Goal: Communication & Community: Answer question/provide support

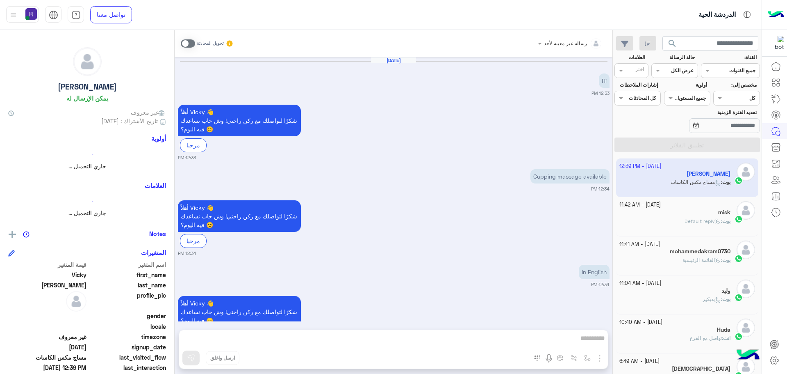
scroll to position [594, 0]
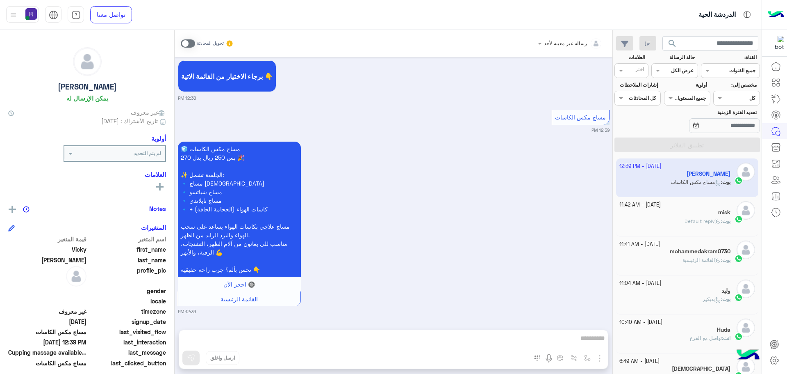
click at [191, 45] on span at bounding box center [188, 43] width 14 height 8
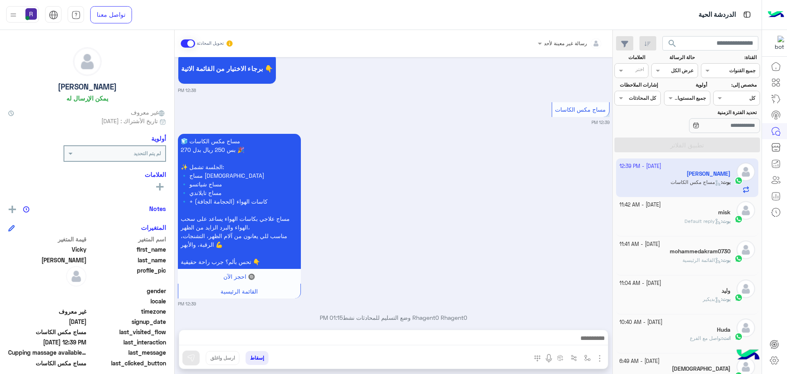
scroll to position [615, 0]
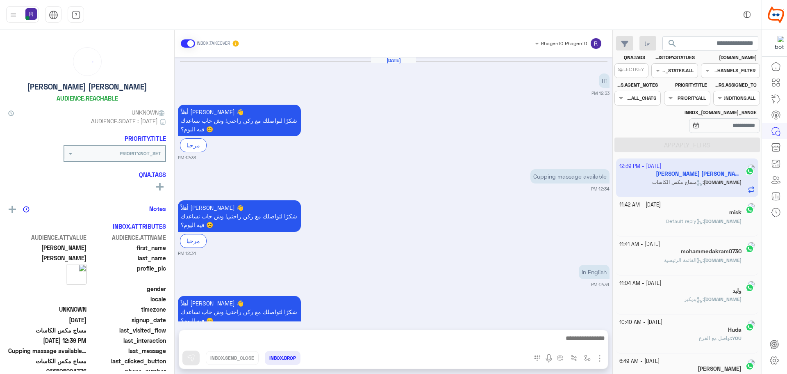
scroll to position [615, 0]
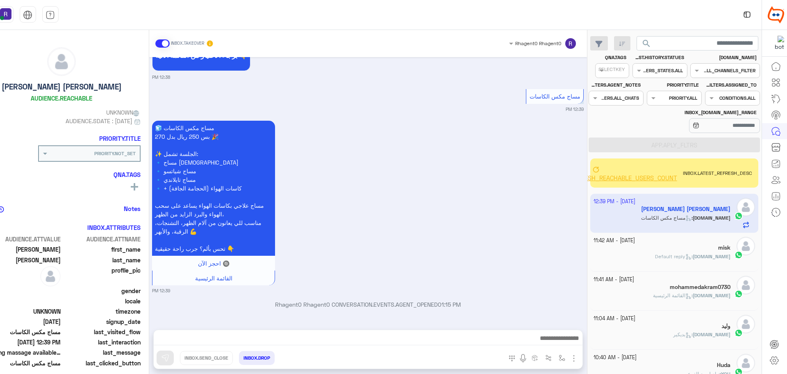
click at [638, 179] on span "BROADCAST.CREATE.REFRESH_REACHABLE_USERS_COUNT" at bounding box center [596, 177] width 164 height 7
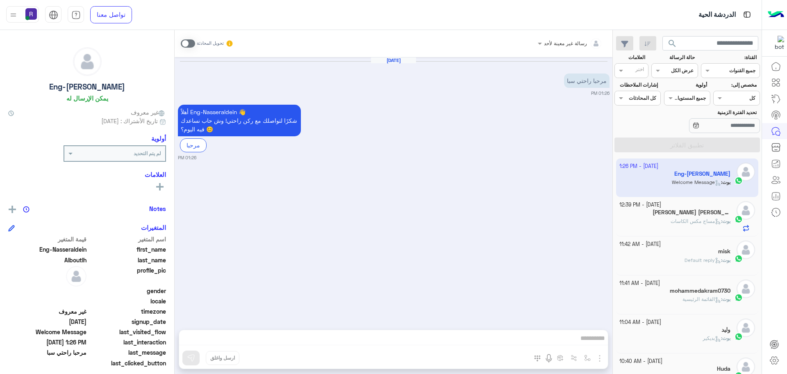
scroll to position [309, 0]
click at [666, 223] on div "بوت : مساج مكس الكاسات" at bounding box center [676, 224] width 112 height 14
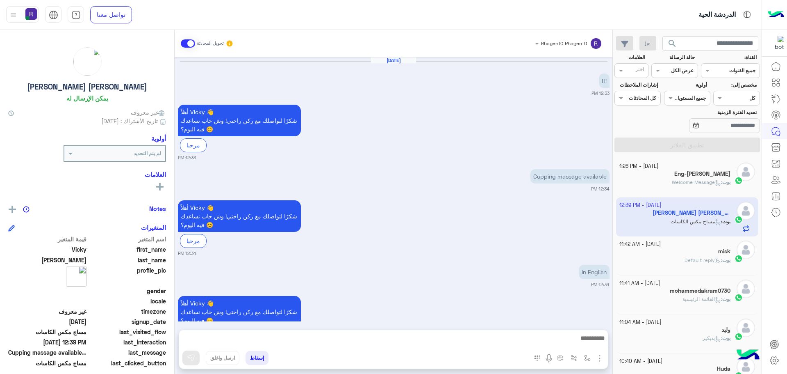
scroll to position [615, 0]
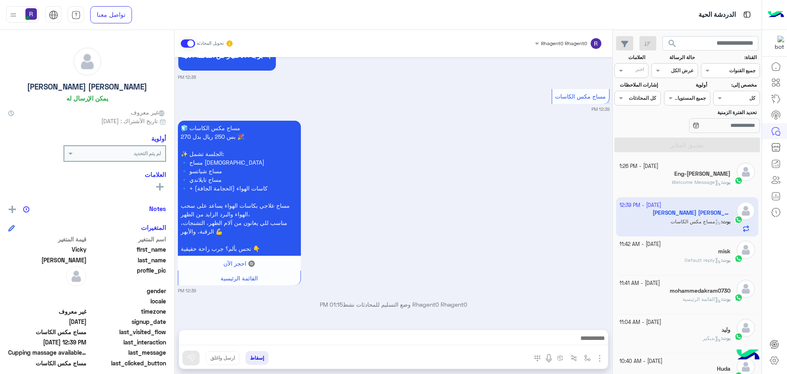
click at [678, 182] on span "Welcome Message" at bounding box center [696, 182] width 49 height 6
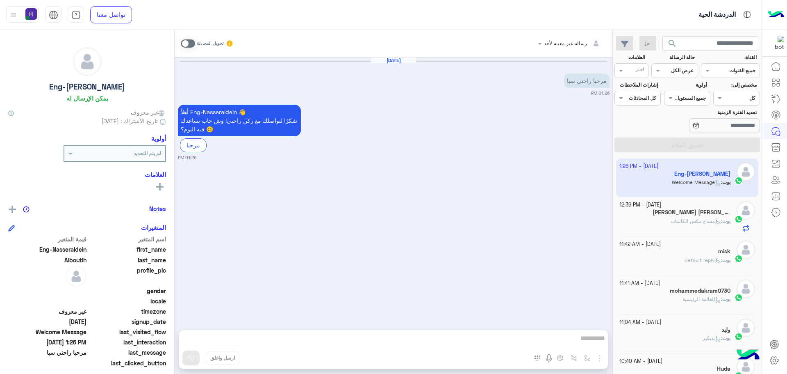
click at [695, 222] on span "مساج مكس الكاسات" at bounding box center [696, 221] width 50 height 6
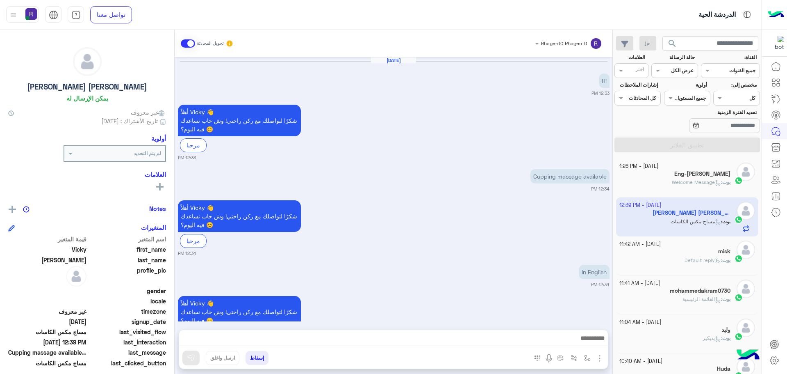
scroll to position [615, 0]
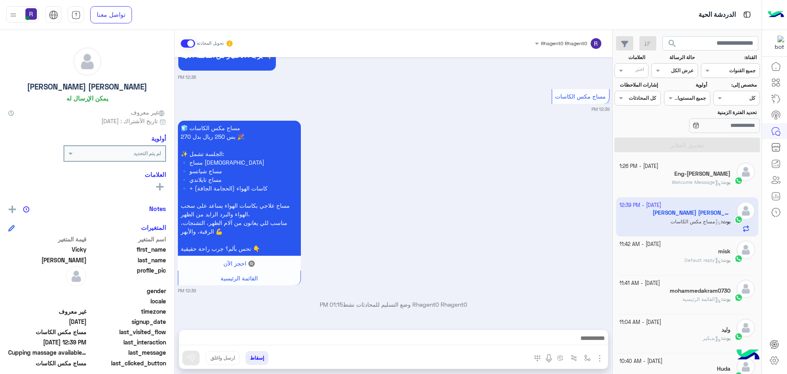
click at [685, 260] on span "Default reply" at bounding box center [703, 260] width 36 height 6
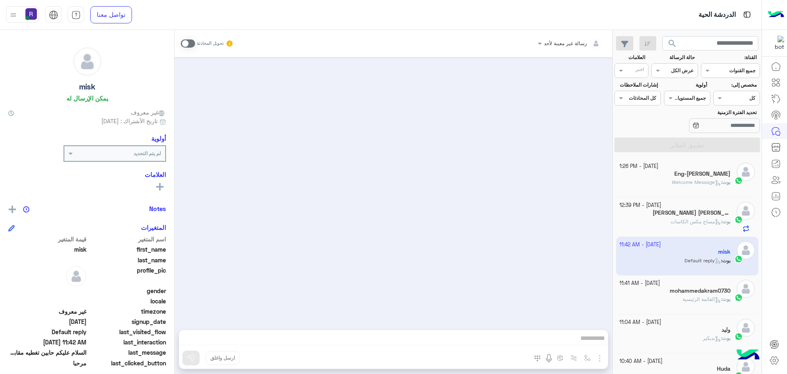
click at [686, 299] on span "القائمة الرئيسية" at bounding box center [702, 299] width 39 height 6
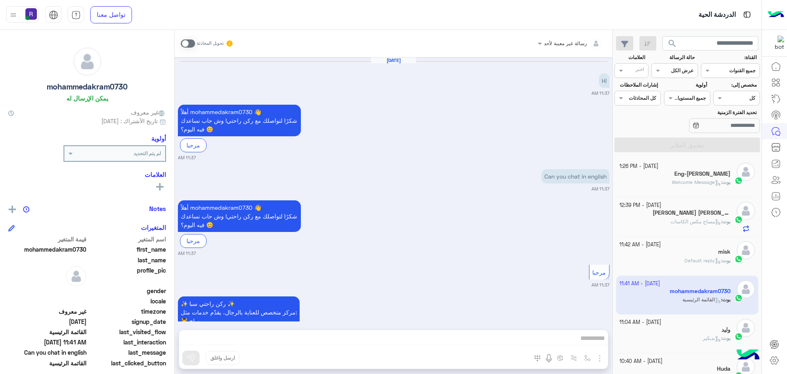
scroll to position [837, 0]
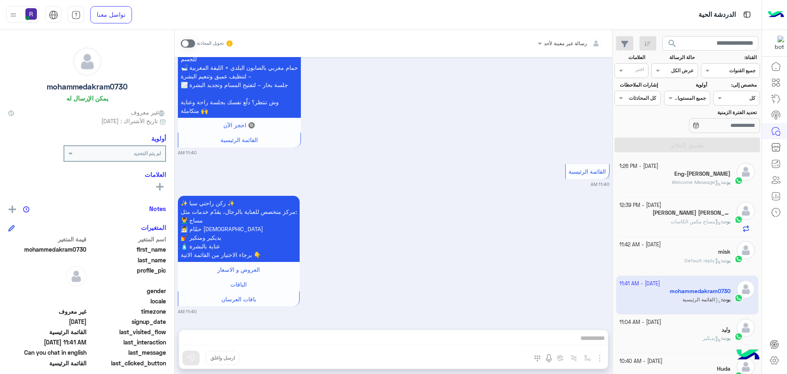
click at [677, 179] on span "Welcome Message" at bounding box center [696, 182] width 49 height 6
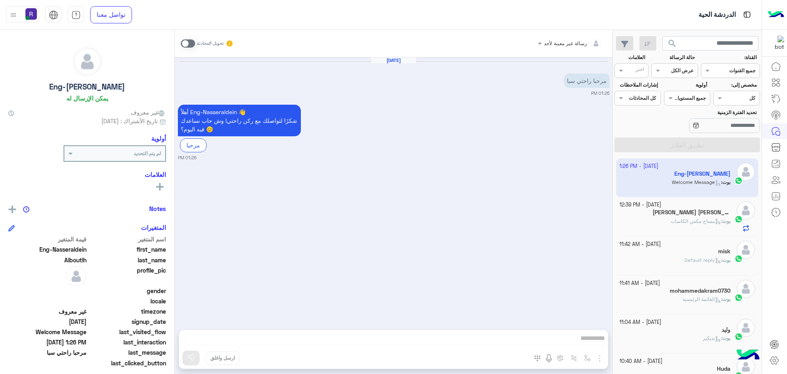
click at [191, 42] on span at bounding box center [188, 43] width 14 height 8
click at [598, 361] on img "button" at bounding box center [600, 358] width 10 height 10
click at [590, 346] on button "الصور" at bounding box center [587, 340] width 35 height 16
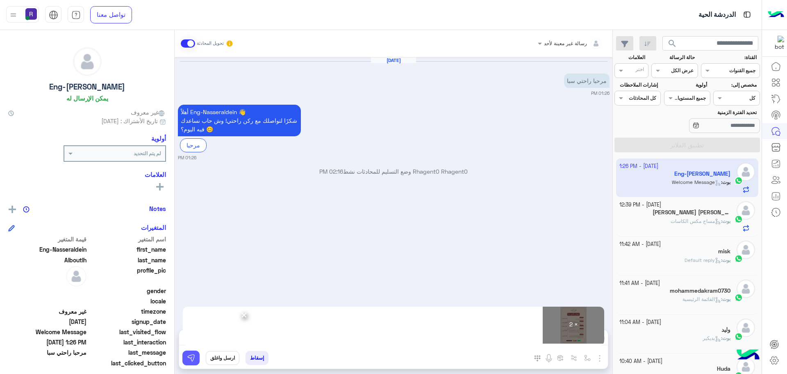
click at [192, 352] on button at bounding box center [190, 357] width 17 height 15
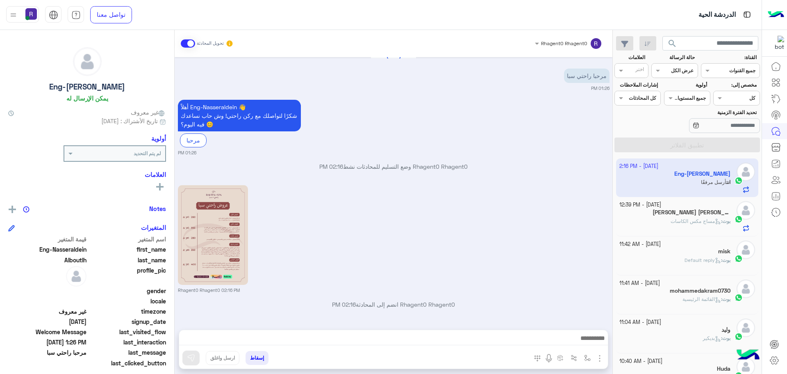
scroll to position [121, 0]
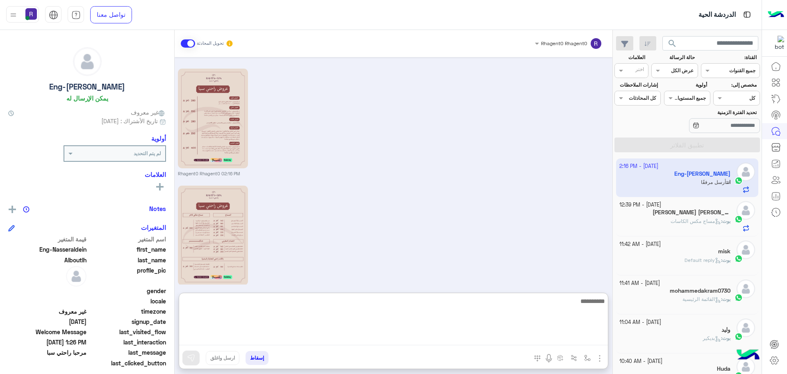
drag, startPoint x: 335, startPoint y: 333, endPoint x: 333, endPoint y: 341, distance: 8.5
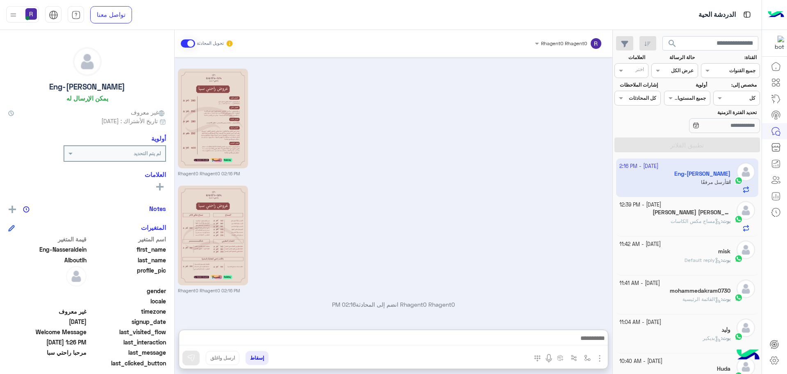
drag, startPoint x: 333, startPoint y: 341, endPoint x: 388, endPoint y: 233, distance: 120.5
click at [396, 213] on div "Rhagent0 Rhagent0 02:16 PM" at bounding box center [394, 238] width 432 height 110
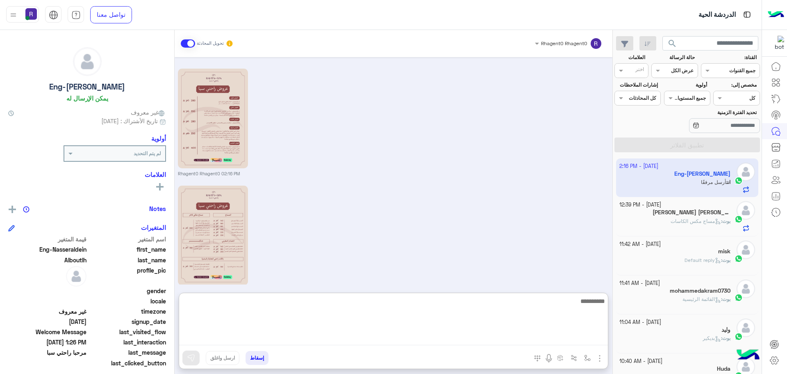
paste textarea "**********"
type textarea "**********"
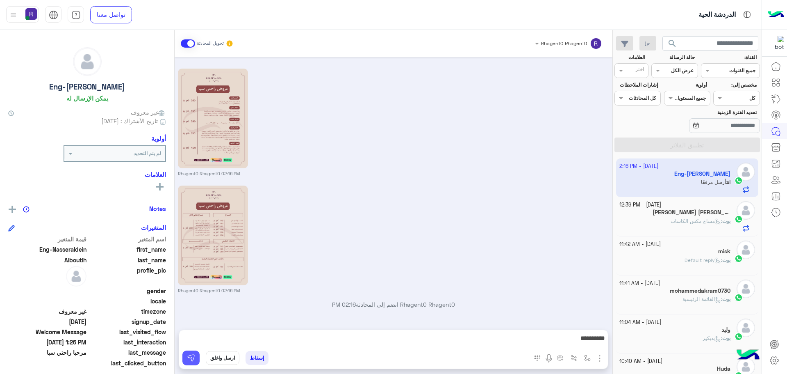
click at [196, 360] on button at bounding box center [190, 357] width 17 height 15
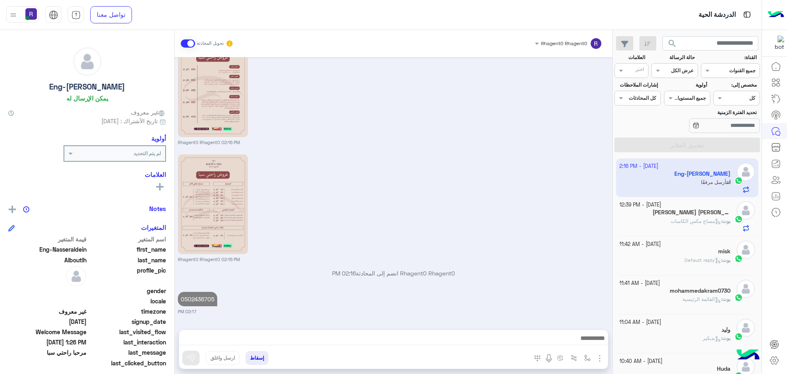
click at [647, 211] on div "[PERSON_NAME] [PERSON_NAME]" at bounding box center [676, 213] width 112 height 9
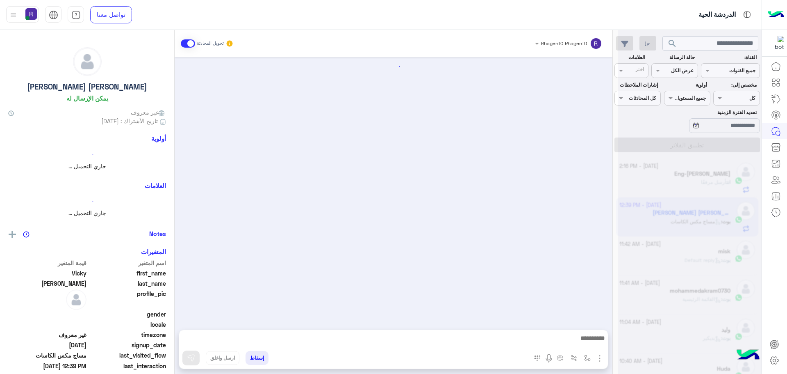
scroll to position [615, 0]
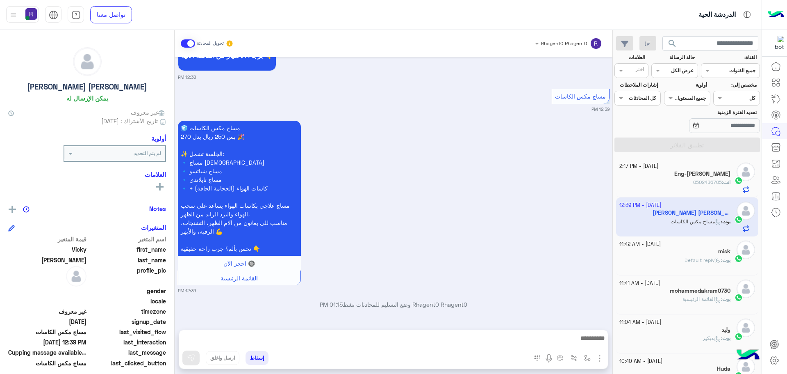
click at [600, 356] on img "button" at bounding box center [600, 358] width 10 height 10
click at [593, 344] on button "الصور" at bounding box center [587, 340] width 35 height 16
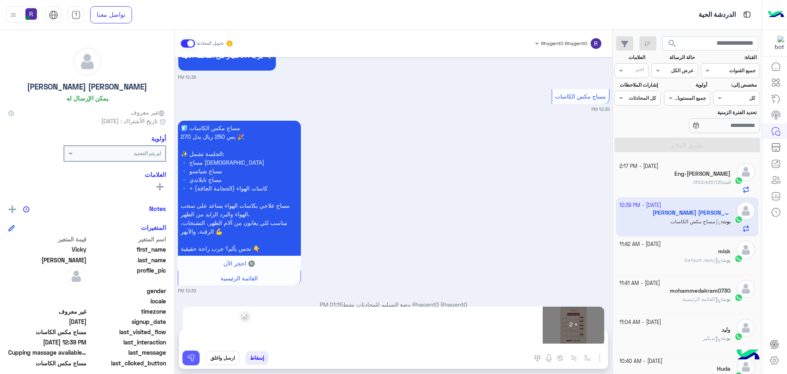
click at [197, 356] on button at bounding box center [190, 357] width 17 height 15
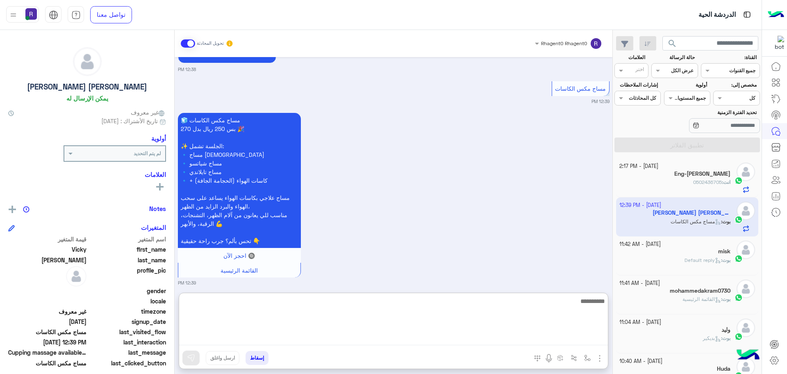
paste textarea "**********"
type textarea "**********"
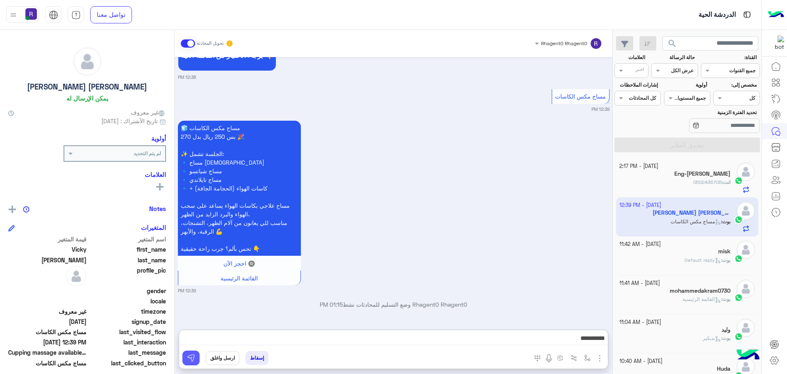
click at [187, 362] on button at bounding box center [190, 357] width 17 height 15
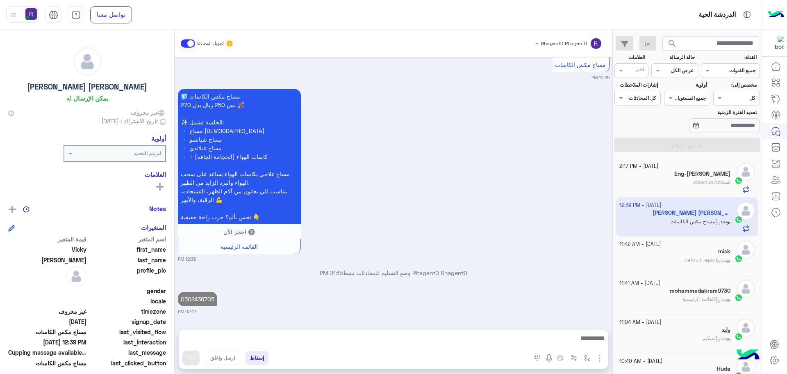
scroll to position [646, 0]
click at [680, 258] on div "بوت : Default reply" at bounding box center [676, 263] width 112 height 14
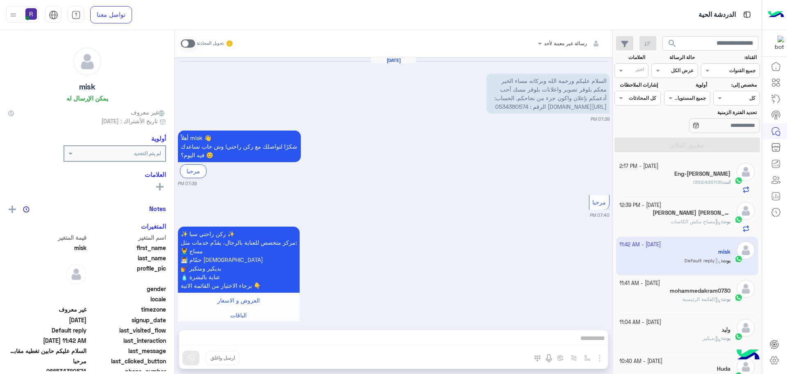
scroll to position [729, 0]
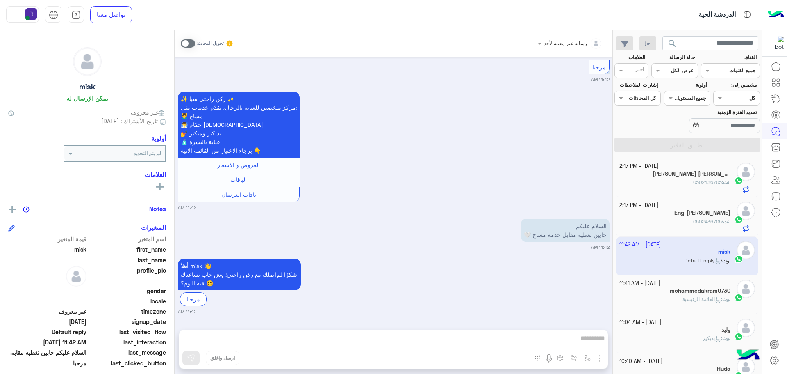
click at [673, 290] on h5 "mohammedakram0730" at bounding box center [700, 290] width 61 height 7
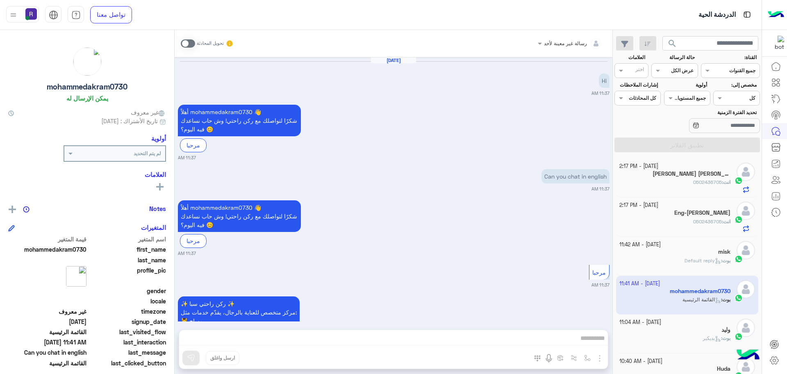
scroll to position [837, 0]
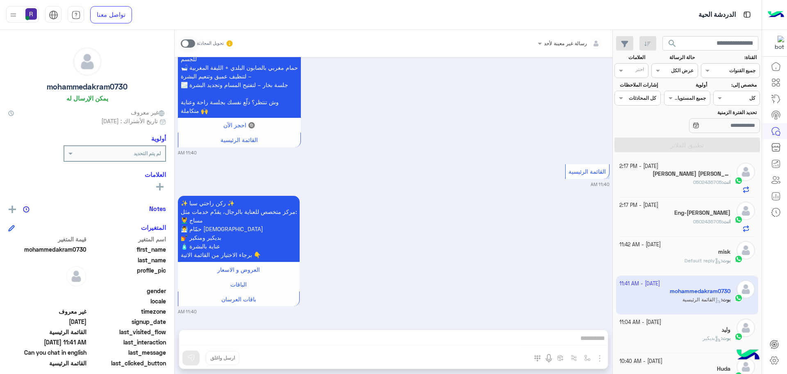
click at [697, 329] on div "وليد" at bounding box center [676, 330] width 112 height 9
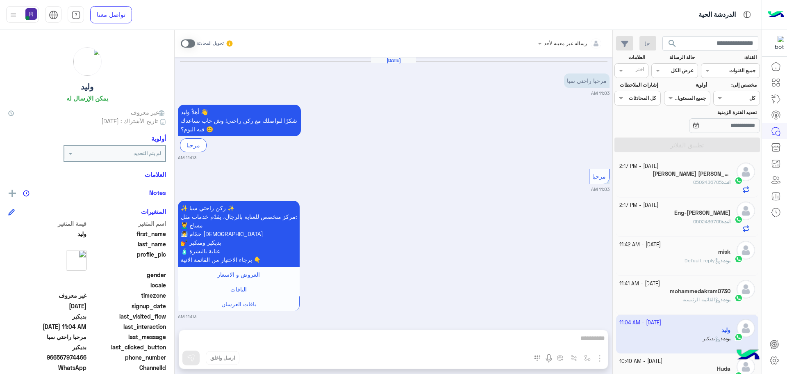
scroll to position [281, 0]
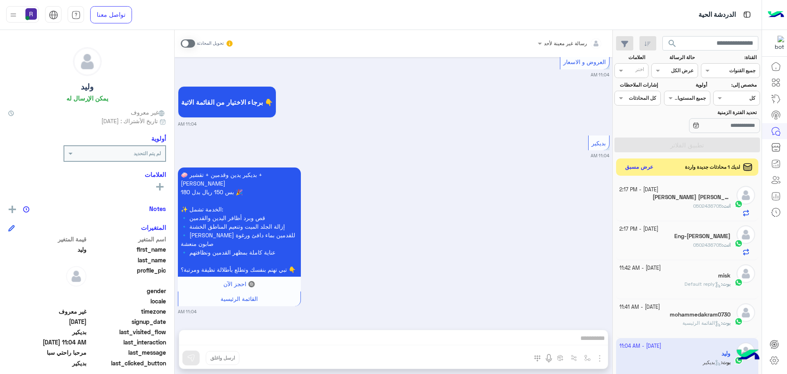
click at [646, 169] on button "عرض مسبق" at bounding box center [639, 167] width 34 height 11
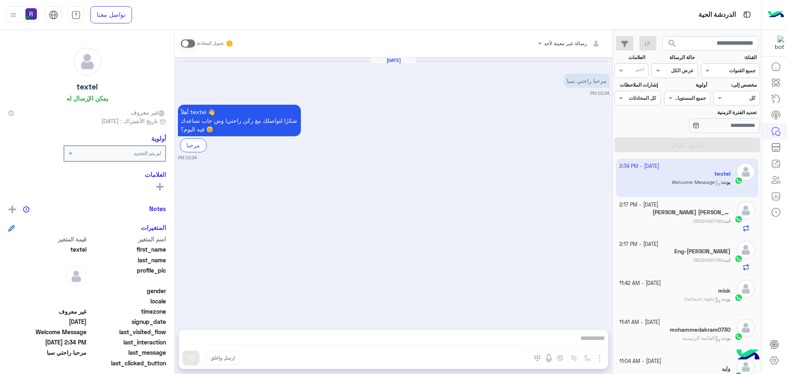
click at [192, 43] on span at bounding box center [188, 43] width 14 height 8
click at [194, 44] on span at bounding box center [188, 43] width 14 height 8
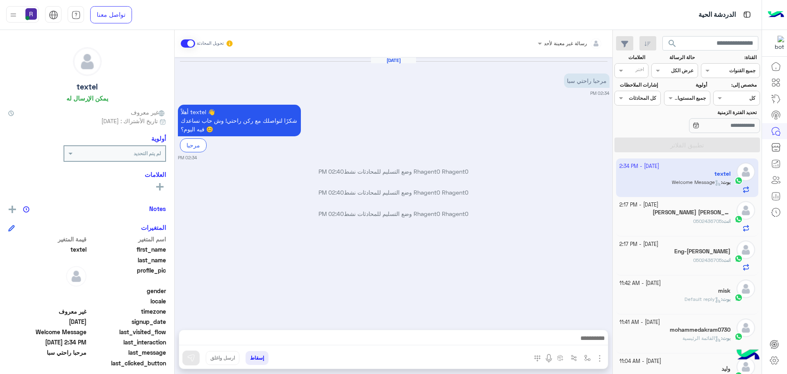
click at [602, 360] on img "button" at bounding box center [600, 358] width 10 height 10
click at [591, 343] on span "الصور" at bounding box center [584, 339] width 15 height 9
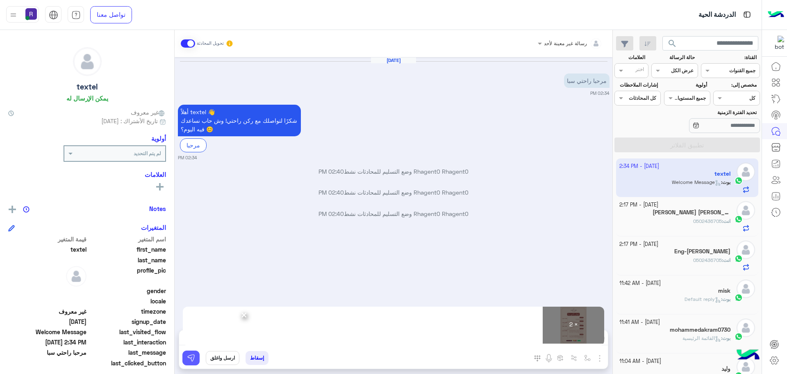
click at [194, 357] on img at bounding box center [191, 357] width 8 height 8
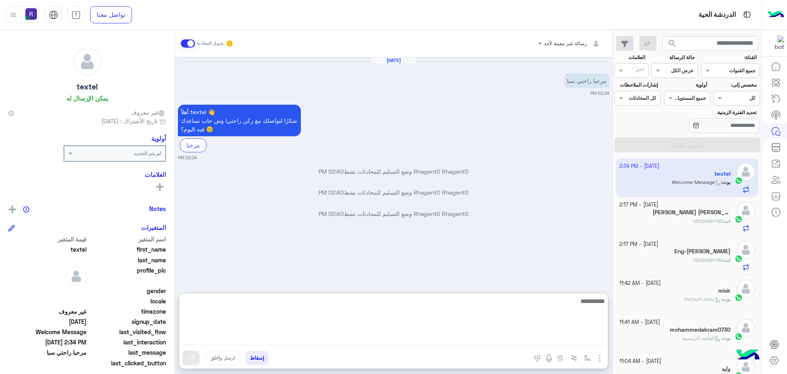
paste textarea "**********"
type textarea "**********"
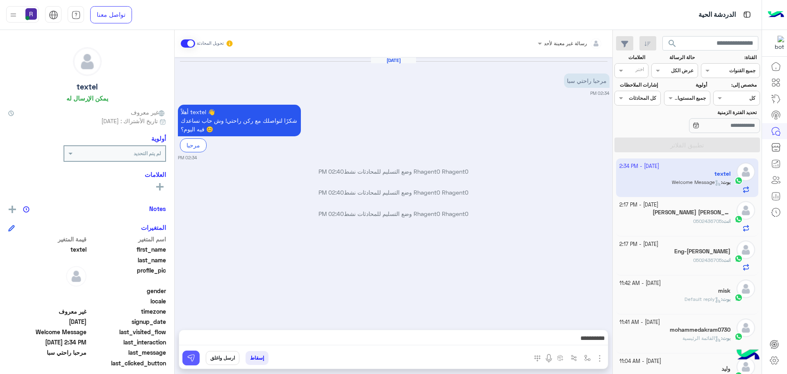
click at [191, 362] on button at bounding box center [190, 357] width 17 height 15
click at [681, 224] on div "انت : 0502436705" at bounding box center [676, 224] width 112 height 14
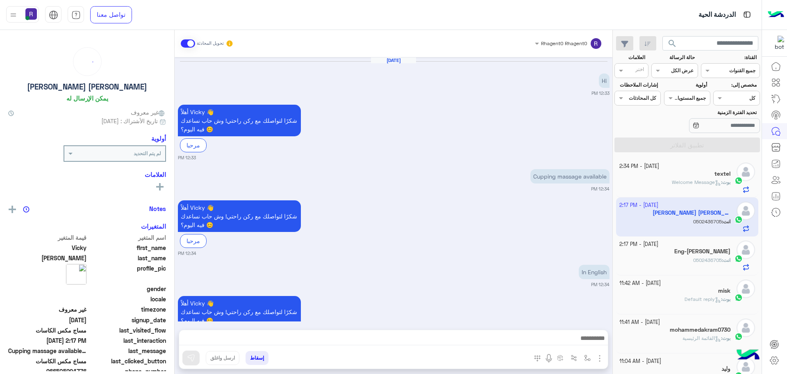
scroll to position [921, 0]
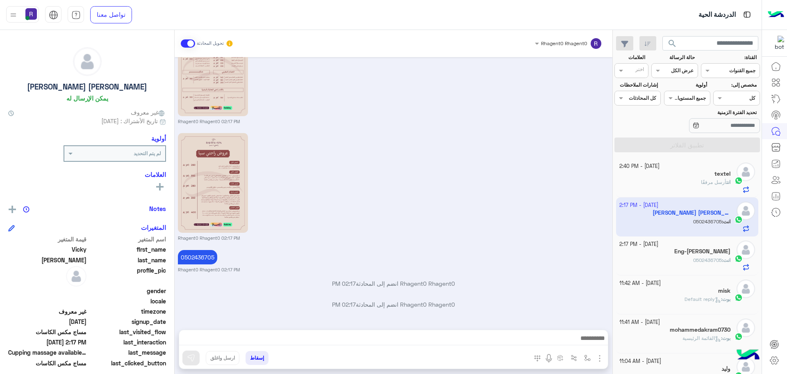
click at [684, 178] on div "textel" at bounding box center [676, 174] width 112 height 9
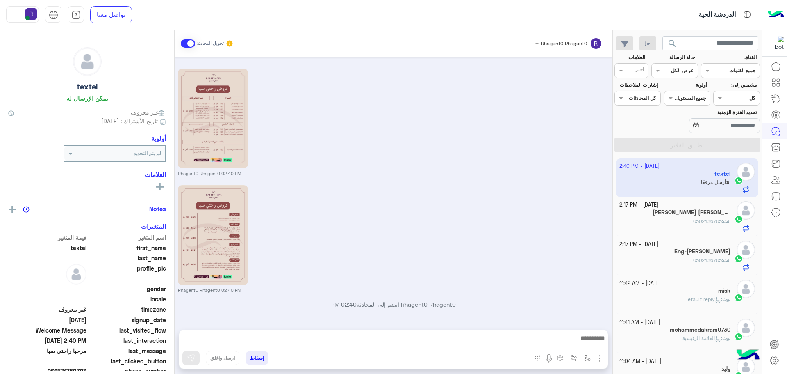
scroll to position [195, 0]
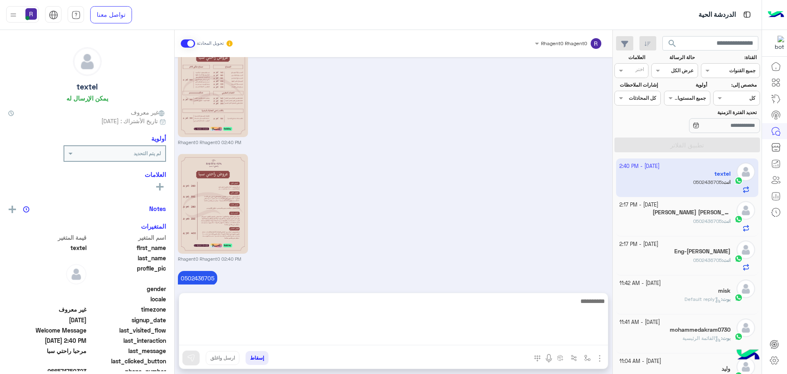
click at [350, 340] on textarea at bounding box center [393, 320] width 429 height 49
type textarea "**********"
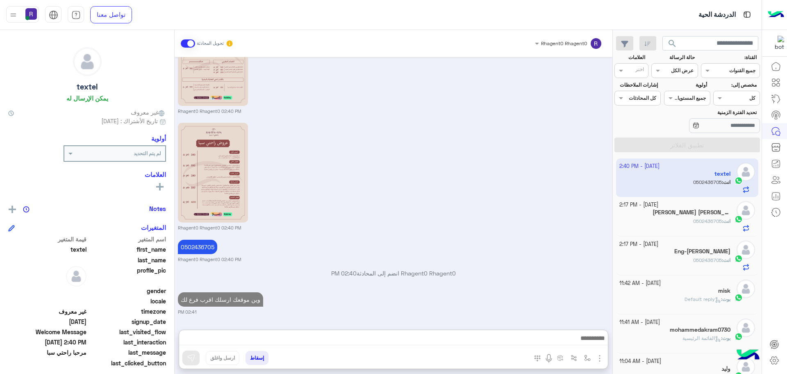
click at [324, 279] on div "Oct 6, 2025 مرحبا راحتي سبا 02:34 PM أهلاً textel 👋 شكرًا لتواصلك مع ركن راحتي!…" at bounding box center [394, 189] width 438 height 264
click at [239, 300] on p "وين موقعك ارسلك اقرب فرع لك" at bounding box center [220, 299] width 85 height 14
type textarea "*****"
click at [239, 299] on p "وين موقعك ارسلك اقرب فرع لك" at bounding box center [220, 299] width 85 height 14
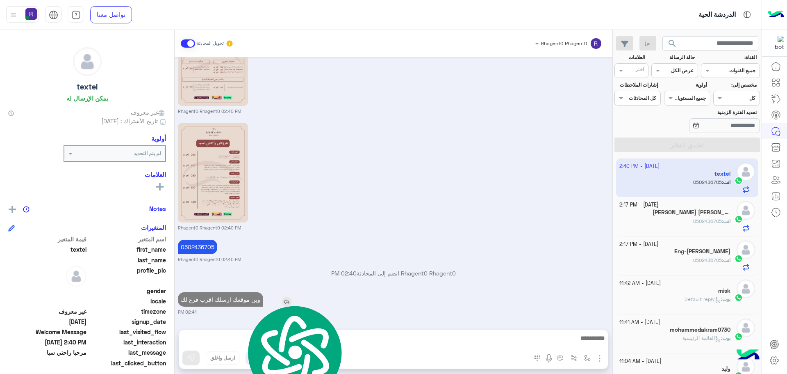
click at [239, 299] on p "وين موقعك ارسلك اقرب فرع لك" at bounding box center [220, 299] width 85 height 14
copy app-msgs-text
click at [654, 222] on div "انت : 0502436705" at bounding box center [676, 224] width 112 height 14
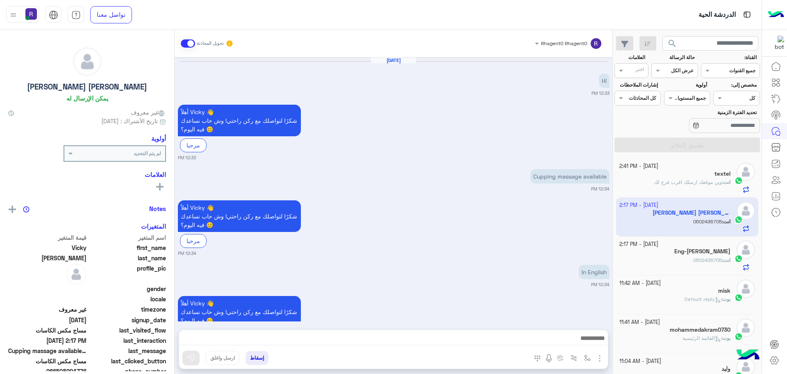
scroll to position [921, 0]
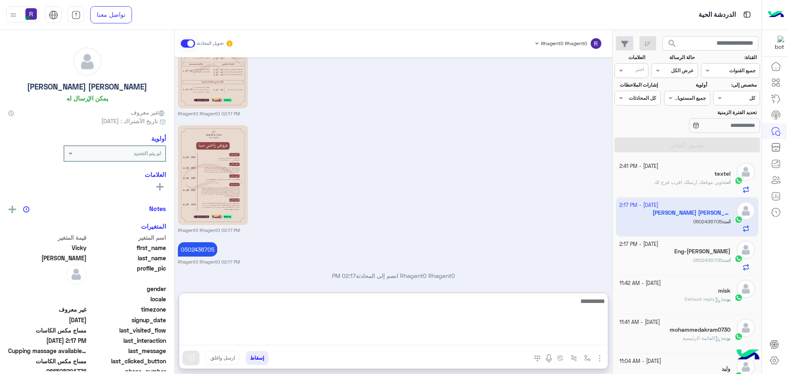
paste textarea "**********"
type textarea "**********"
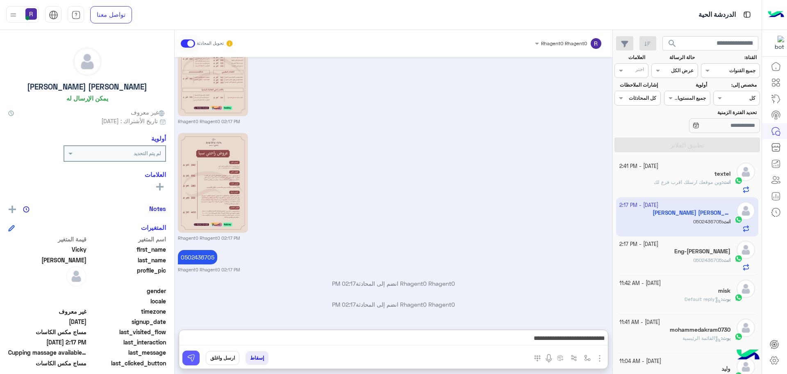
click at [192, 356] on img at bounding box center [191, 357] width 8 height 8
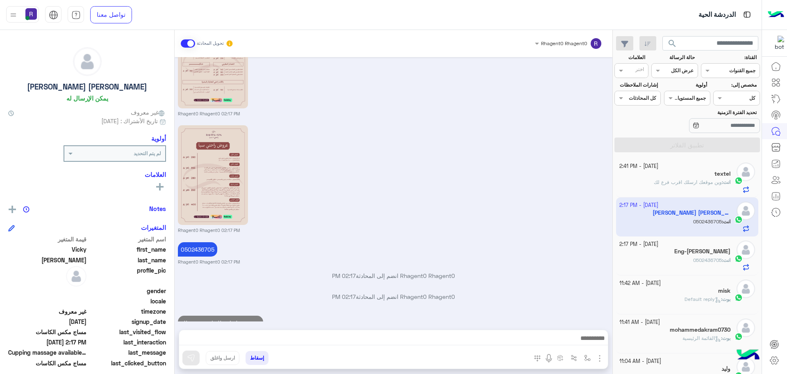
scroll to position [953, 0]
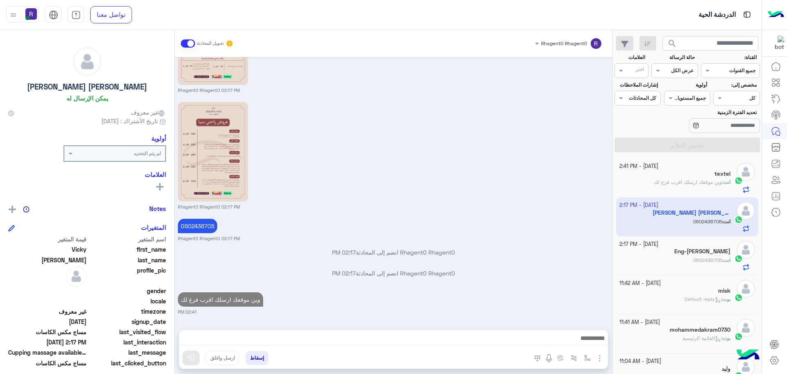
click at [656, 258] on div "انت : 0502436705" at bounding box center [676, 263] width 112 height 14
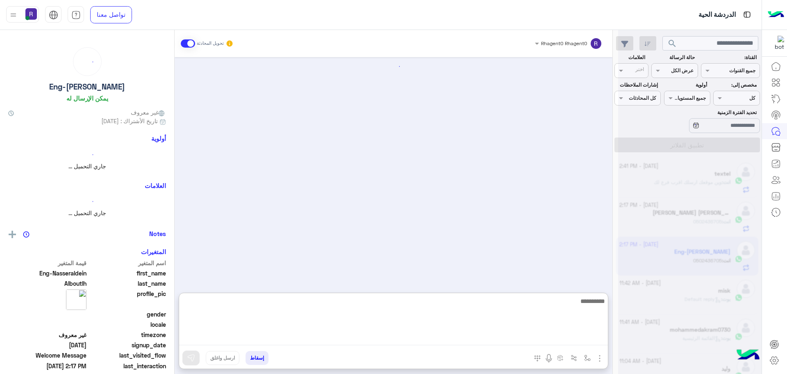
paste textarea "**********"
type textarea "**********"
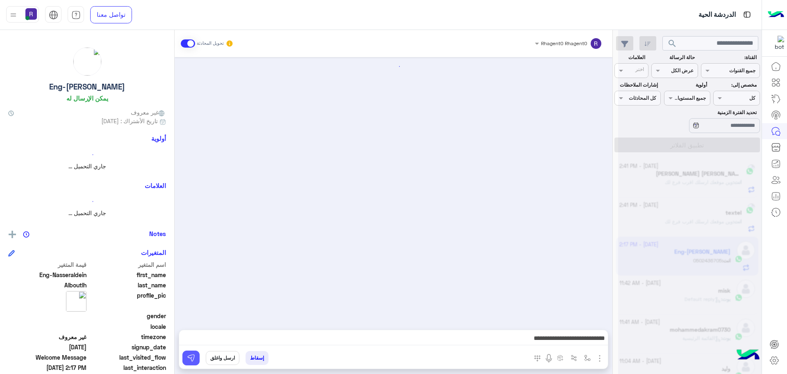
click at [192, 360] on img at bounding box center [191, 357] width 8 height 8
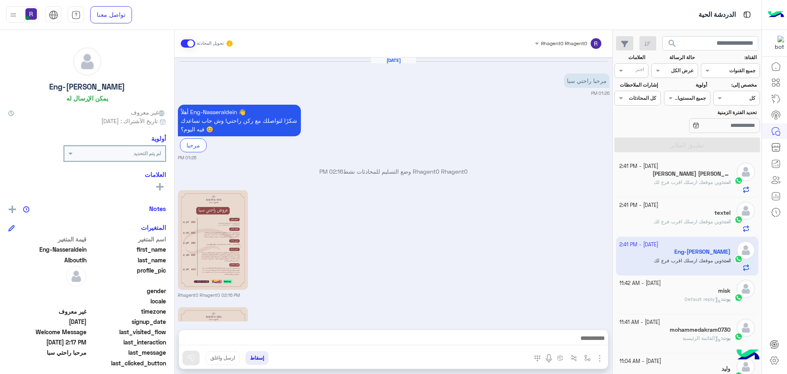
scroll to position [215, 0]
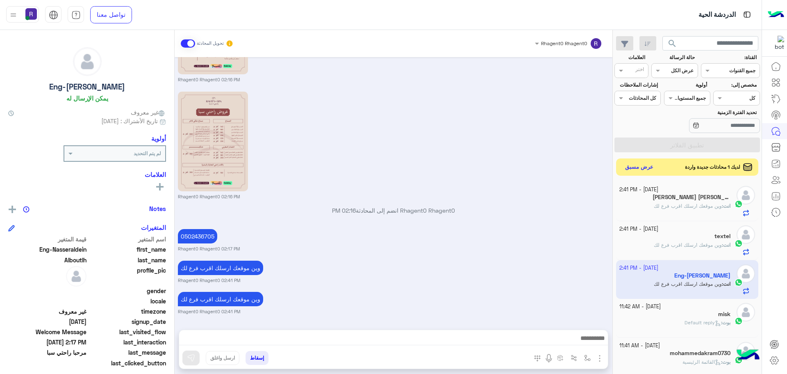
click at [646, 168] on button "عرض مسبق" at bounding box center [639, 167] width 34 height 11
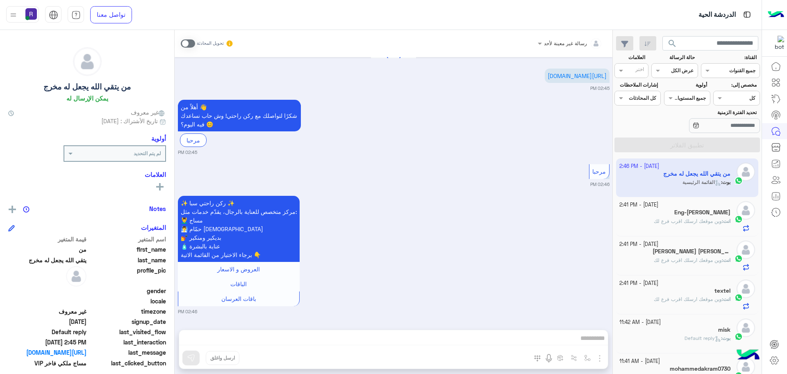
scroll to position [593, 0]
click at [192, 43] on span at bounding box center [188, 43] width 14 height 8
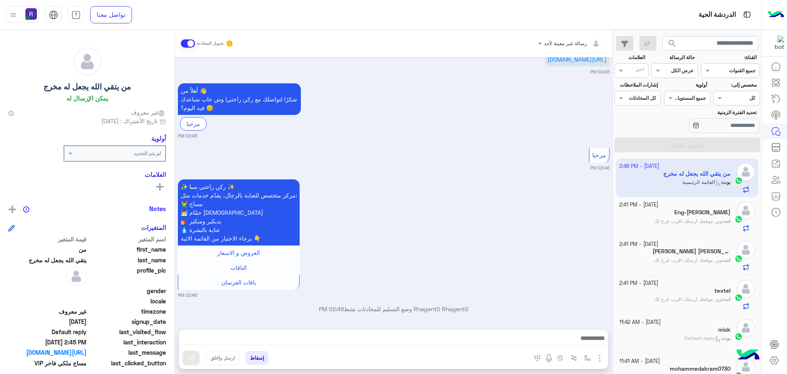
scroll to position [614, 0]
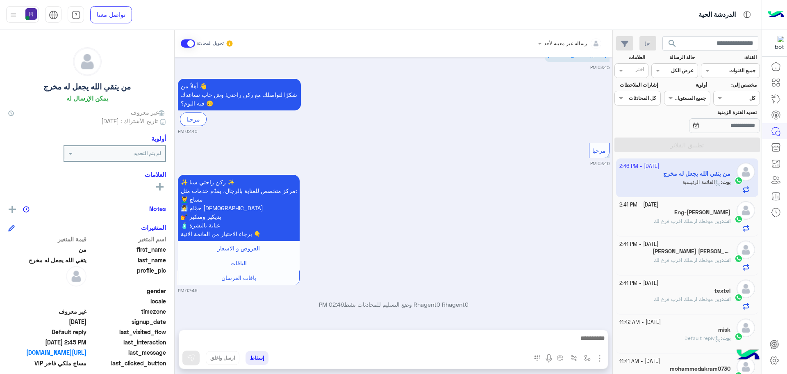
click at [600, 358] on img "button" at bounding box center [600, 358] width 10 height 10
click at [590, 337] on span "الصور" at bounding box center [584, 339] width 15 height 9
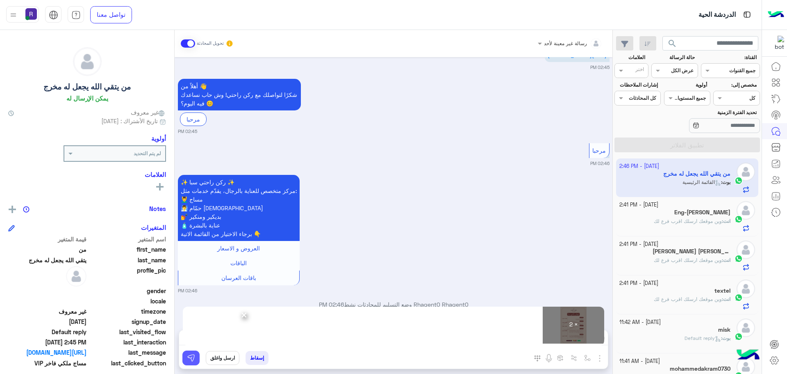
click at [195, 358] on button at bounding box center [190, 357] width 17 height 15
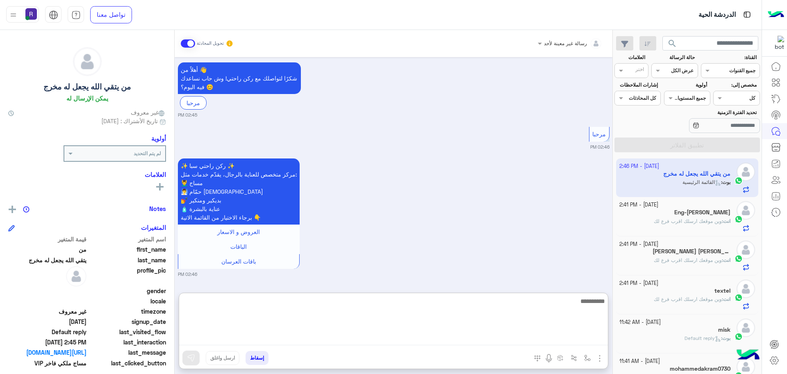
paste textarea "**********"
type textarea "**********"
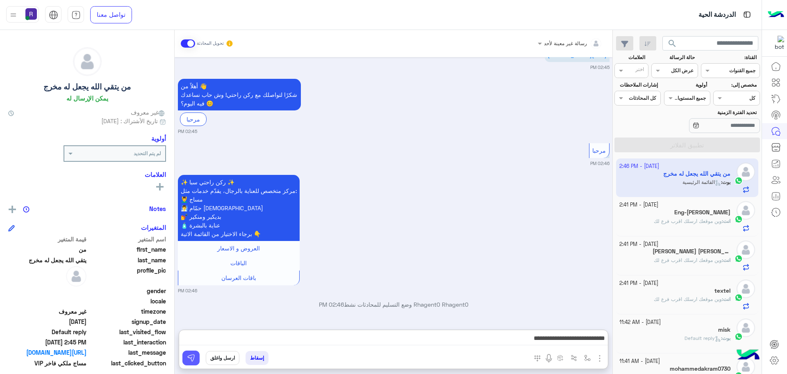
click at [192, 356] on img at bounding box center [191, 357] width 8 height 8
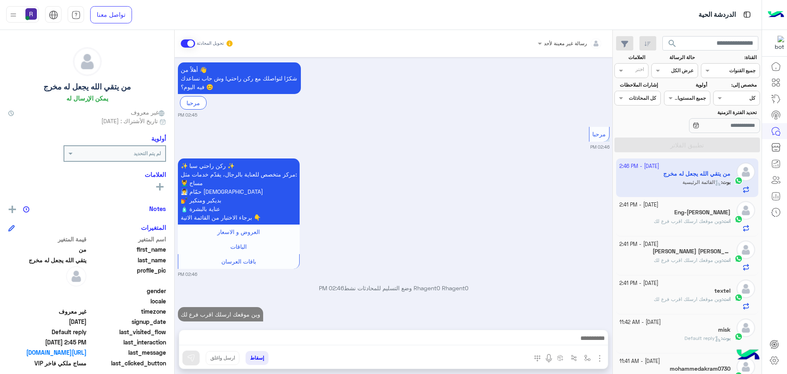
scroll to position [646, 0]
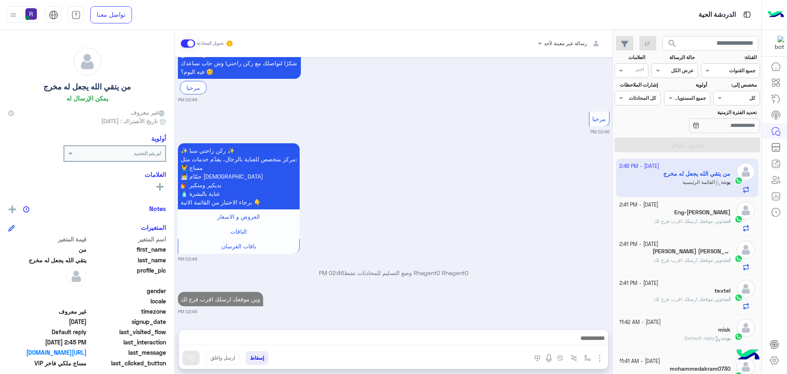
click at [652, 210] on div "Eng-[PERSON_NAME]" at bounding box center [676, 213] width 112 height 9
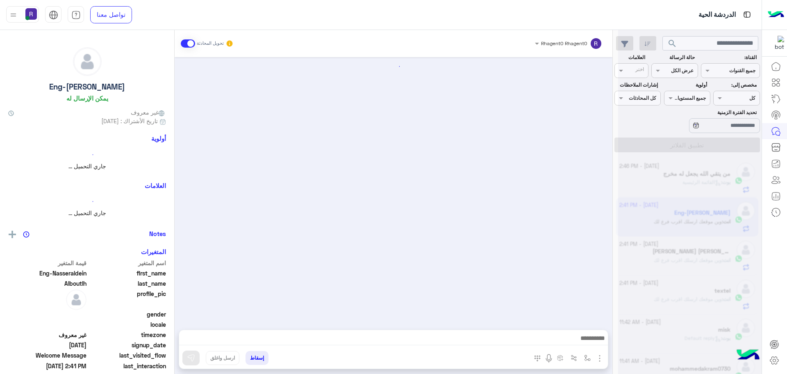
scroll to position [184, 0]
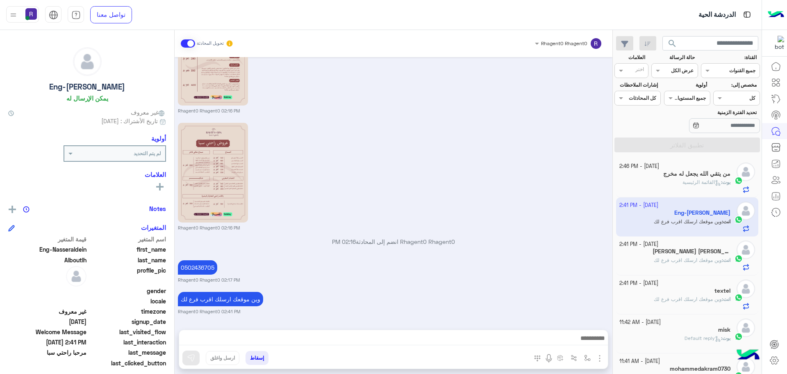
click at [684, 297] on span "وين موقعك ارسلك اقرب فرع لك" at bounding box center [688, 299] width 68 height 6
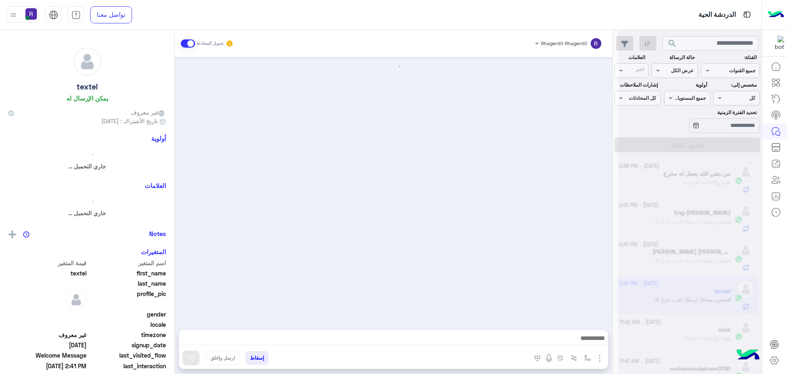
scroll to position [226, 0]
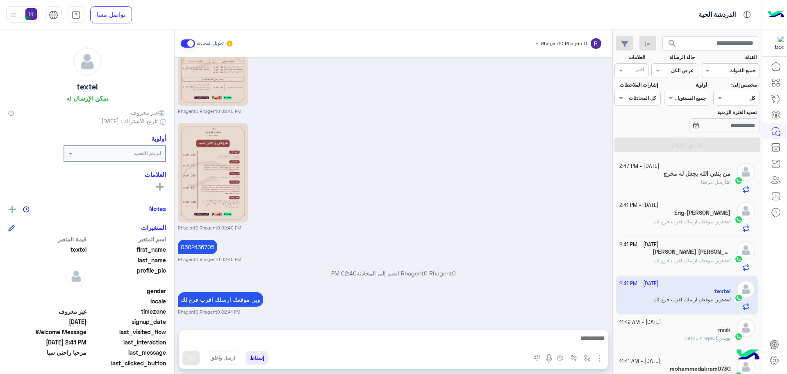
click at [674, 178] on div "من يتقي الله يجعل له مخرج" at bounding box center [676, 174] width 112 height 9
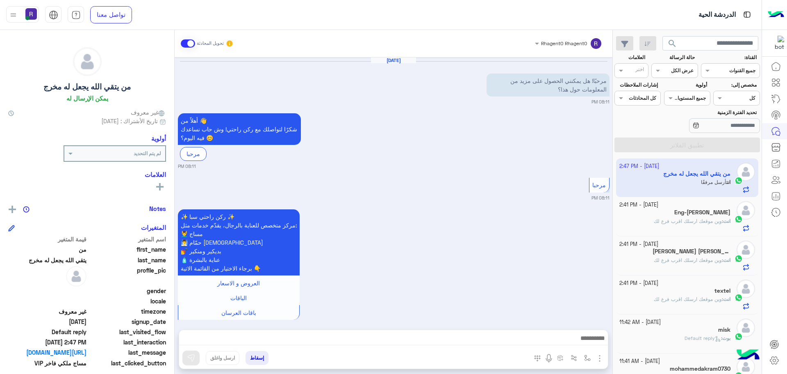
scroll to position [900, 0]
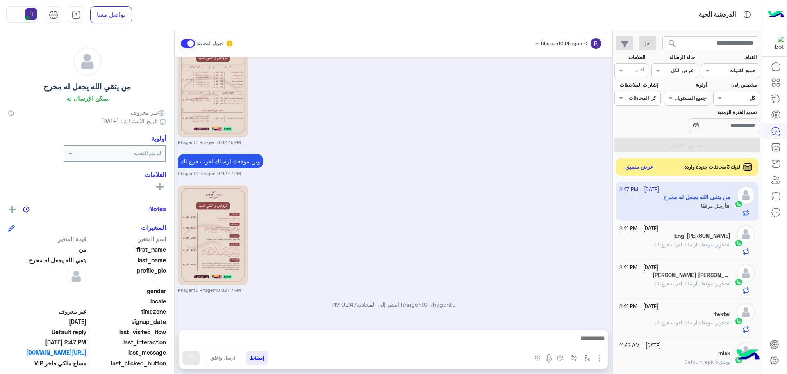
click at [644, 164] on button "عرض مسبق" at bounding box center [639, 167] width 34 height 11
click at [650, 165] on button "عرض مسبق" at bounding box center [639, 167] width 34 height 11
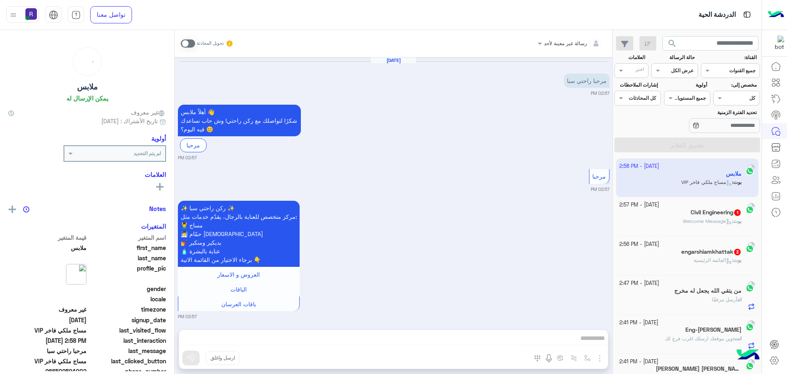
scroll to position [307, 0]
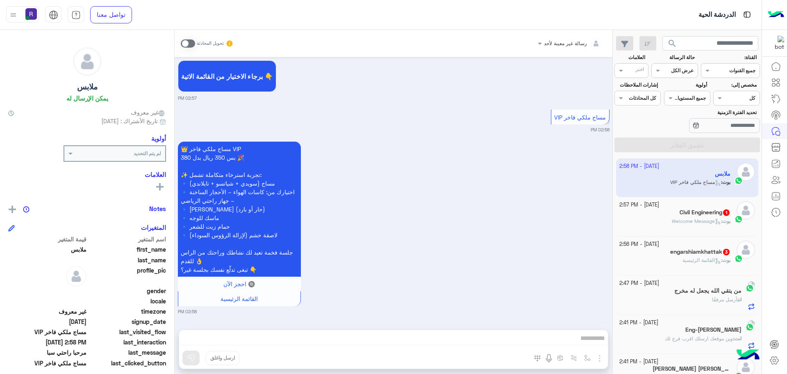
click at [191, 41] on span at bounding box center [188, 43] width 14 height 8
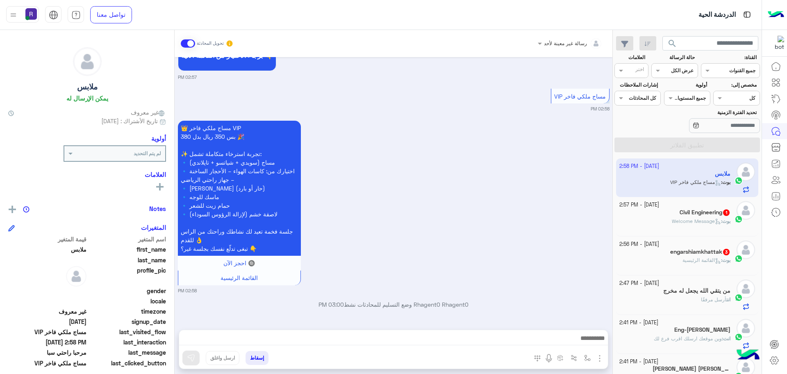
click at [599, 362] on img "button" at bounding box center [600, 358] width 10 height 10
click at [593, 344] on button "الصور" at bounding box center [587, 340] width 35 height 16
click at [198, 361] on button at bounding box center [190, 357] width 17 height 15
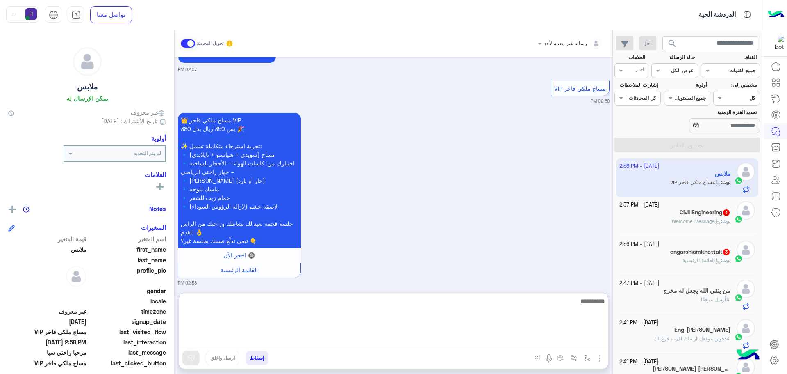
paste textarea "**********"
type textarea "**********"
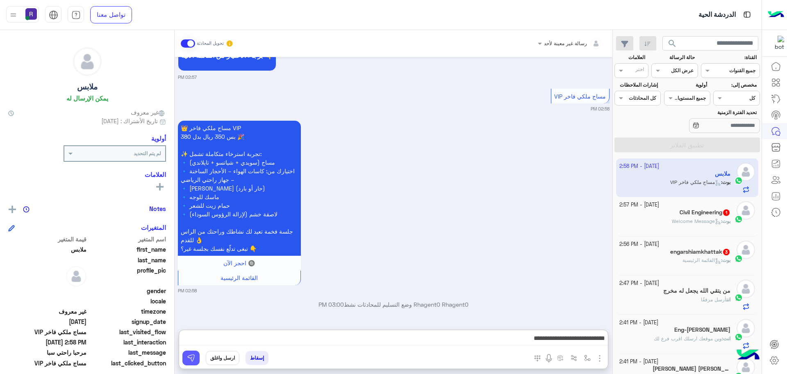
click at [187, 362] on button at bounding box center [190, 357] width 17 height 15
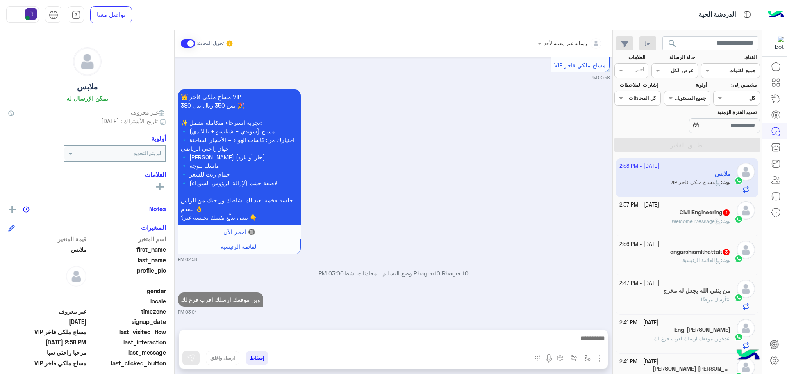
scroll to position [359, 0]
click at [715, 242] on div "6 October - 2:56 PM" at bounding box center [676, 244] width 112 height 8
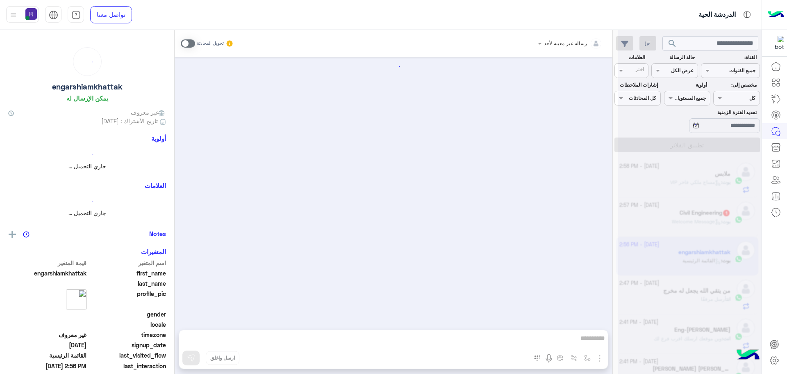
click at [712, 253] on div at bounding box center [690, 190] width 144 height 374
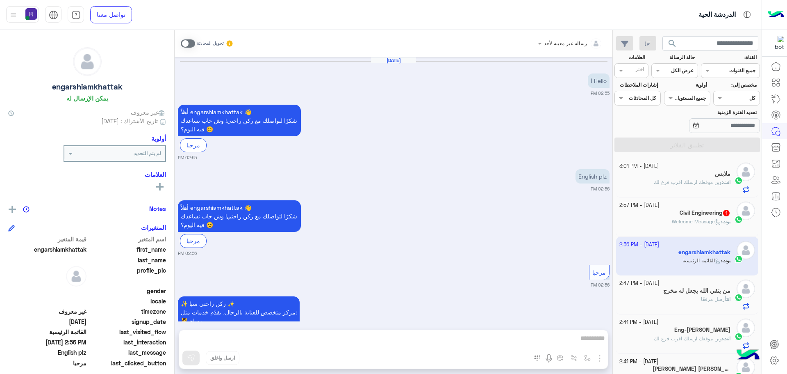
scroll to position [100, 0]
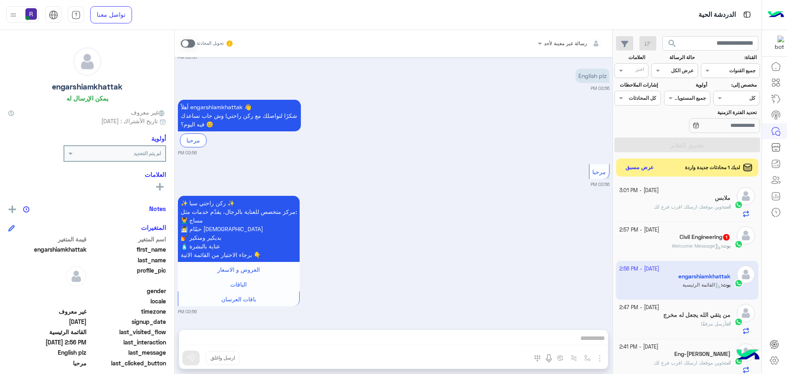
click at [193, 44] on span at bounding box center [188, 43] width 14 height 8
click at [191, 43] on span at bounding box center [188, 43] width 14 height 8
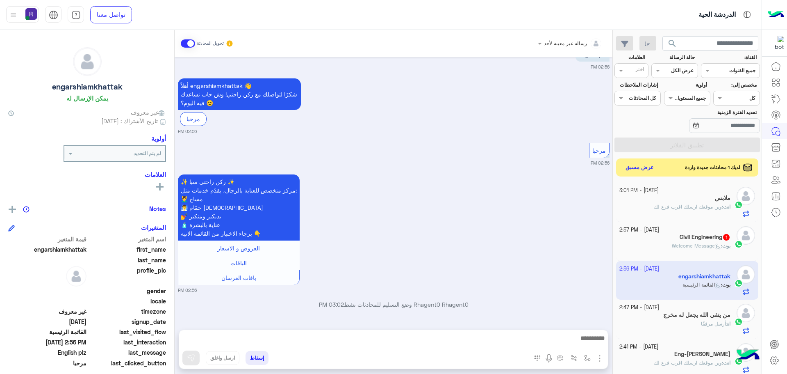
click at [600, 358] on img "button" at bounding box center [600, 358] width 10 height 10
click at [595, 343] on img at bounding box center [598, 339] width 7 height 9
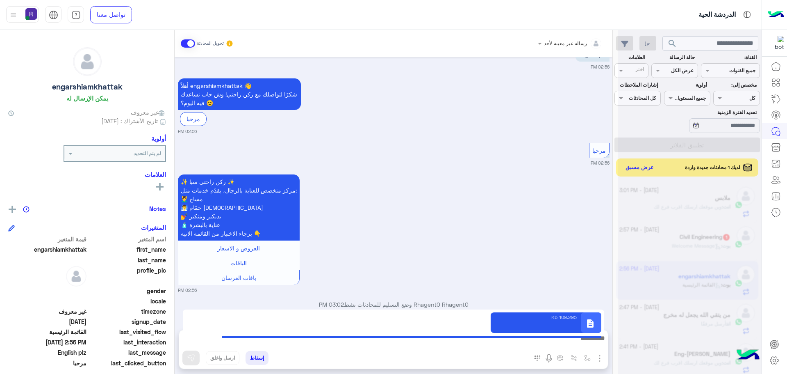
scroll to position [143, 0]
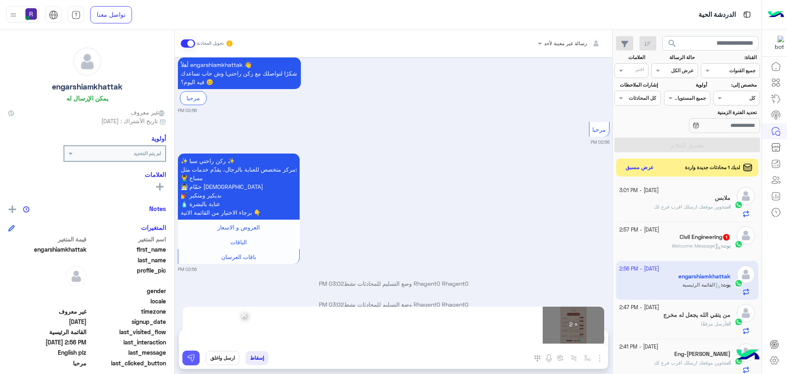
click at [194, 360] on img at bounding box center [191, 357] width 8 height 8
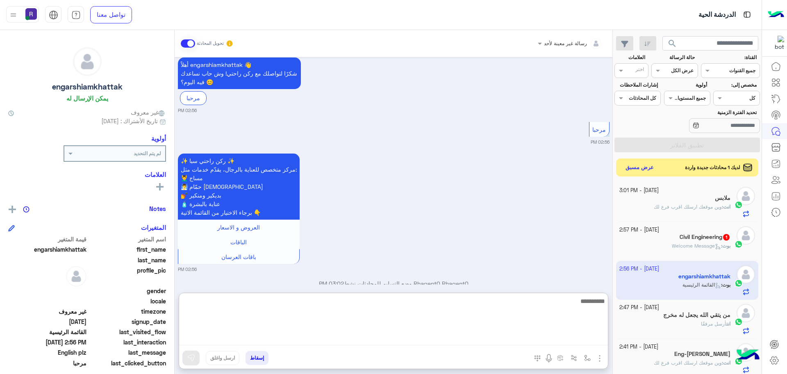
paste textarea "**********"
type textarea "**********"
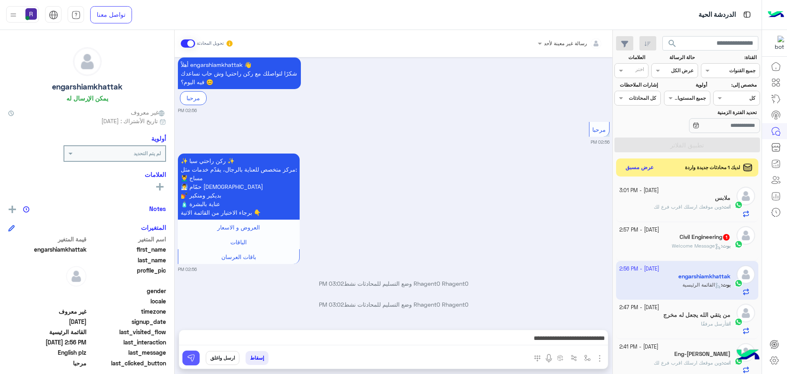
click at [191, 356] on img at bounding box center [191, 357] width 8 height 8
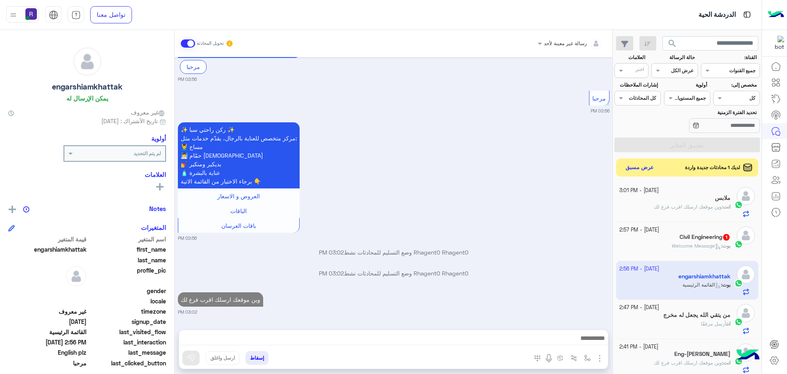
click at [666, 238] on div "Civil Engineering 1" at bounding box center [676, 237] width 112 height 9
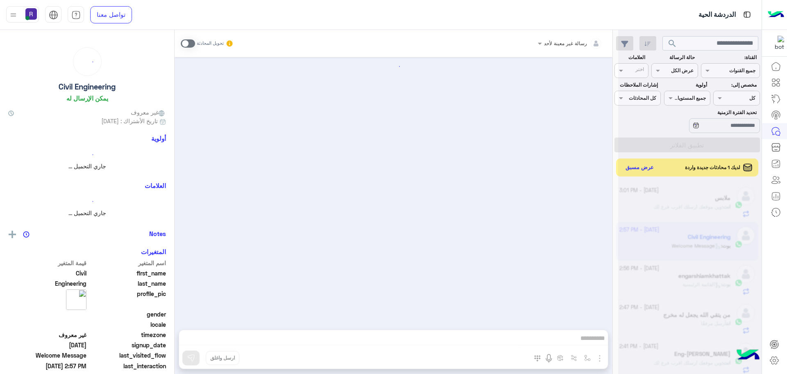
click at [192, 43] on span at bounding box center [188, 43] width 14 height 8
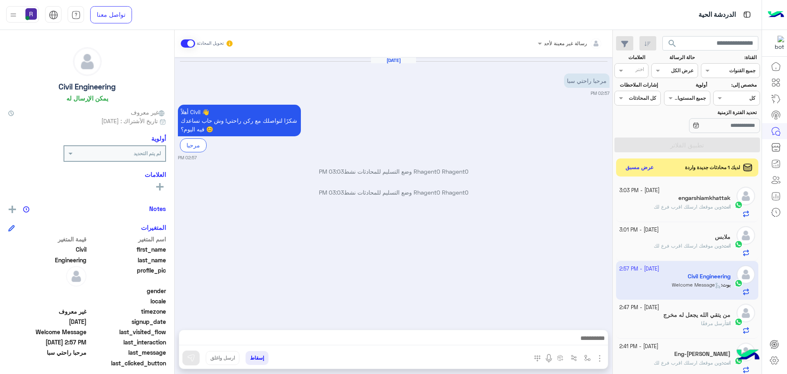
click at [598, 356] on img "button" at bounding box center [600, 358] width 10 height 10
click at [597, 347] on button "الصور" at bounding box center [587, 340] width 35 height 16
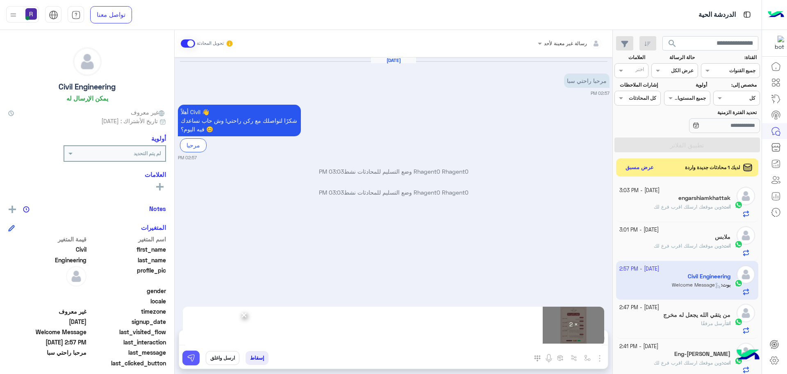
click at [194, 359] on img at bounding box center [191, 357] width 8 height 8
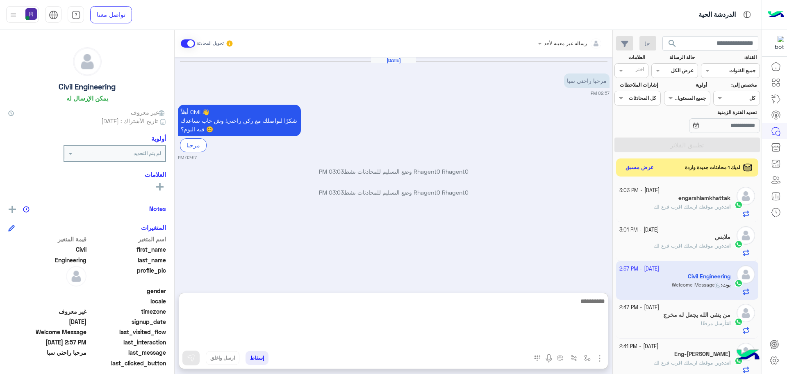
paste textarea "**********"
type textarea "**********"
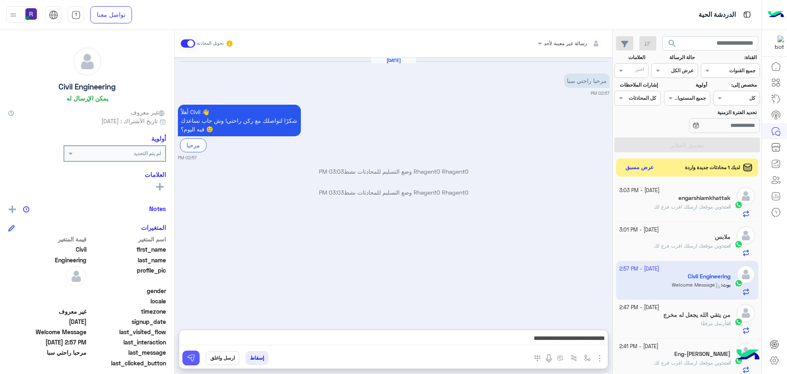
click at [190, 358] on img at bounding box center [191, 357] width 8 height 8
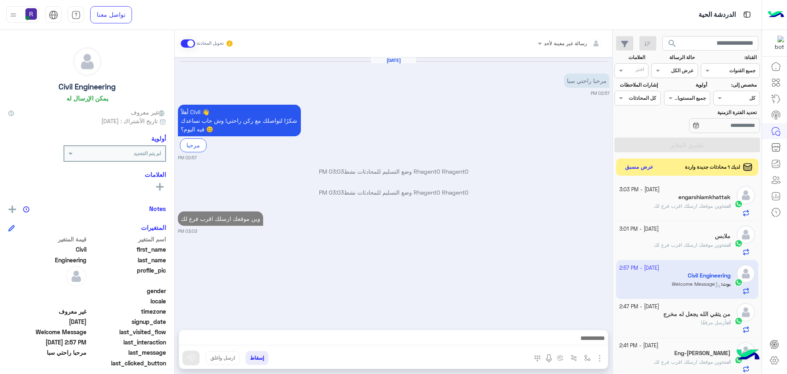
click at [633, 169] on button "عرض مسبق" at bounding box center [639, 167] width 34 height 11
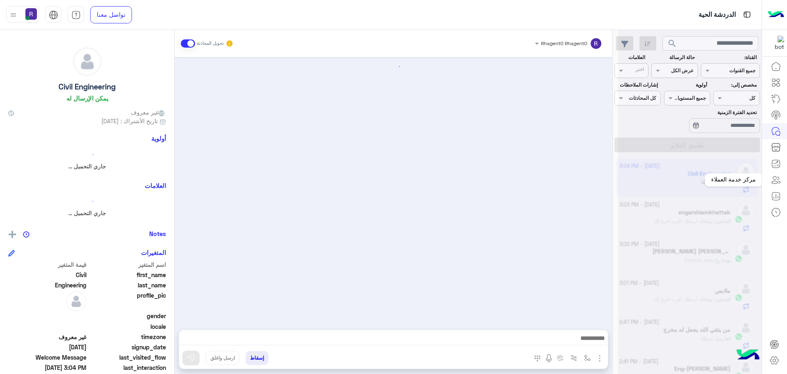
scroll to position [174, 0]
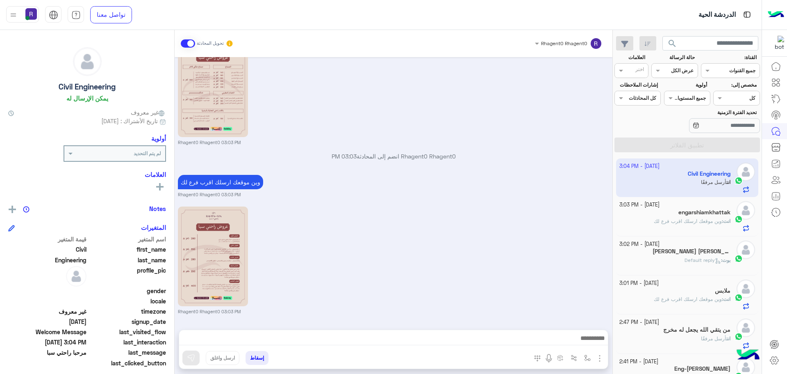
click at [674, 257] on div "بوت : Default reply" at bounding box center [676, 263] width 112 height 14
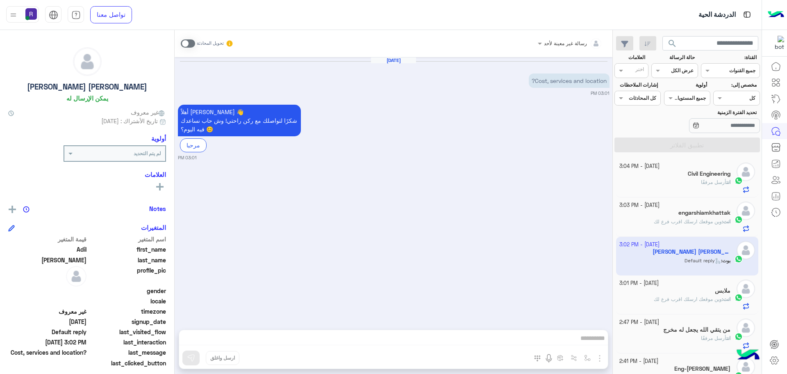
click at [193, 42] on span at bounding box center [188, 43] width 14 height 8
click at [587, 359] on img "button" at bounding box center [587, 357] width 7 height 7
click at [582, 343] on div "أدخل اسم مجموعة الرسائل" at bounding box center [562, 339] width 56 height 7
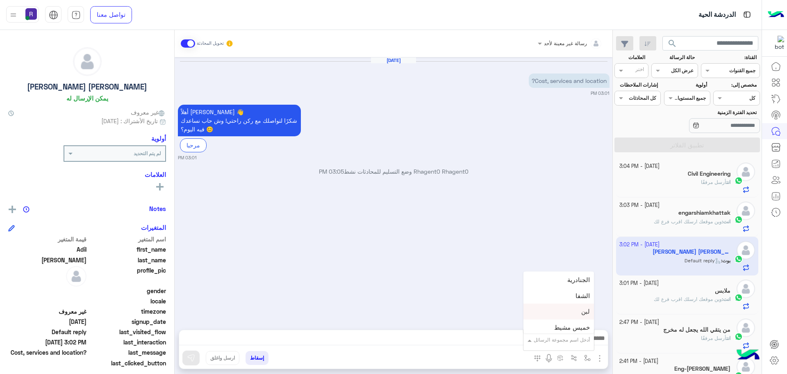
scroll to position [533, 0]
click at [577, 301] on span "الجنادرية" at bounding box center [579, 298] width 23 height 7
type textarea "*********"
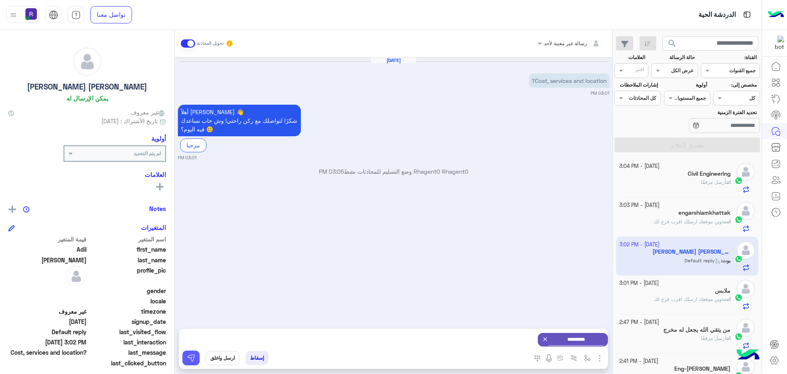
click at [186, 362] on button at bounding box center [190, 357] width 17 height 15
click at [584, 354] on img "button" at bounding box center [587, 357] width 7 height 7
click at [577, 340] on input "text" at bounding box center [569, 338] width 41 height 7
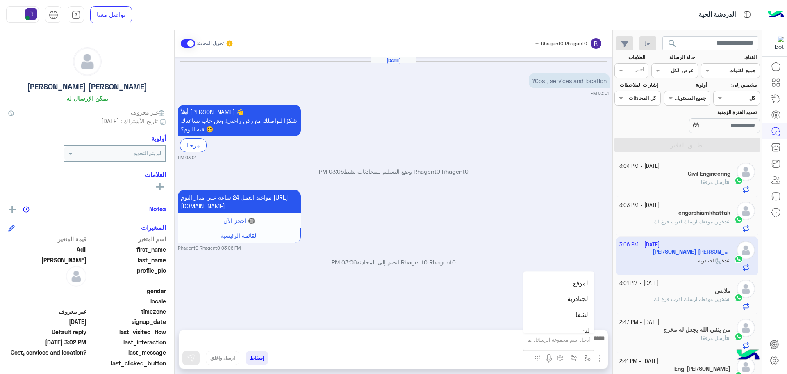
scroll to position [574, 0]
click at [583, 293] on div "لبن" at bounding box center [559, 289] width 71 height 16
type textarea "***"
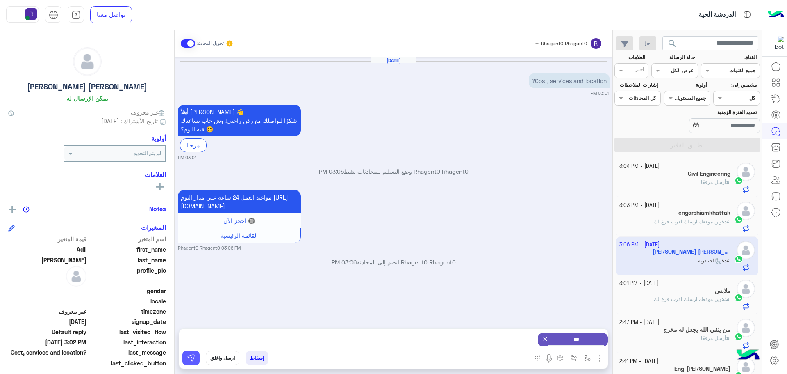
click at [192, 360] on img at bounding box center [191, 357] width 8 height 8
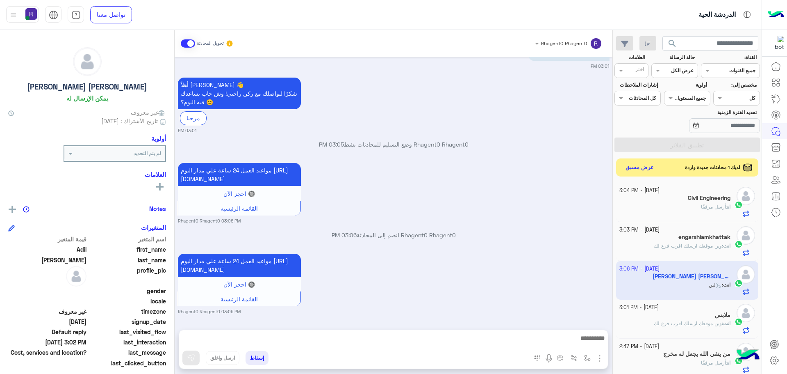
click at [600, 358] on img "button" at bounding box center [600, 358] width 10 height 10
click at [592, 344] on button "الصور" at bounding box center [587, 340] width 35 height 16
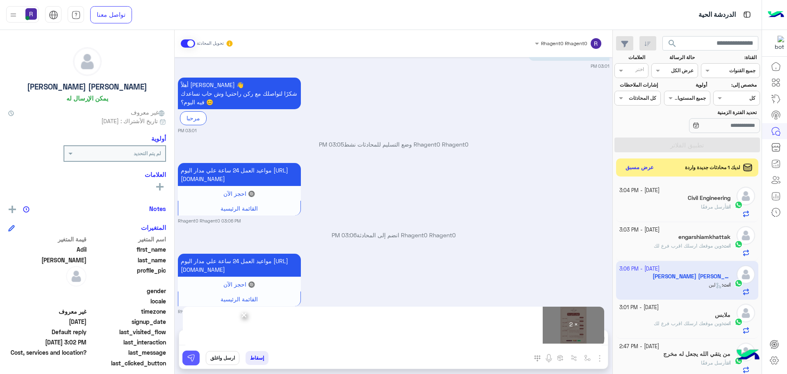
click at [196, 359] on button at bounding box center [190, 357] width 17 height 15
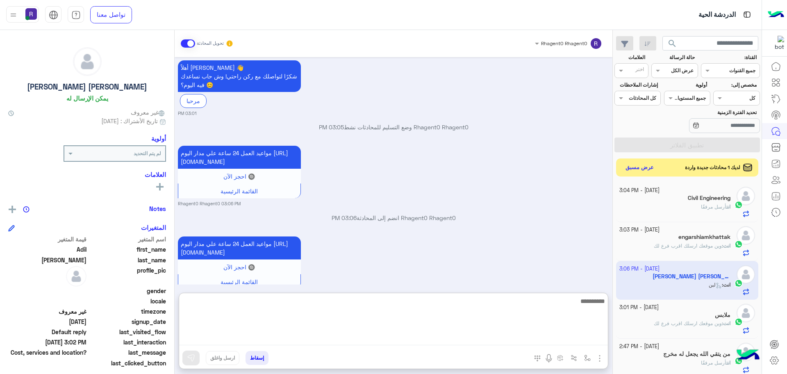
paste textarea "**********"
type textarea "**********"
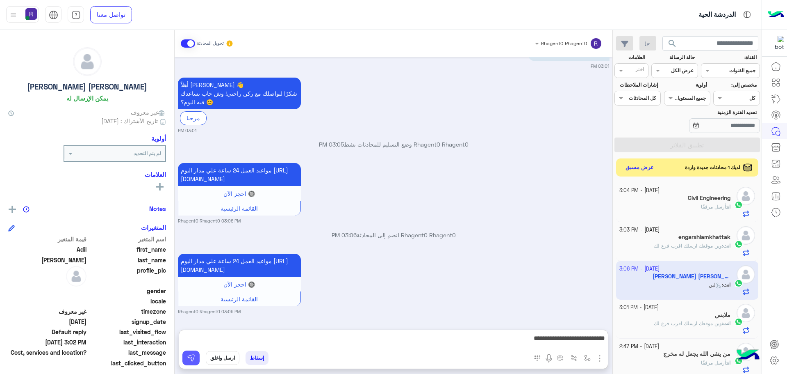
click at [193, 356] on img at bounding box center [191, 357] width 8 height 8
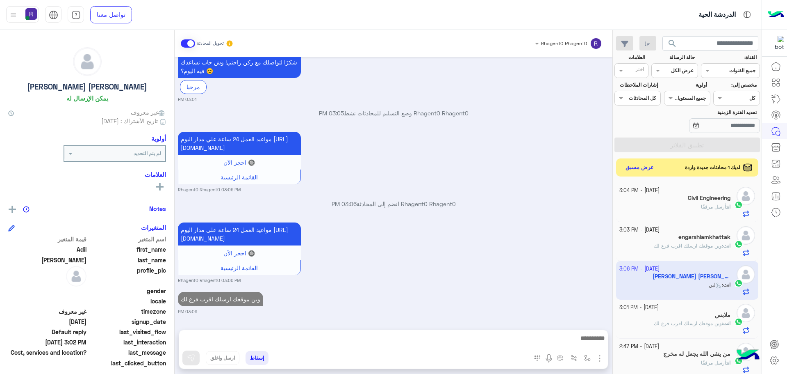
scroll to position [75, 0]
click at [645, 168] on button "عرض مسبق" at bounding box center [639, 167] width 34 height 11
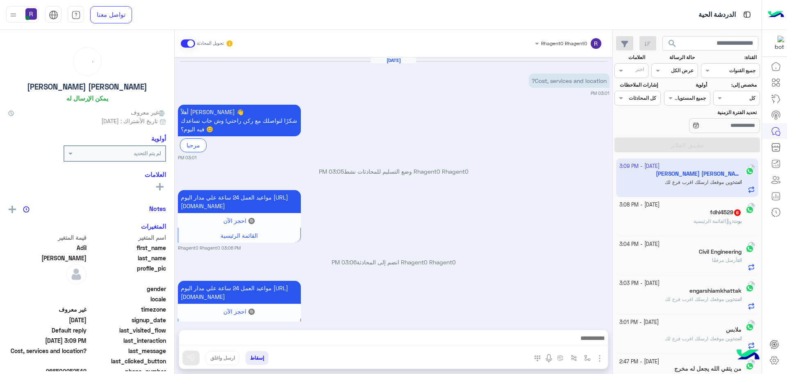
scroll to position [309, 0]
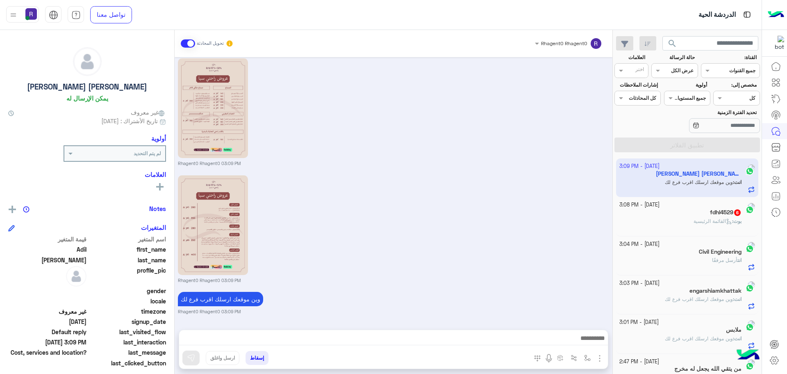
click at [657, 215] on div "fdhl4529 6" at bounding box center [681, 213] width 123 height 9
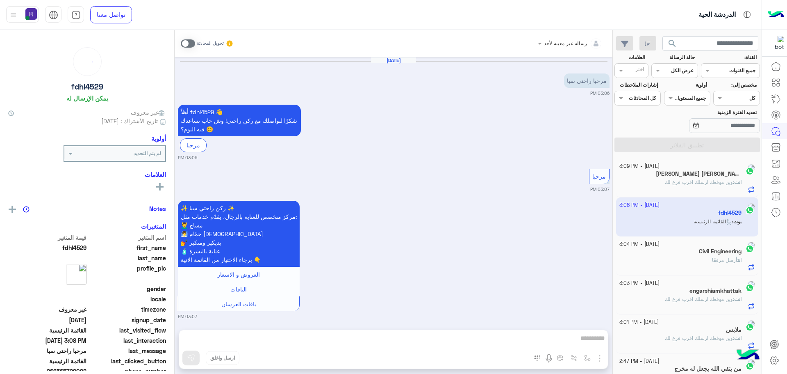
scroll to position [679, 0]
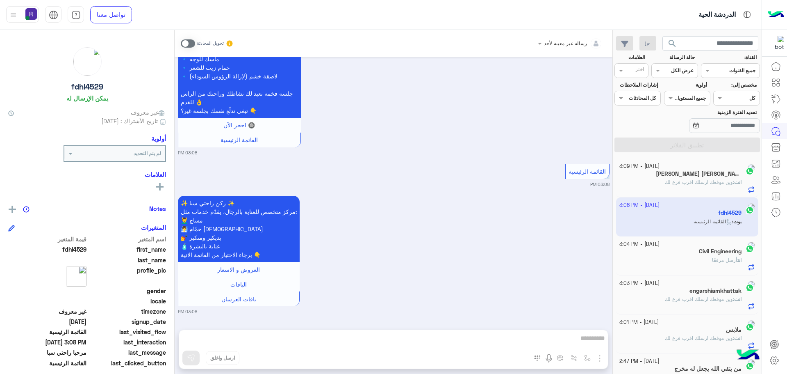
click at [193, 43] on span at bounding box center [188, 43] width 14 height 8
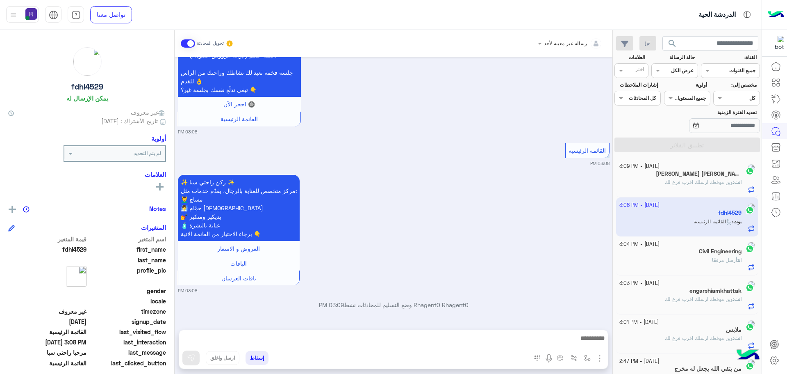
click at [597, 354] on img "button" at bounding box center [600, 358] width 10 height 10
click at [595, 345] on button "الصور" at bounding box center [587, 340] width 35 height 16
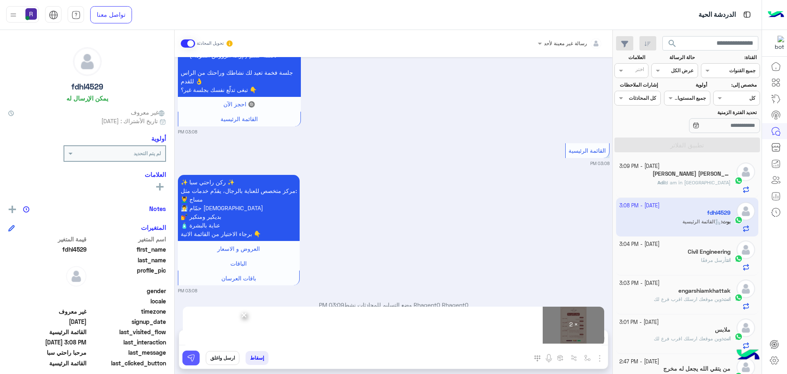
click at [188, 357] on img at bounding box center [191, 357] width 8 height 8
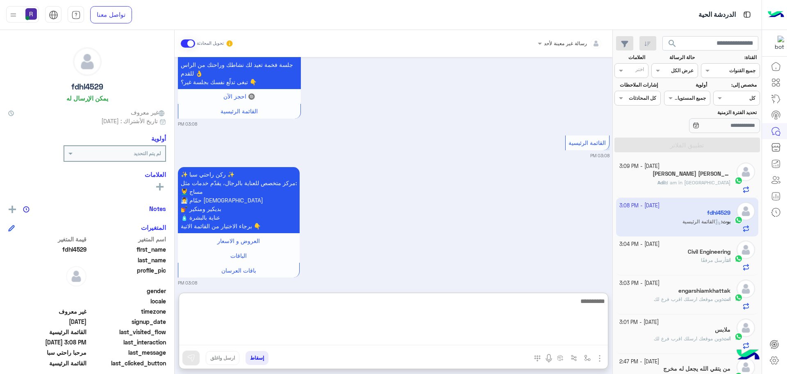
paste textarea "**********"
type textarea "**********"
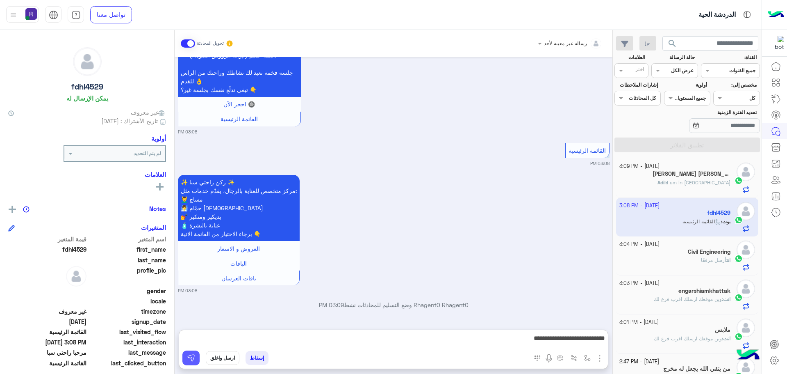
click at [191, 360] on img at bounding box center [191, 357] width 8 height 8
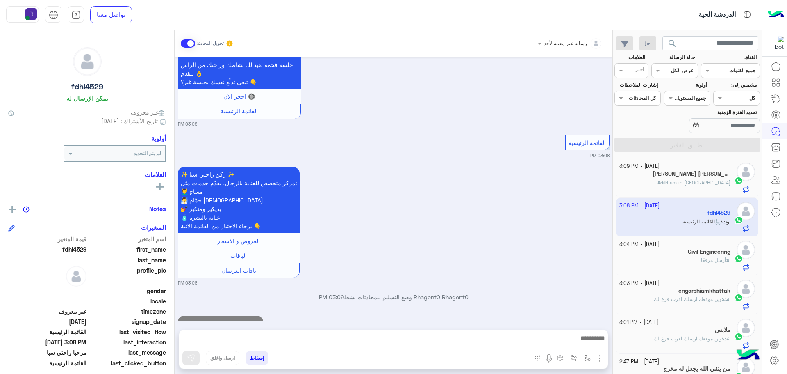
scroll to position [732, 0]
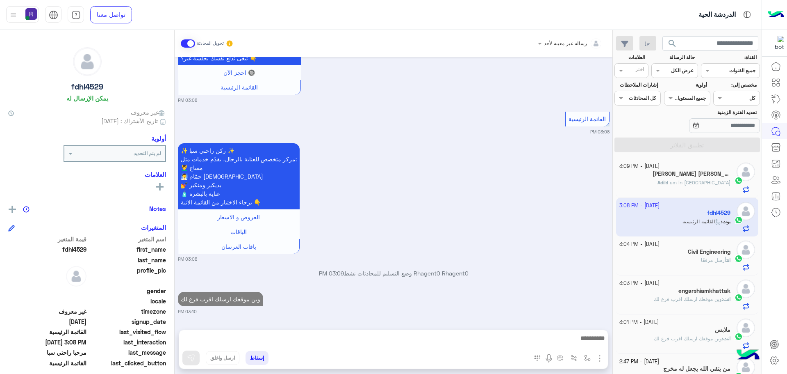
click at [665, 176] on div "Adil Amjad Ashraf 1" at bounding box center [676, 174] width 112 height 9
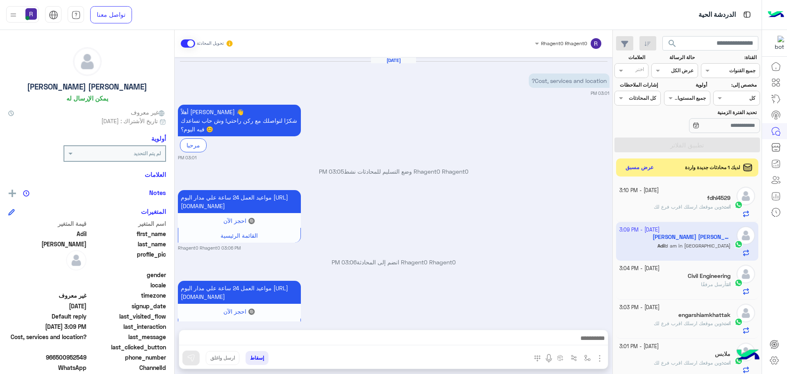
scroll to position [340, 0]
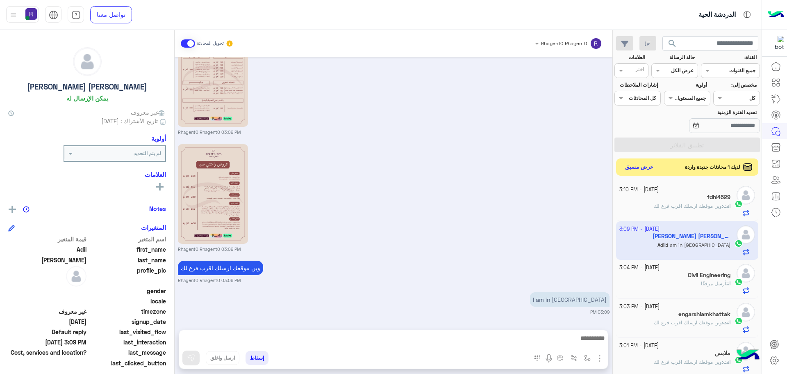
click at [653, 170] on button "عرض مسبق" at bounding box center [639, 167] width 34 height 11
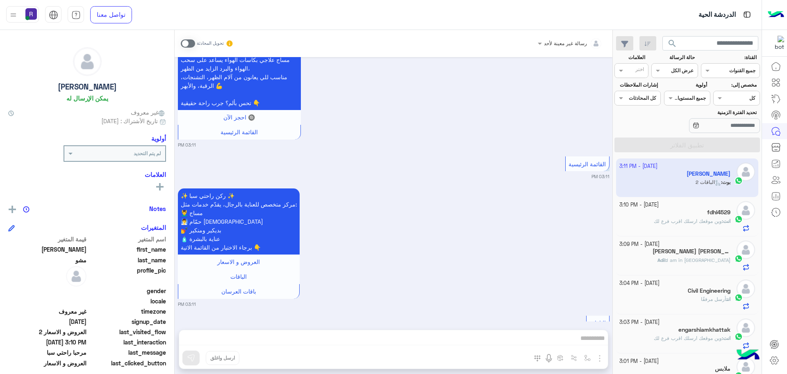
scroll to position [657, 0]
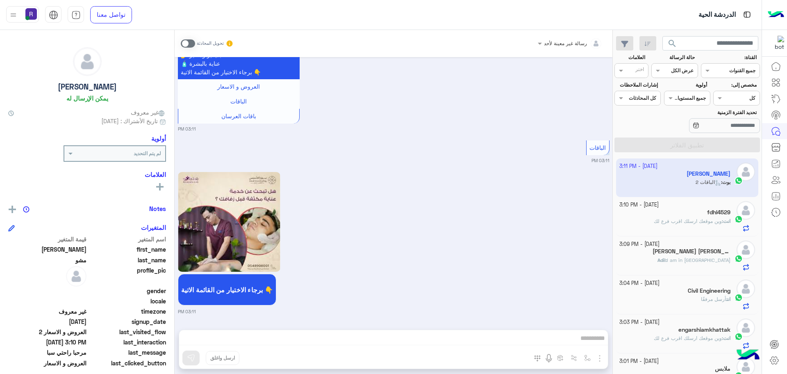
click at [709, 295] on p "انت أرسل مرفقًا" at bounding box center [716, 298] width 30 height 7
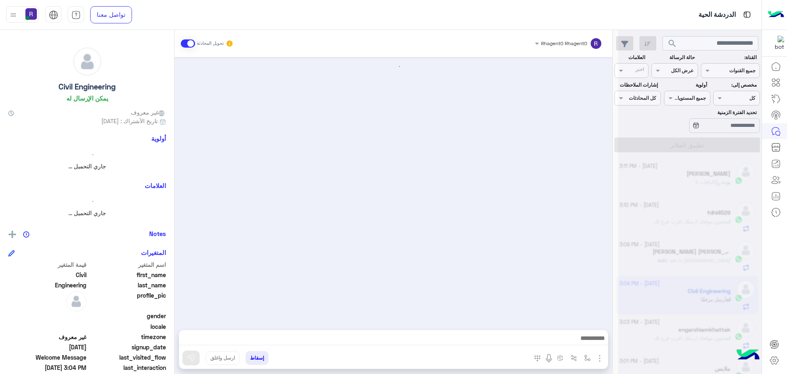
scroll to position [174, 0]
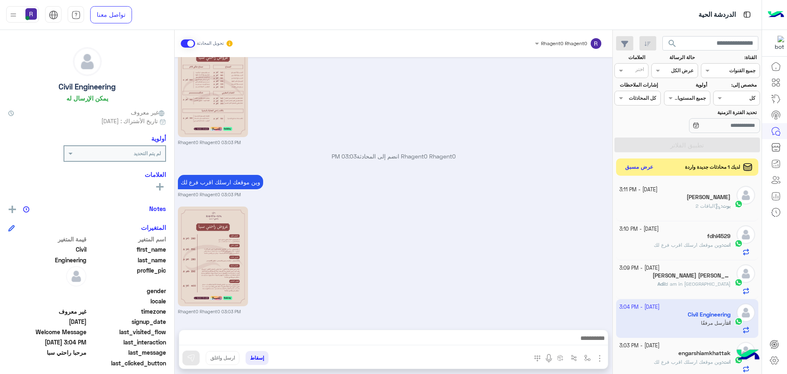
click at [640, 165] on button "عرض مسبق" at bounding box center [639, 167] width 34 height 11
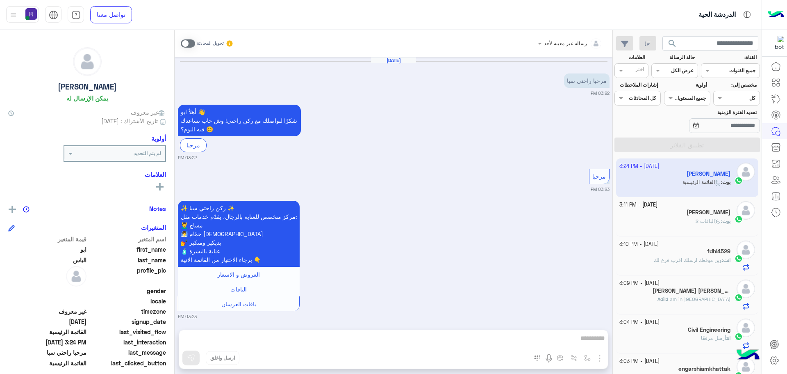
scroll to position [662, 0]
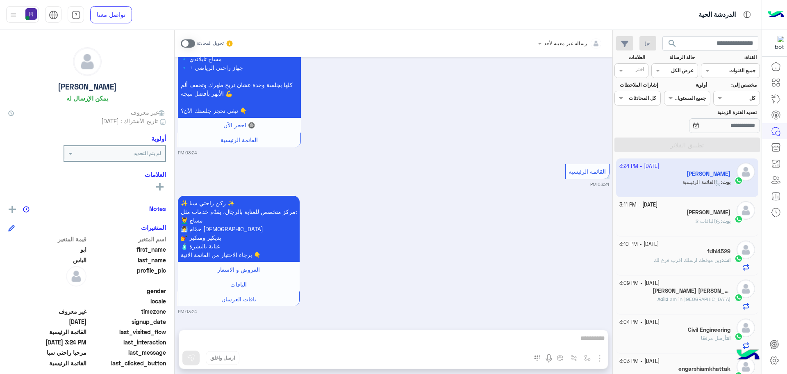
click at [721, 224] on p "بوت : الباقات 2" at bounding box center [713, 220] width 35 height 7
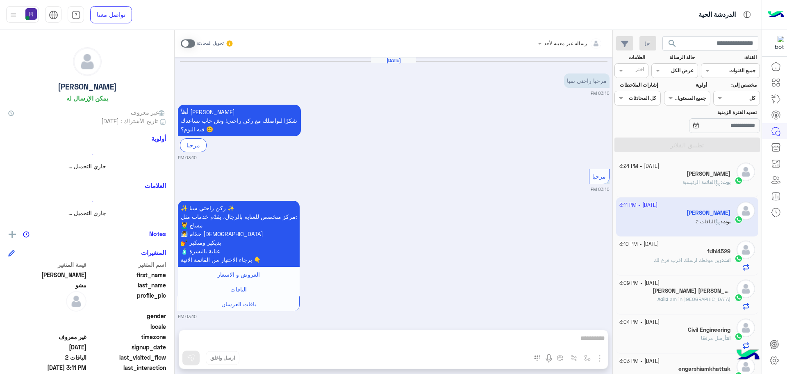
scroll to position [657, 0]
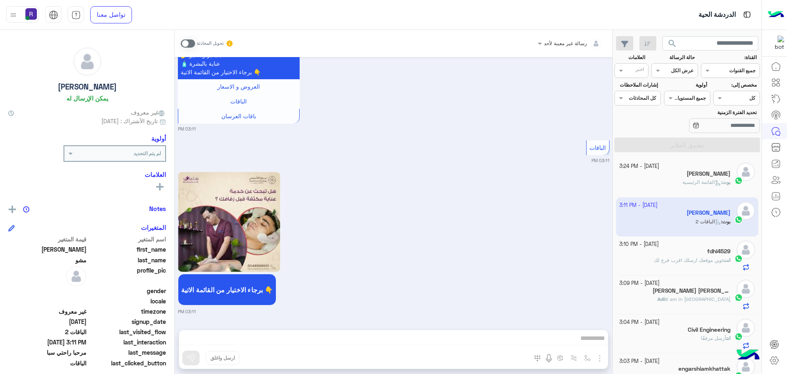
click at [703, 185] on span "القائمة الرئيسية" at bounding box center [702, 182] width 39 height 6
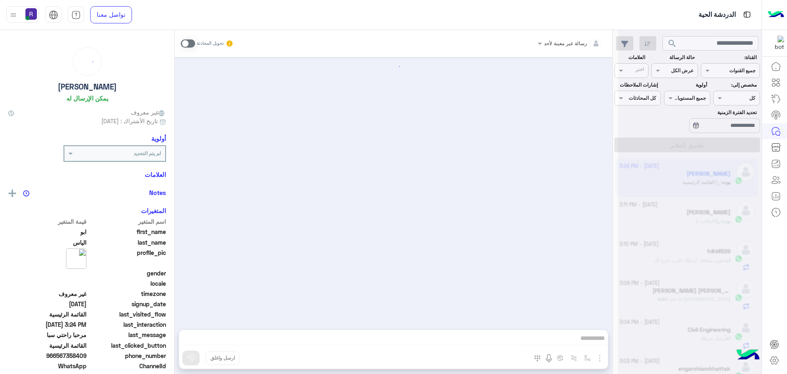
scroll to position [662, 0]
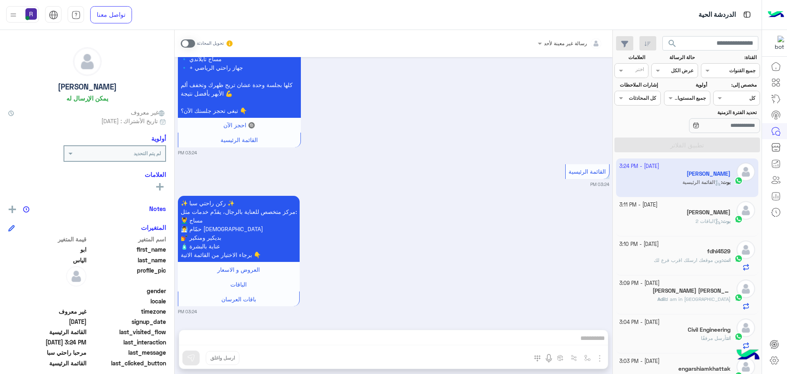
click at [192, 40] on span at bounding box center [188, 43] width 14 height 8
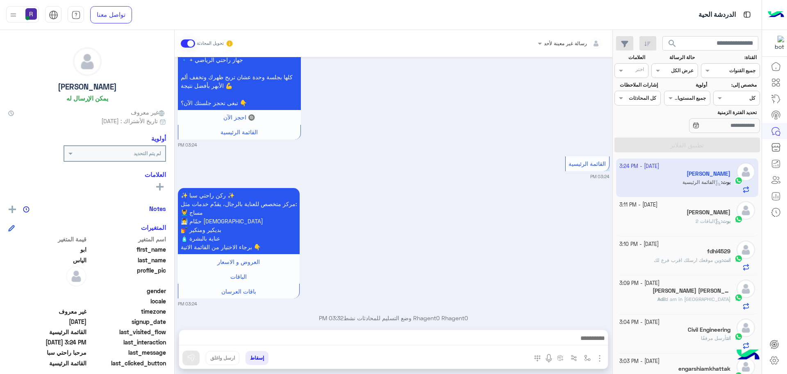
scroll to position [683, 0]
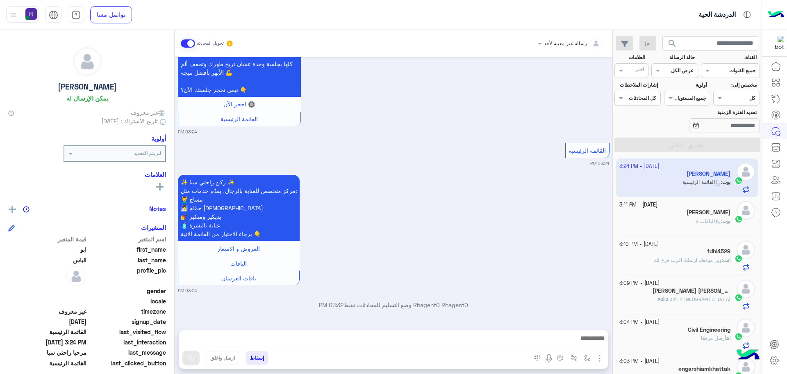
click at [598, 358] on img "button" at bounding box center [600, 358] width 10 height 10
click at [586, 344] on span "الصور" at bounding box center [584, 339] width 15 height 9
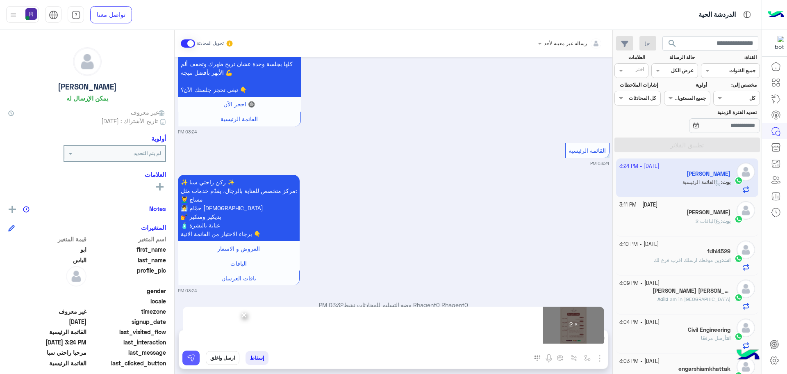
click at [190, 360] on img at bounding box center [191, 357] width 8 height 8
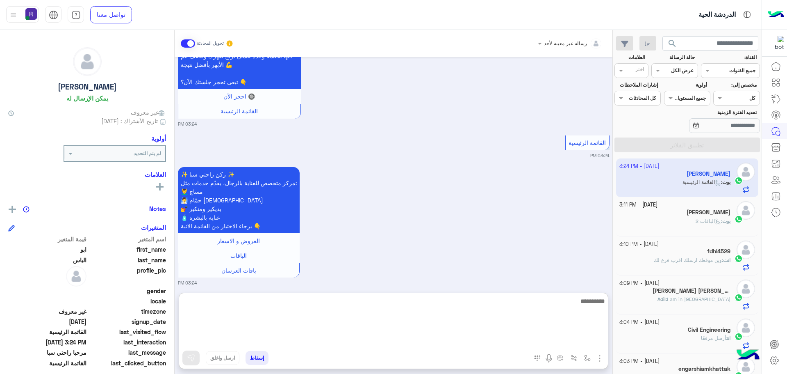
paste textarea "**********"
type textarea "**********"
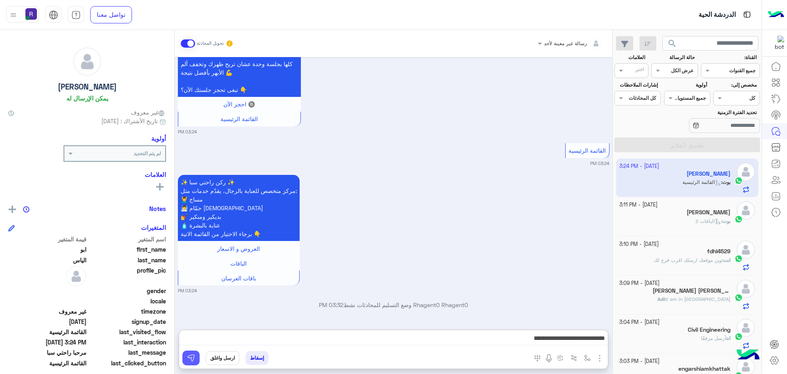
click at [196, 358] on button at bounding box center [190, 357] width 17 height 15
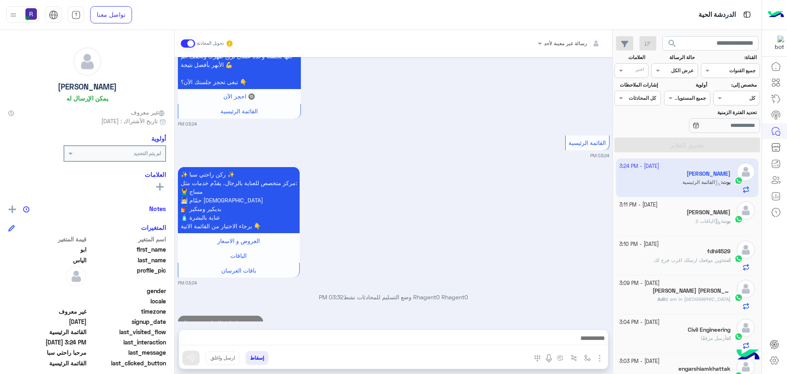
scroll to position [714, 0]
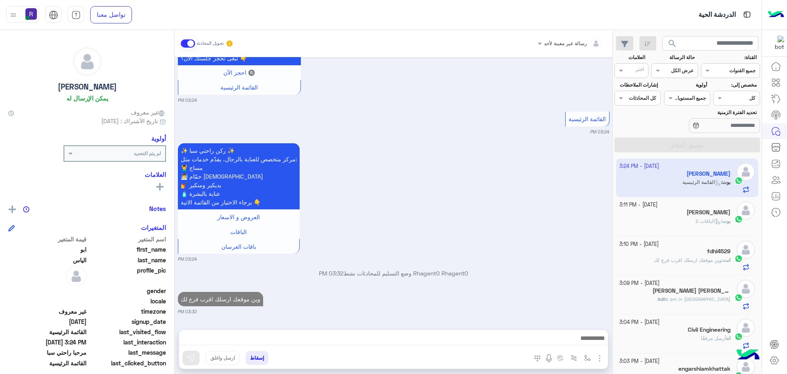
click at [667, 298] on b "Adil :" at bounding box center [662, 299] width 9 height 6
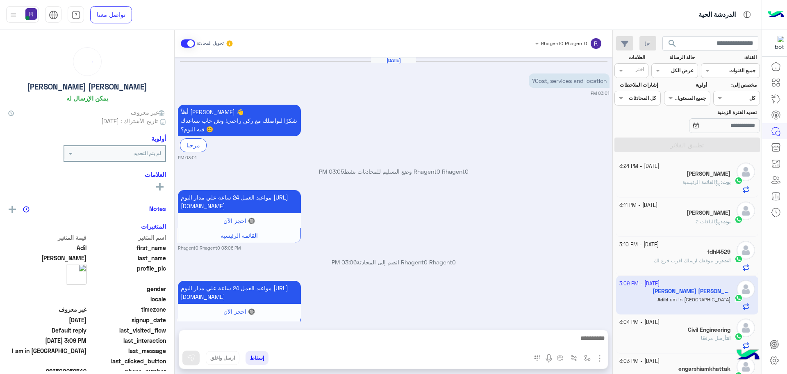
scroll to position [340, 0]
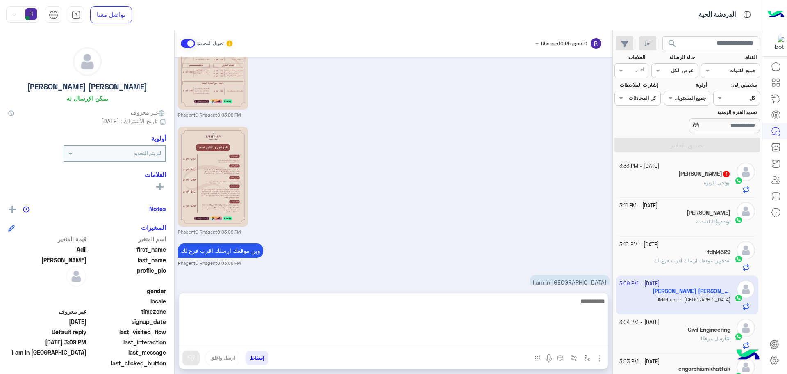
click at [520, 337] on textarea at bounding box center [393, 320] width 429 height 49
type textarea "**"
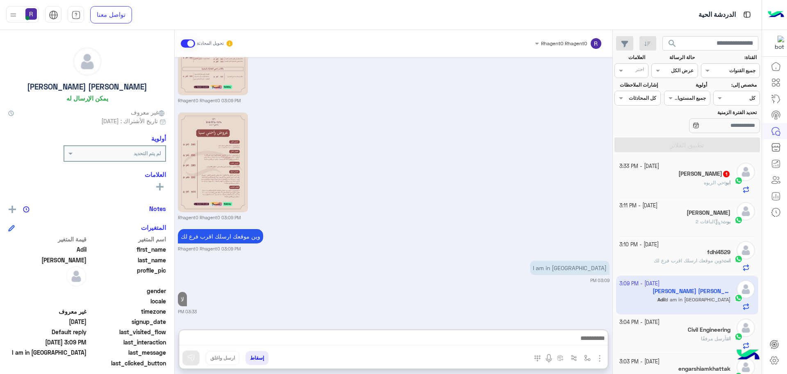
click at [696, 181] on div "ابو : حي الربوه" at bounding box center [676, 186] width 112 height 14
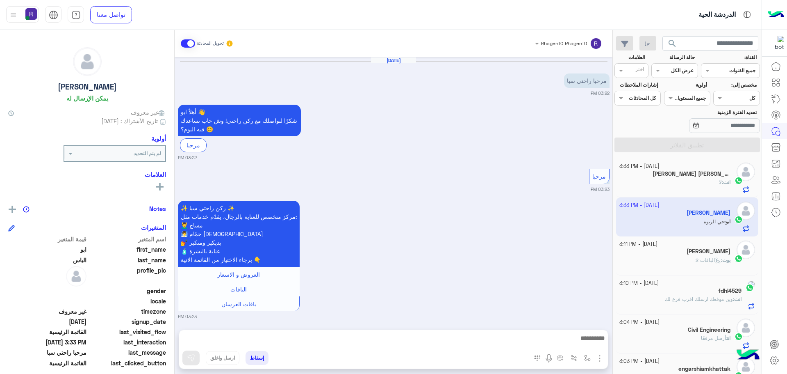
scroll to position [1000, 0]
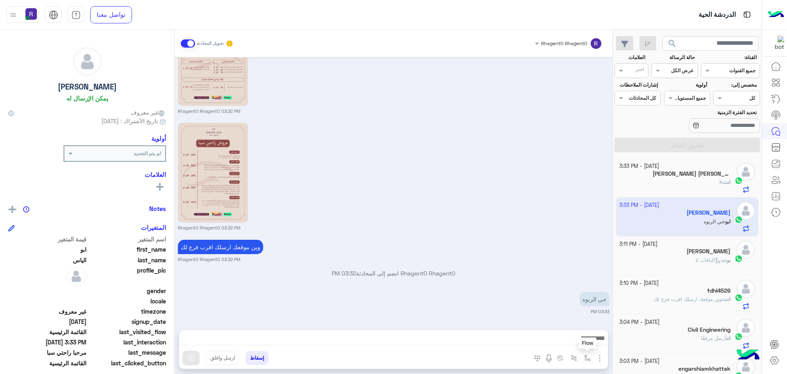
click at [588, 355] on img "button" at bounding box center [587, 357] width 7 height 7
click at [578, 338] on input "text" at bounding box center [569, 338] width 41 height 7
click at [567, 298] on div "الجنادرية" at bounding box center [559, 299] width 71 height 16
type textarea "*********"
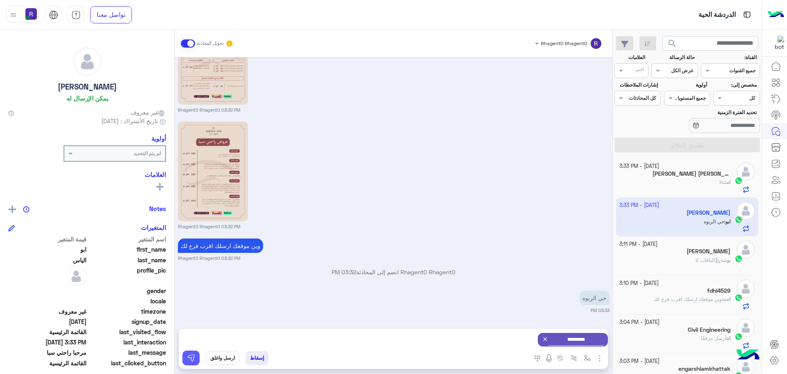
click at [189, 352] on button at bounding box center [190, 357] width 17 height 15
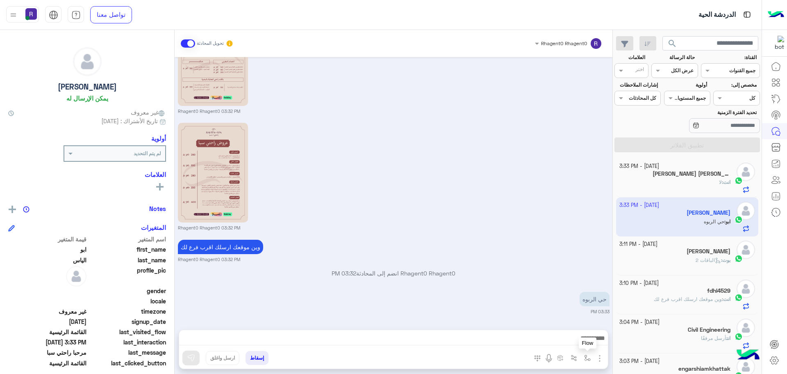
scroll to position [1000, 0]
click at [597, 362] on img "button" at bounding box center [600, 358] width 10 height 10
click at [590, 360] on img "button" at bounding box center [587, 357] width 7 height 7
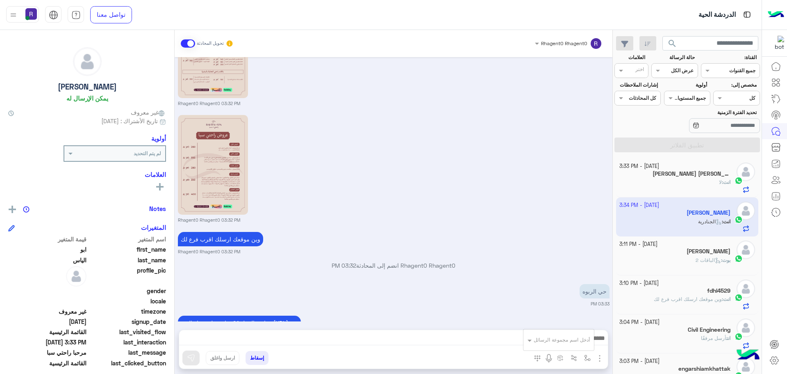
scroll to position [1078, 0]
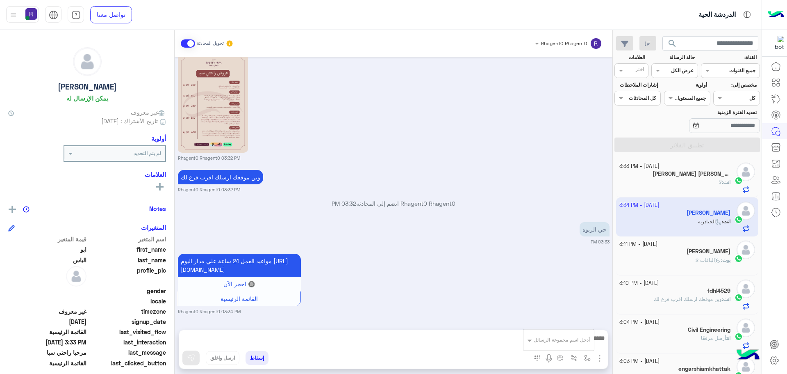
click at [578, 337] on input "text" at bounding box center [569, 338] width 41 height 7
click at [568, 292] on div "لبن" at bounding box center [559, 289] width 71 height 16
type textarea "***"
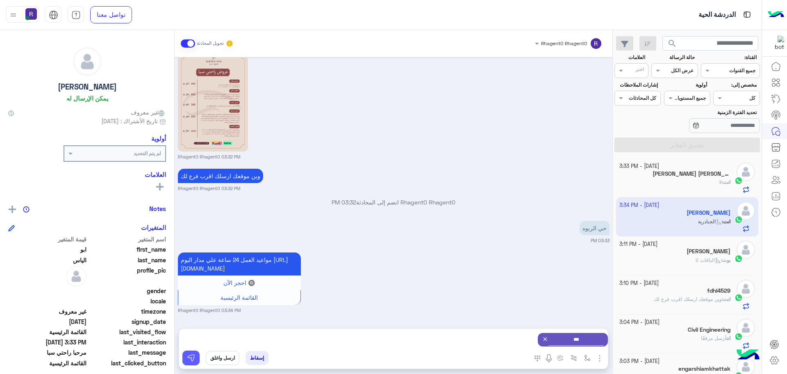
click at [194, 360] on img at bounding box center [191, 357] width 8 height 8
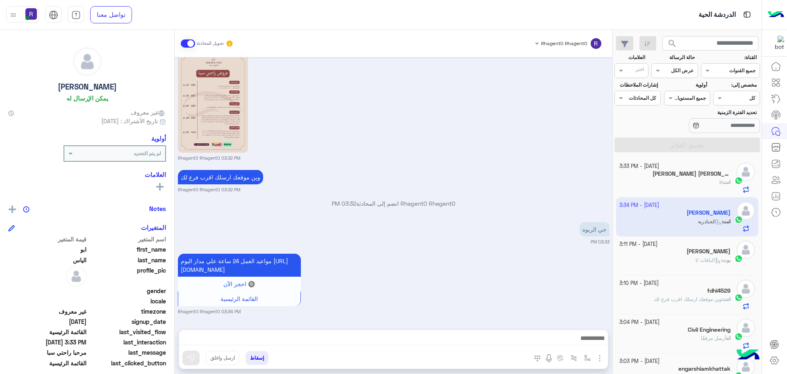
scroll to position [1156, 0]
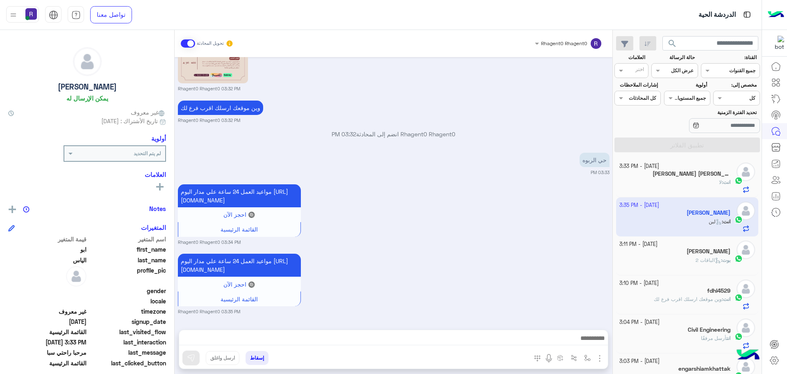
click at [666, 258] on div "بوت : الباقات 2" at bounding box center [676, 263] width 112 height 14
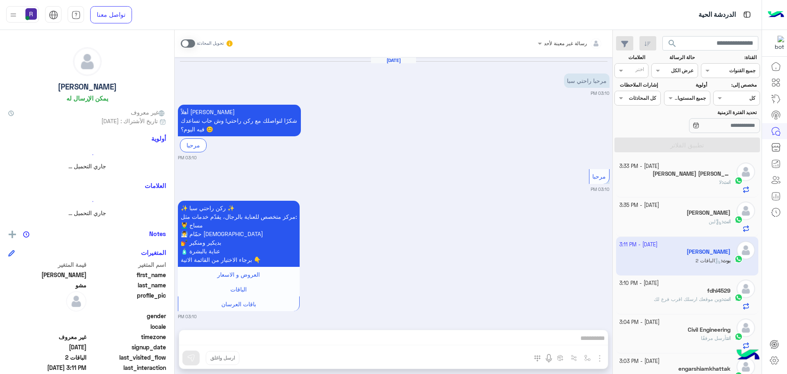
scroll to position [657, 0]
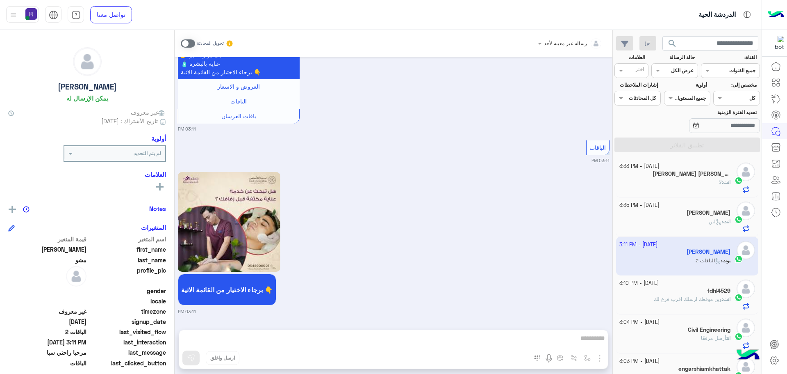
click at [191, 41] on span at bounding box center [188, 43] width 14 height 8
click at [195, 44] on span at bounding box center [188, 43] width 14 height 8
click at [191, 42] on span at bounding box center [188, 43] width 14 height 8
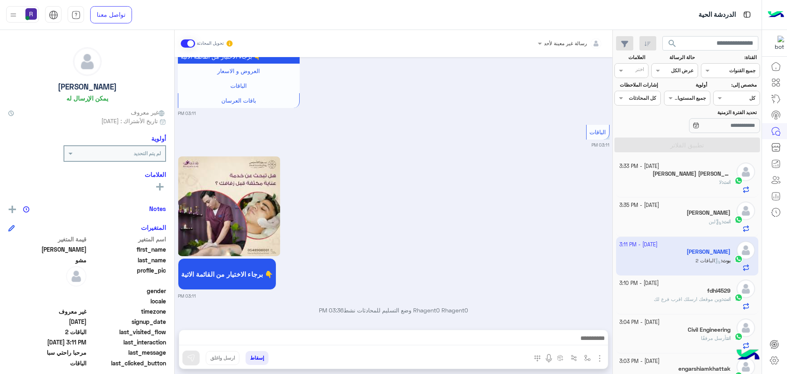
scroll to position [677, 0]
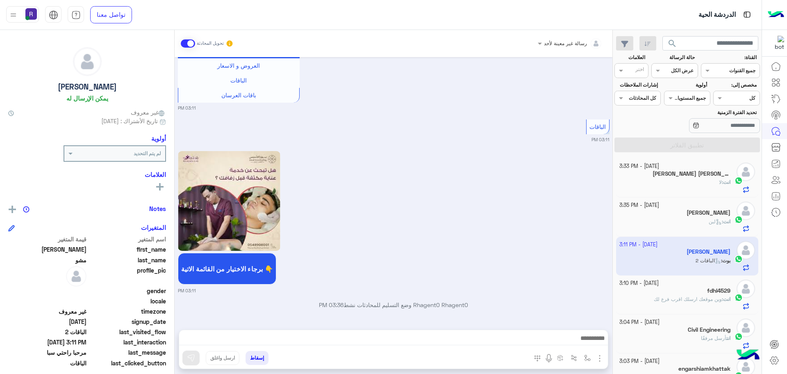
click at [601, 356] on img "button" at bounding box center [600, 358] width 10 height 10
click at [593, 342] on button "الصور" at bounding box center [587, 340] width 35 height 16
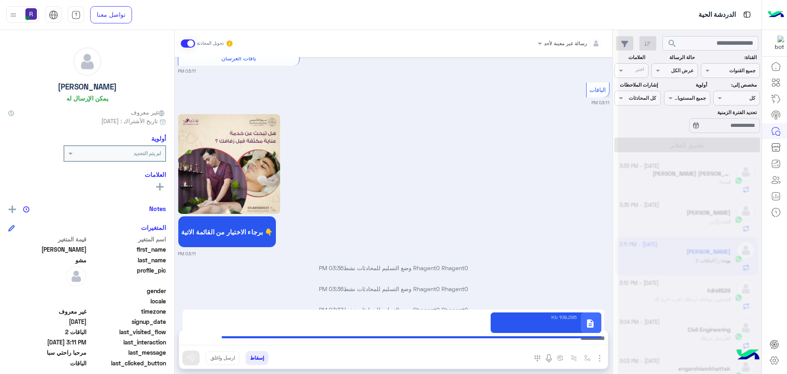
scroll to position [720, 0]
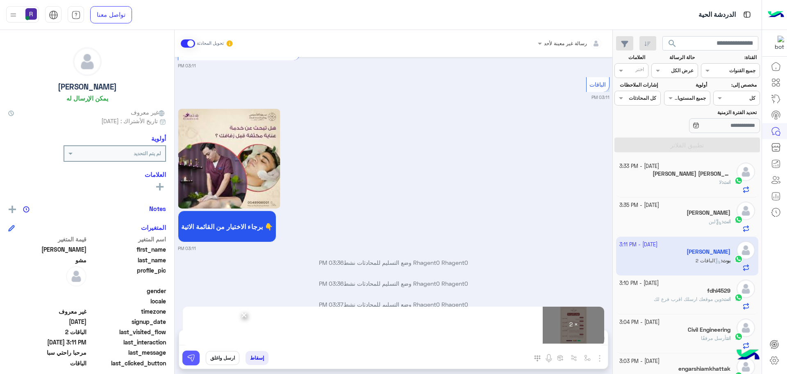
click at [193, 358] on img at bounding box center [191, 357] width 8 height 8
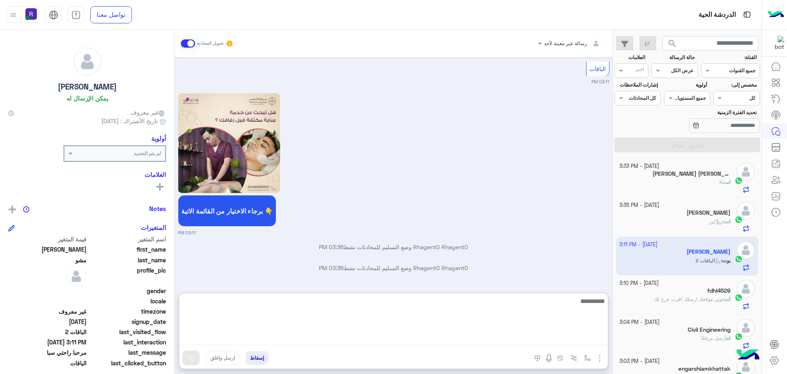
paste textarea "**********"
type textarea "**********"
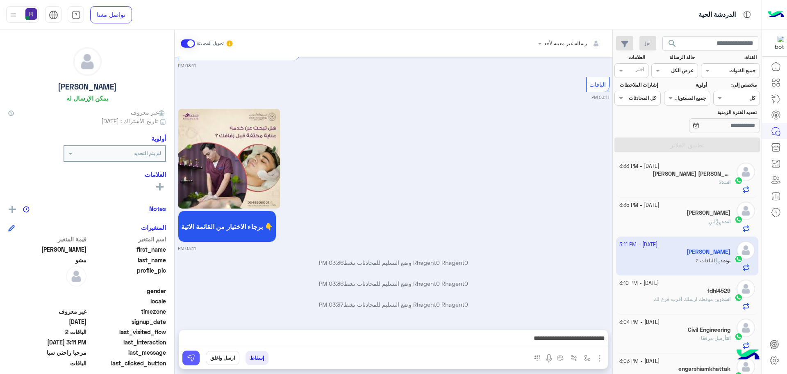
click at [188, 355] on img at bounding box center [191, 357] width 8 height 8
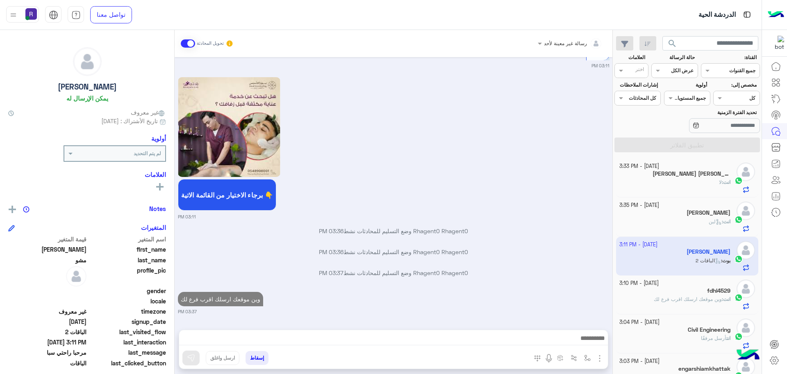
click at [691, 300] on span "وين موقعك ارسلك اقرب فرع لك" at bounding box center [688, 299] width 68 height 6
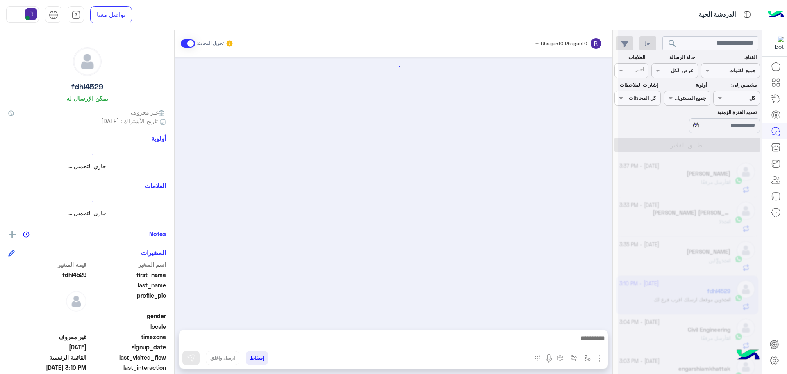
scroll to position [1007, 0]
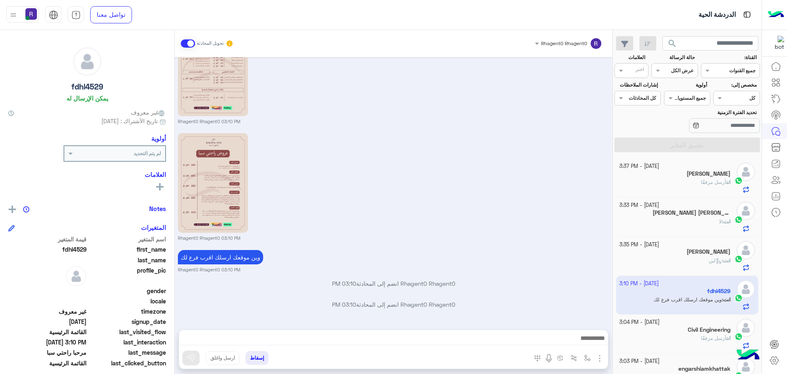
click at [704, 177] on div "[PERSON_NAME]" at bounding box center [676, 174] width 112 height 9
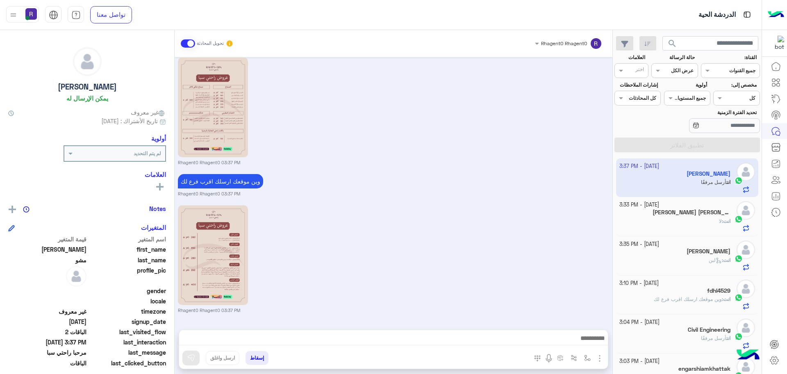
scroll to position [1005, 0]
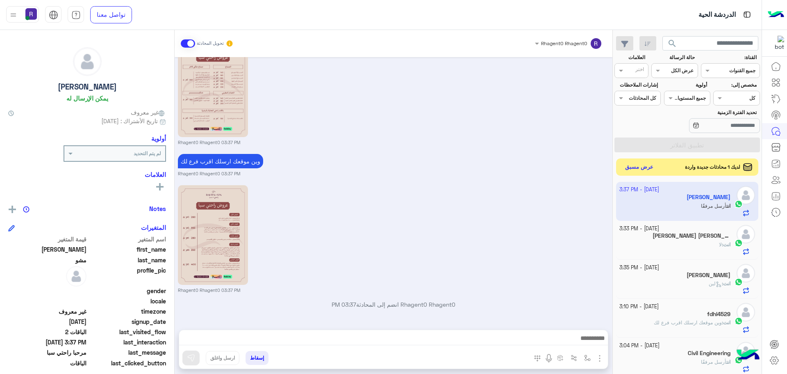
click at [647, 168] on button "عرض مسبق" at bounding box center [639, 167] width 34 height 11
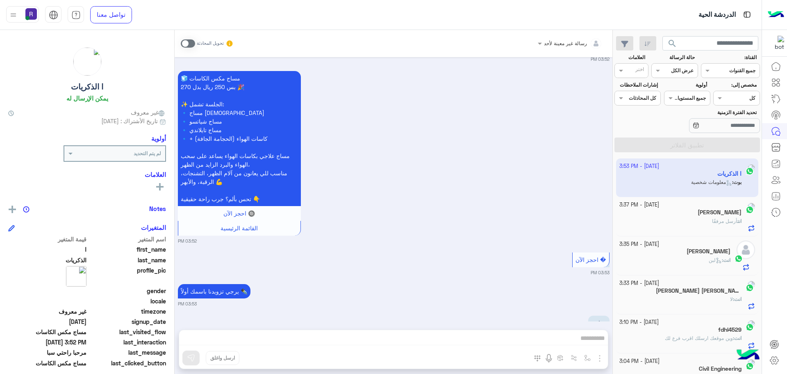
scroll to position [814, 0]
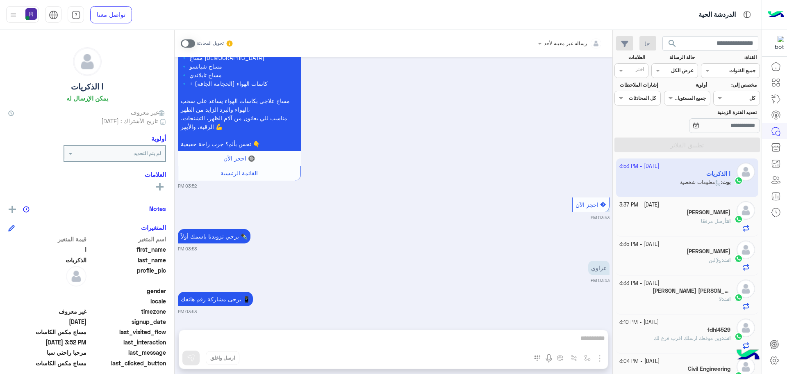
click at [194, 42] on span at bounding box center [188, 43] width 14 height 8
click at [192, 44] on span at bounding box center [188, 43] width 14 height 8
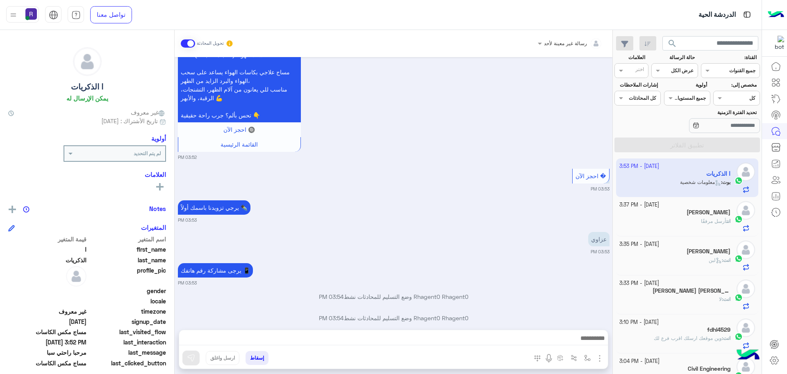
scroll to position [856, 0]
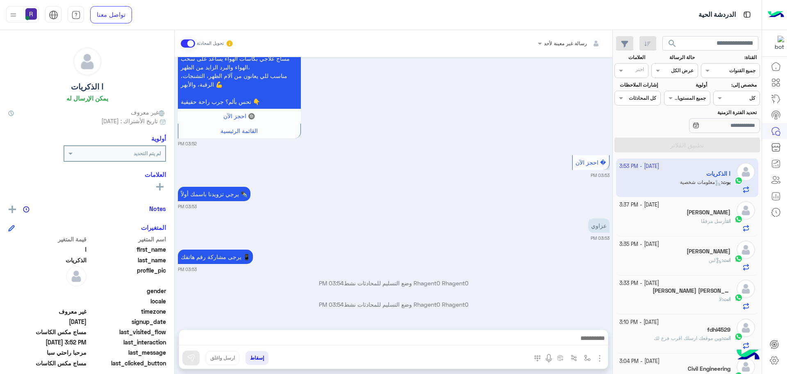
click at [720, 219] on span "أرسل مرفقًا" at bounding box center [713, 221] width 25 height 6
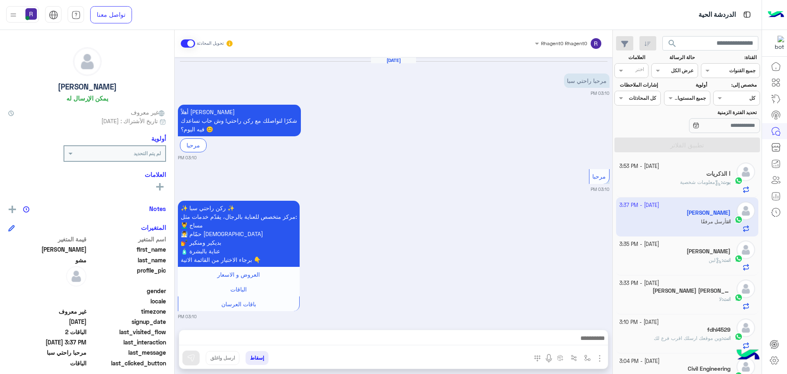
scroll to position [1005, 0]
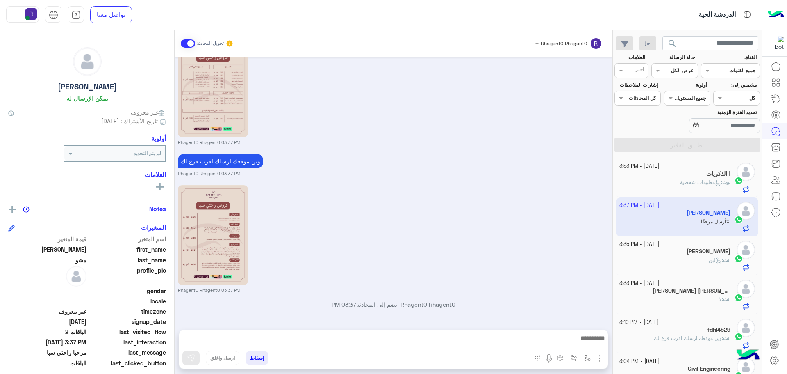
click at [649, 179] on div "بوت : معلومات شخصية" at bounding box center [676, 185] width 112 height 14
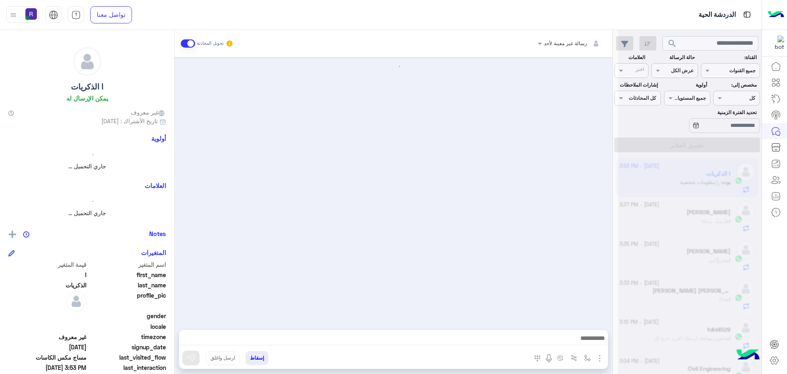
scroll to position [659, 0]
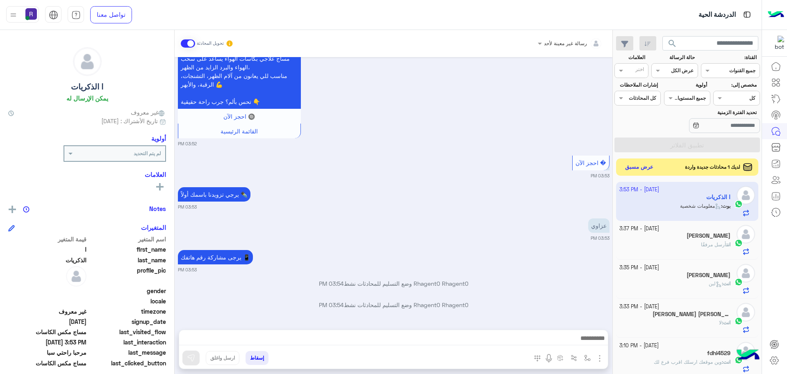
click at [645, 169] on button "عرض مسبق" at bounding box center [639, 167] width 34 height 11
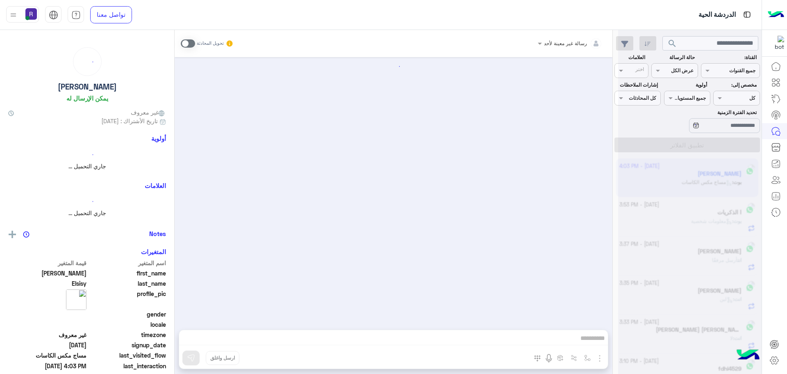
scroll to position [1315, 0]
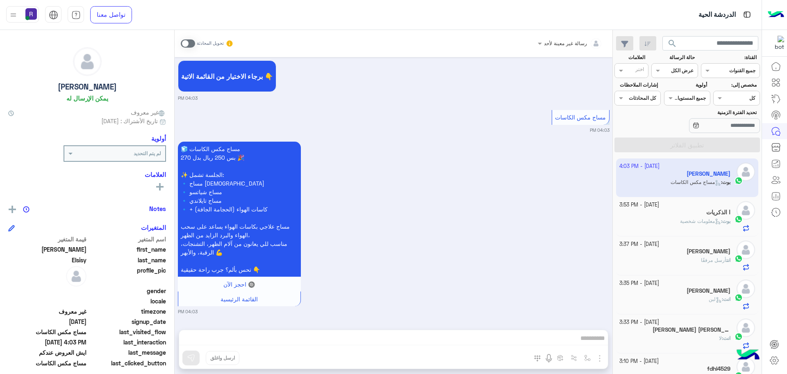
click at [192, 44] on span at bounding box center [188, 43] width 14 height 8
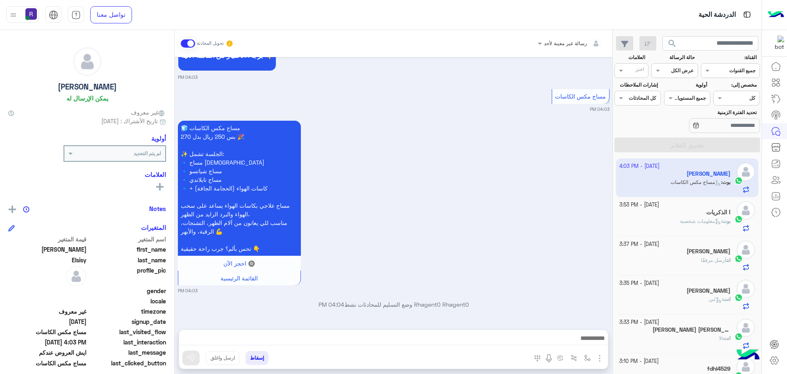
click at [598, 356] on img "button" at bounding box center [600, 358] width 10 height 10
click at [587, 342] on span "الصور" at bounding box center [584, 339] width 15 height 9
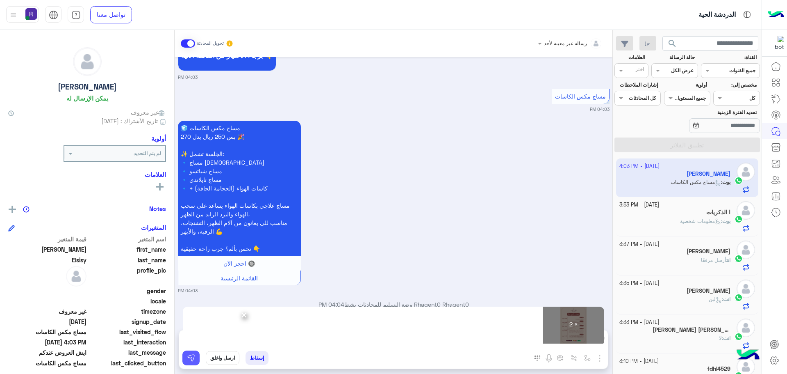
click at [196, 358] on button at bounding box center [190, 357] width 17 height 15
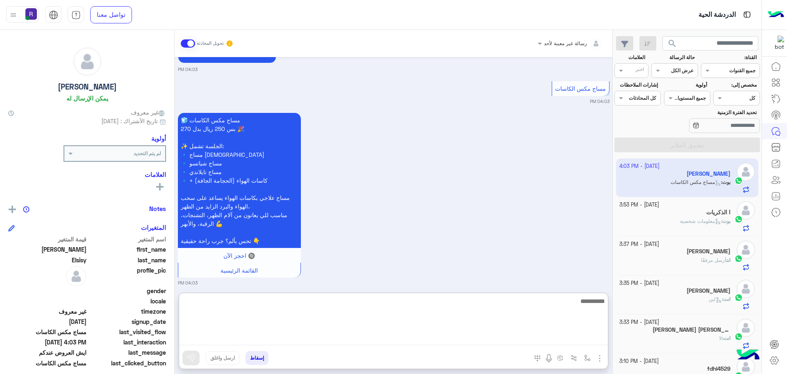
paste textarea "**********"
type textarea "**********"
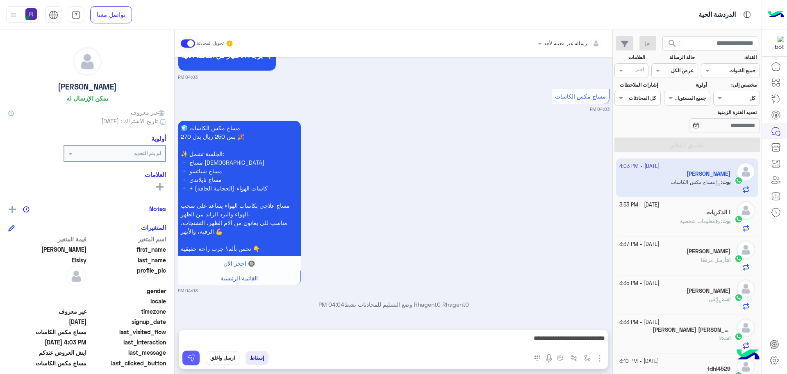
click at [192, 360] on img at bounding box center [191, 357] width 8 height 8
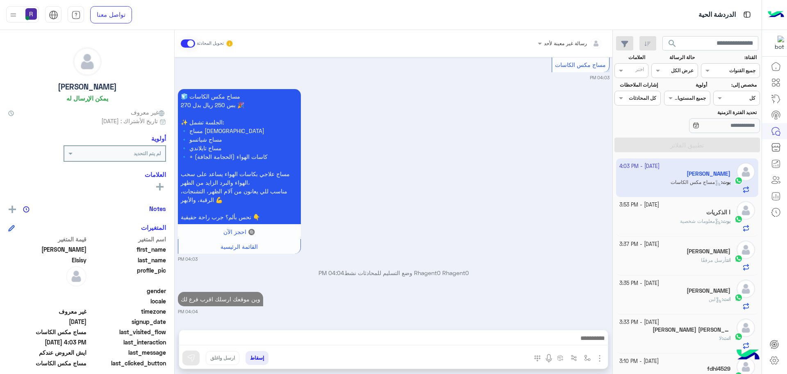
click at [696, 217] on div "ا الذكريات" at bounding box center [676, 213] width 112 height 9
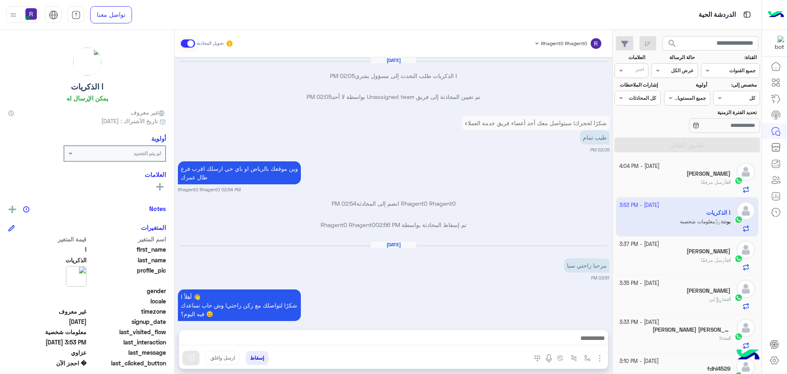
scroll to position [659, 0]
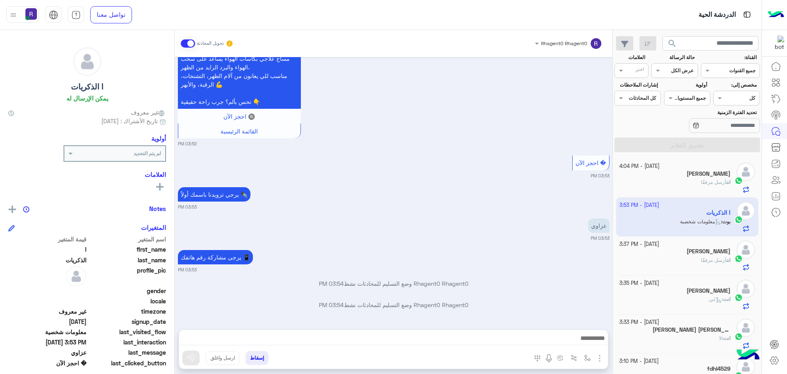
click at [707, 187] on div "انت أرسل مرفقًا" at bounding box center [676, 185] width 112 height 14
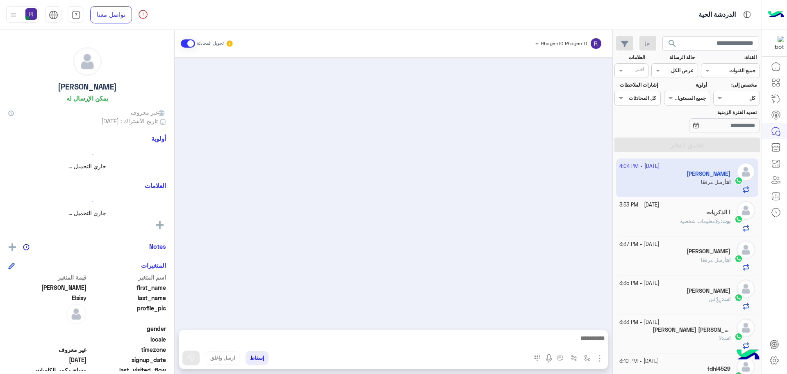
click at [602, 362] on img "button" at bounding box center [600, 358] width 10 height 10
click at [592, 346] on button "الصور" at bounding box center [587, 340] width 35 height 16
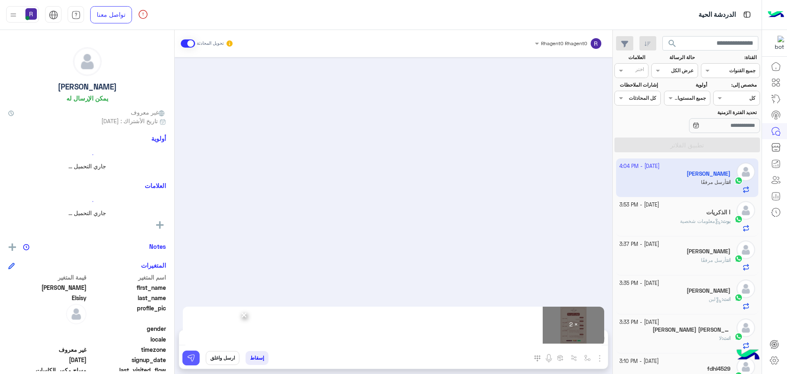
click at [189, 357] on img at bounding box center [191, 357] width 8 height 8
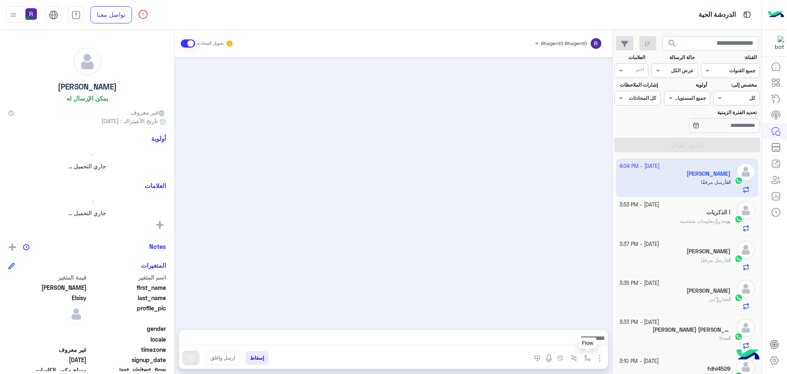
click at [584, 359] on img "button" at bounding box center [587, 357] width 7 height 7
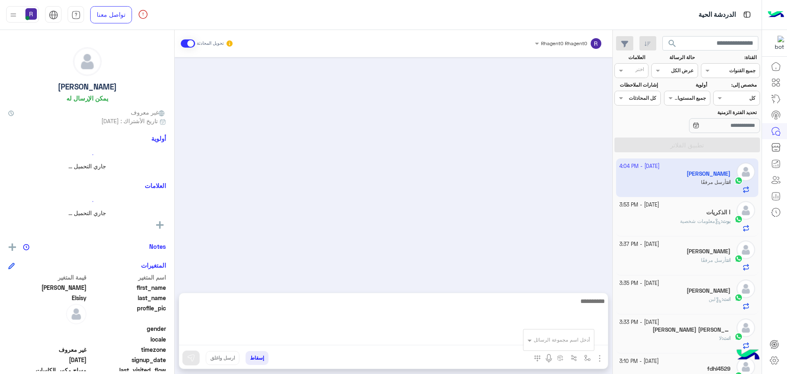
click at [474, 336] on textarea at bounding box center [393, 320] width 429 height 49
paste textarea "**********"
type textarea "**********"
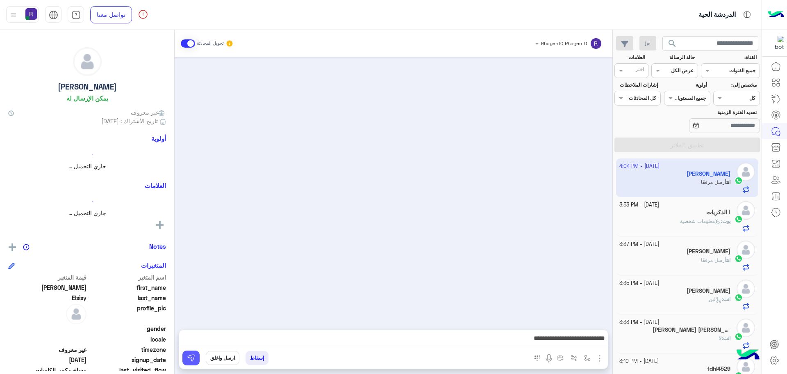
click at [198, 362] on button at bounding box center [190, 357] width 17 height 15
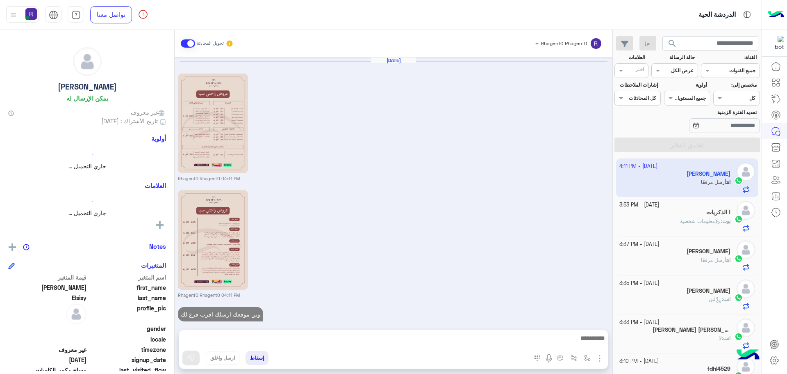
scroll to position [15, 0]
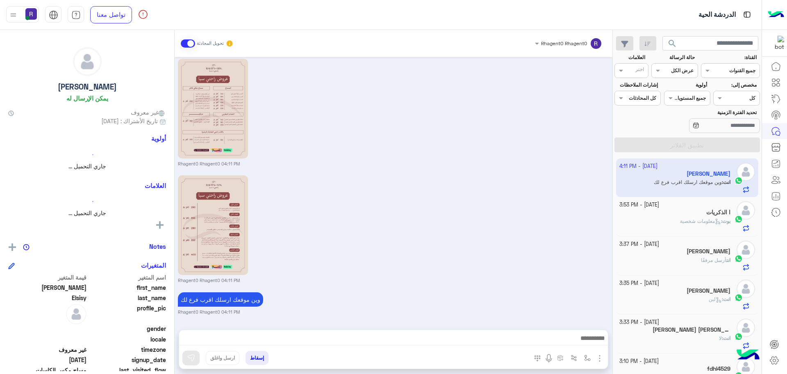
click at [721, 223] on b "بوت :" at bounding box center [725, 221] width 9 height 6
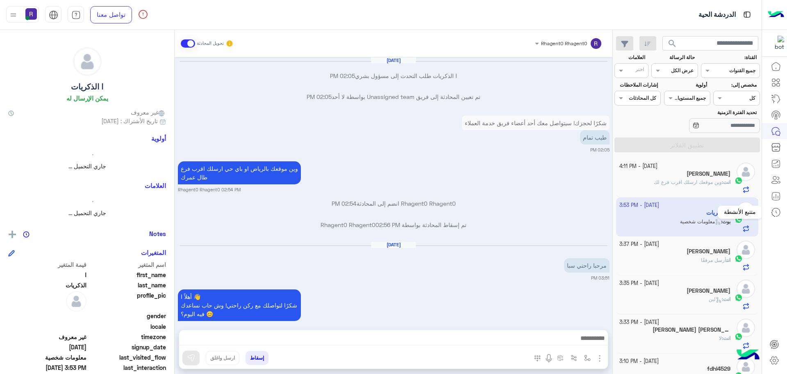
scroll to position [659, 0]
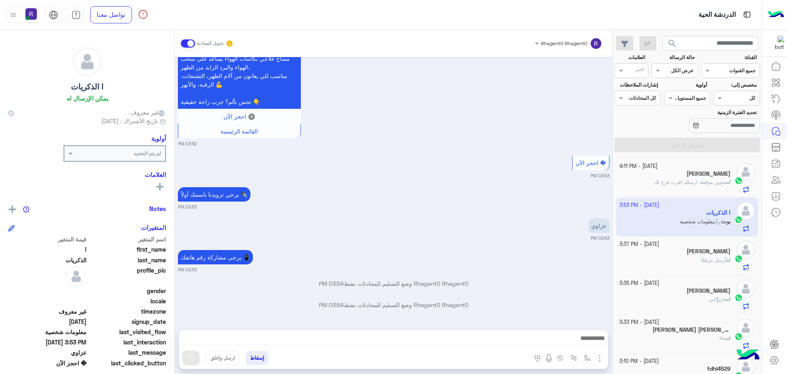
click at [666, 180] on span "وين موقعك ارسلك اقرب فرع لك" at bounding box center [688, 182] width 68 height 6
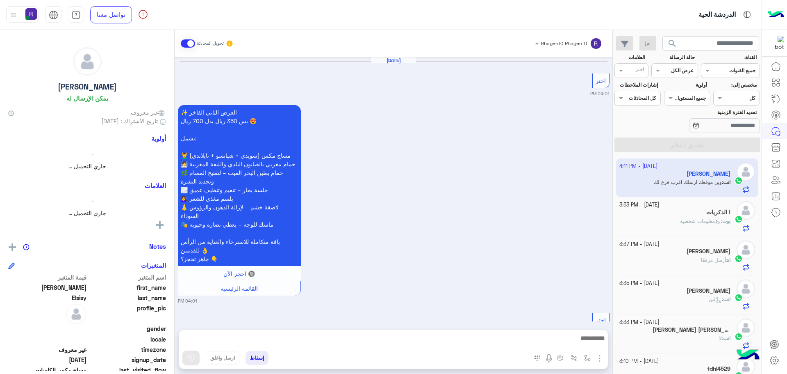
scroll to position [1508, 0]
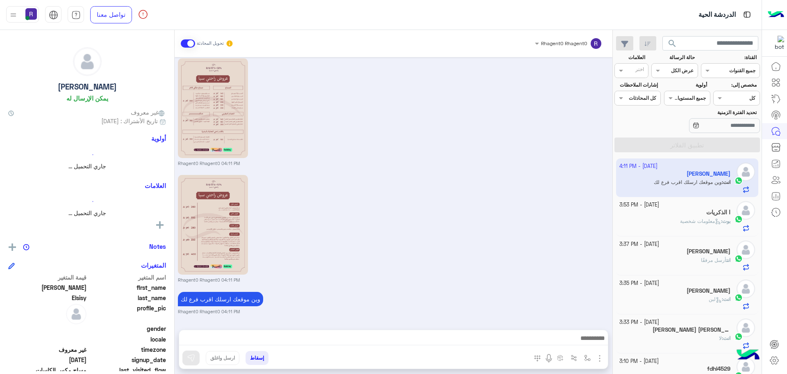
click at [711, 216] on div "ا الذكريات" at bounding box center [676, 213] width 112 height 9
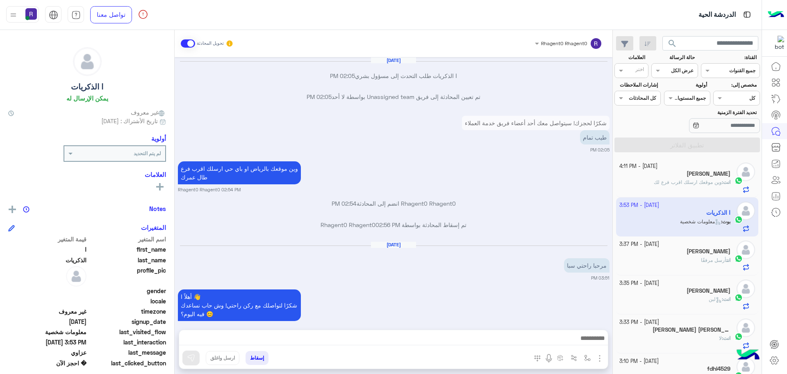
scroll to position [659, 0]
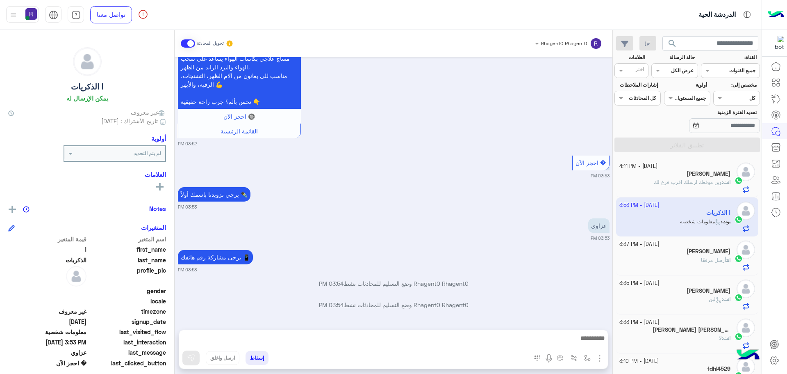
click at [700, 178] on p "انت : وين موقعك ارسلك اقرب فرع لك" at bounding box center [692, 181] width 77 height 7
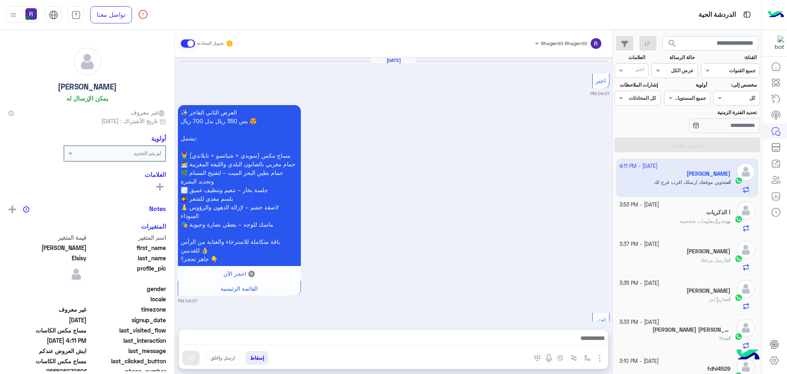
scroll to position [1508, 0]
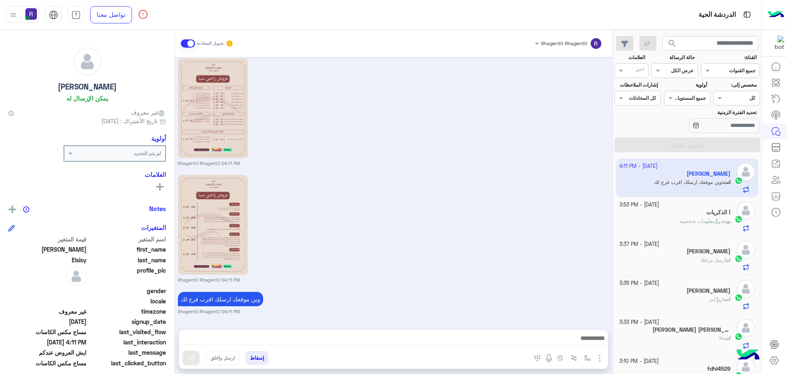
click at [709, 222] on span "معلومات شخصية" at bounding box center [700, 221] width 41 height 6
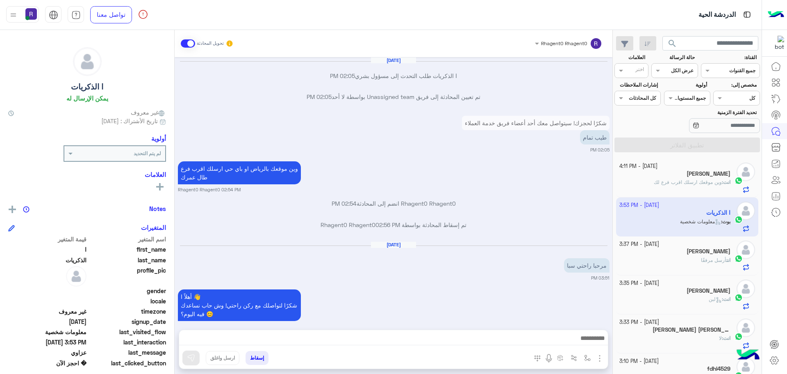
scroll to position [659, 0]
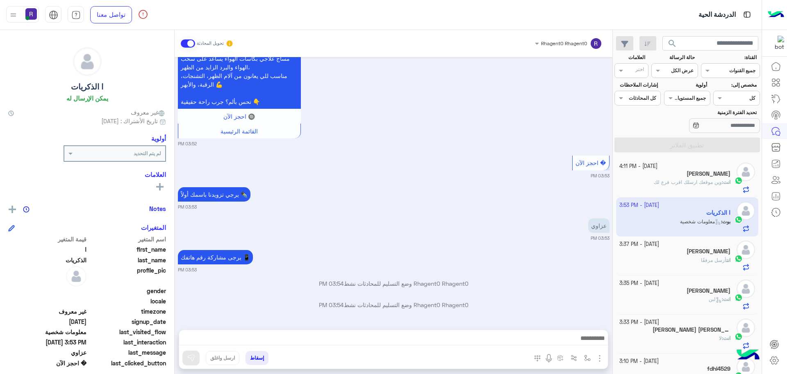
click at [712, 185] on p "انت : وين موقعك ارسلك اقرب فرع لك" at bounding box center [692, 181] width 77 height 7
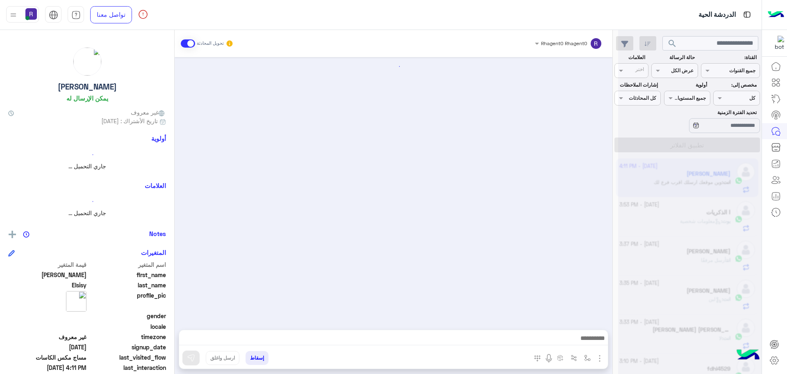
scroll to position [1508, 0]
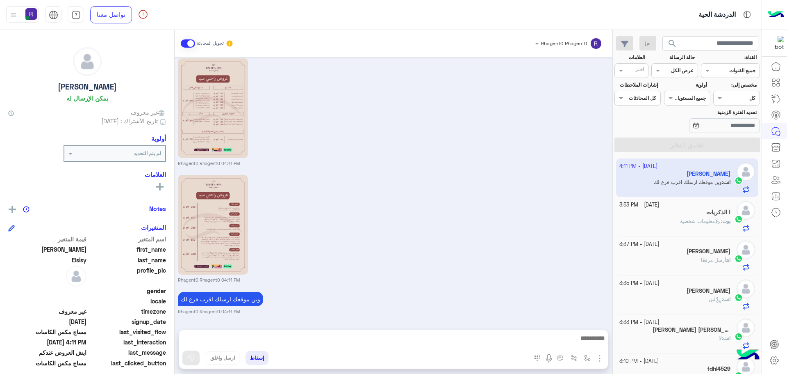
click at [714, 225] on div "بوت : معلومات شخصية" at bounding box center [676, 224] width 112 height 14
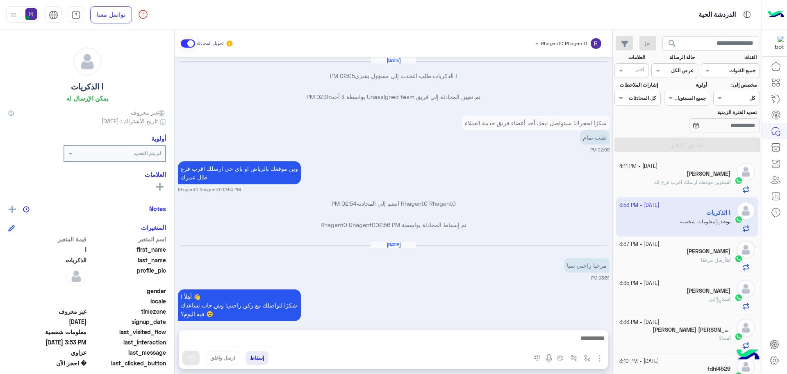
scroll to position [659, 0]
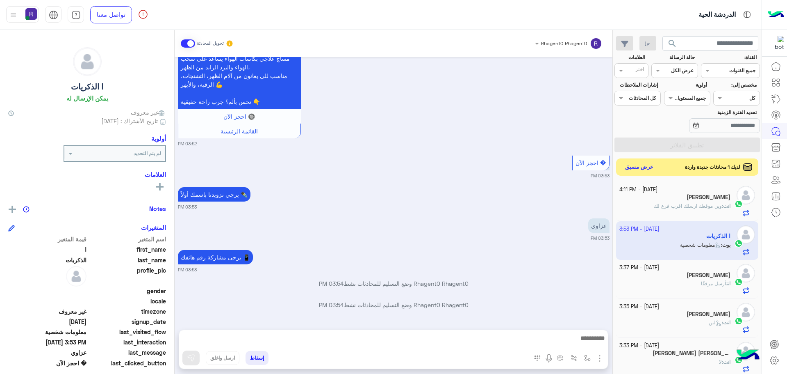
click at [639, 166] on button "عرض مسبق" at bounding box center [639, 167] width 34 height 11
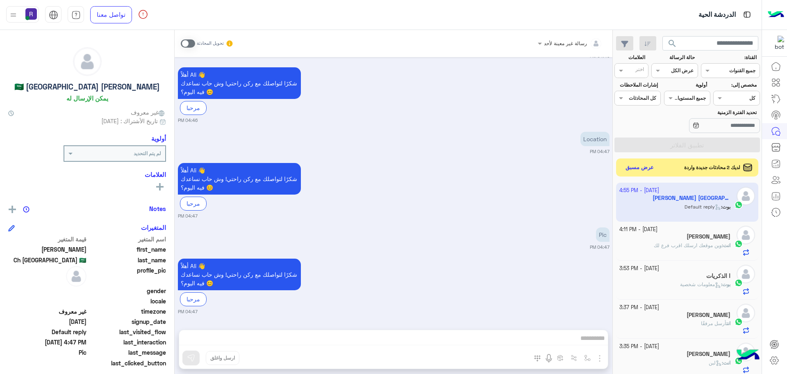
scroll to position [638, 0]
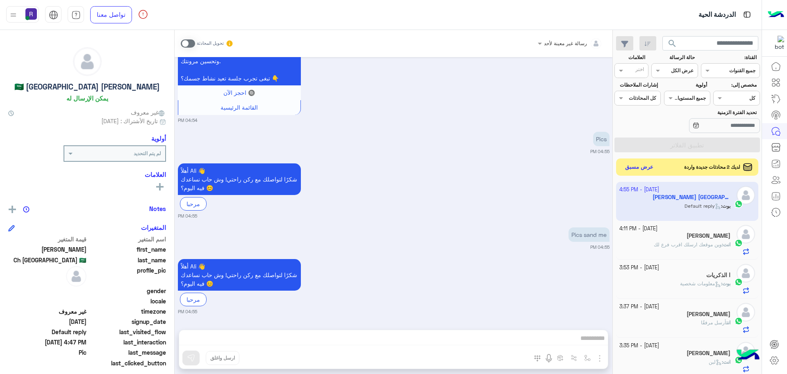
click at [643, 169] on button "عرض مسبق" at bounding box center [639, 167] width 34 height 11
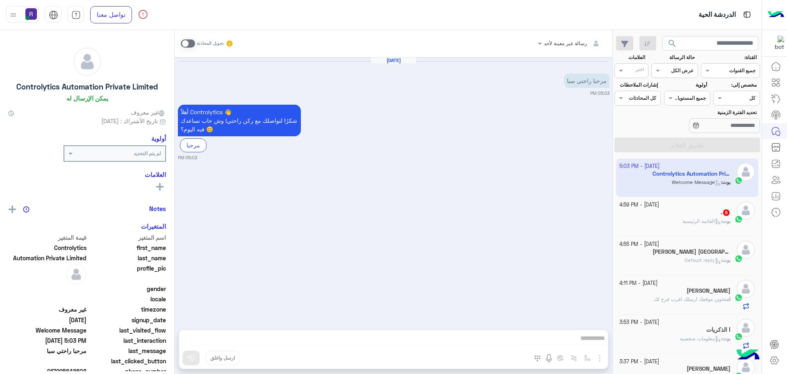
click at [191, 44] on span at bounding box center [188, 43] width 14 height 8
click at [596, 354] on img "button" at bounding box center [600, 358] width 10 height 10
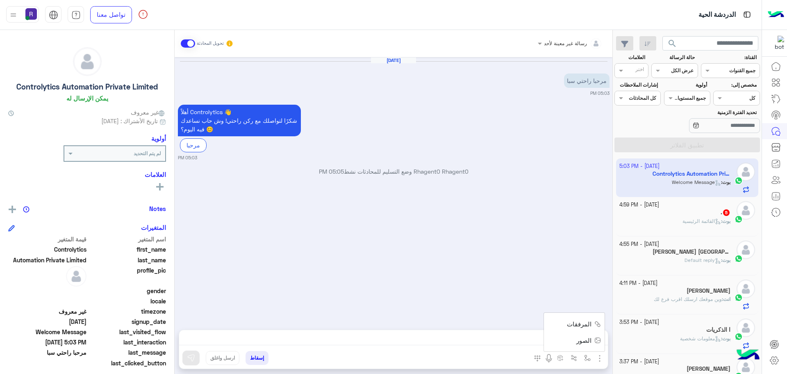
click at [577, 340] on button "الصور" at bounding box center [587, 340] width 35 height 16
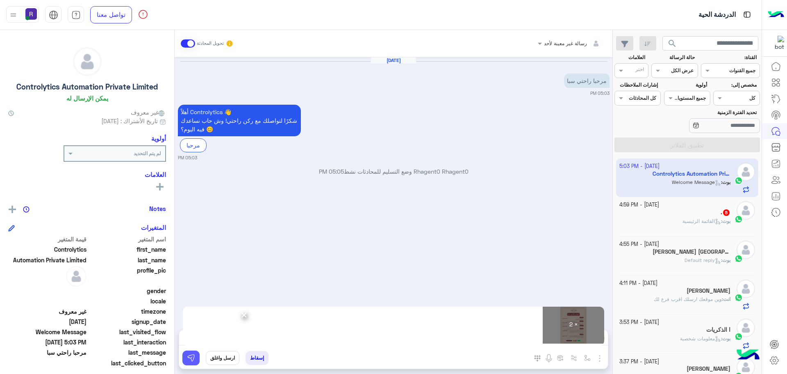
click at [195, 358] on img at bounding box center [191, 357] width 8 height 8
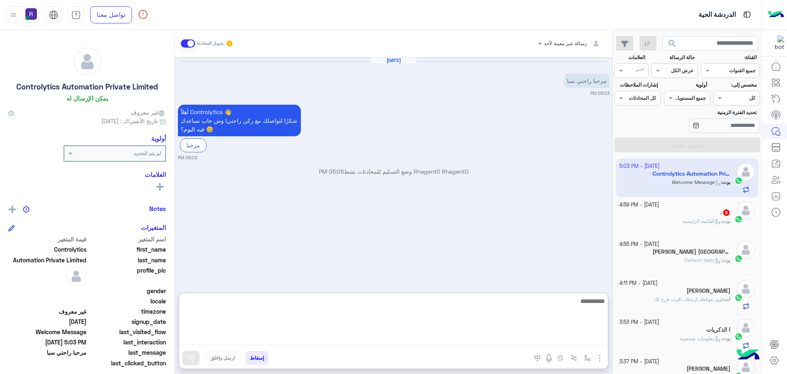
paste textarea "**********"
type textarea "**********"
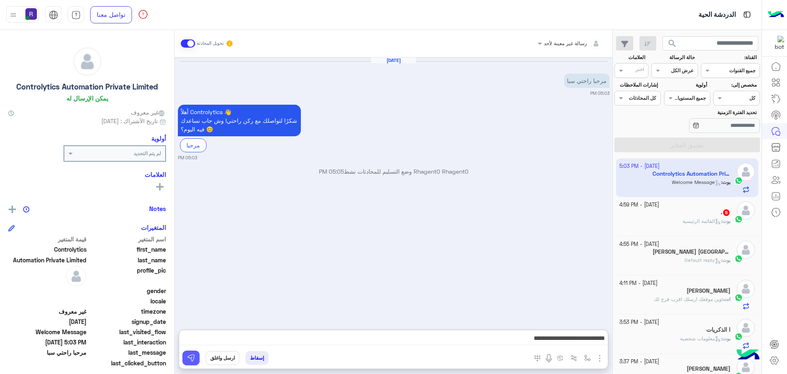
click at [190, 353] on img at bounding box center [191, 357] width 8 height 8
click at [675, 214] on div ". 5" at bounding box center [676, 213] width 112 height 9
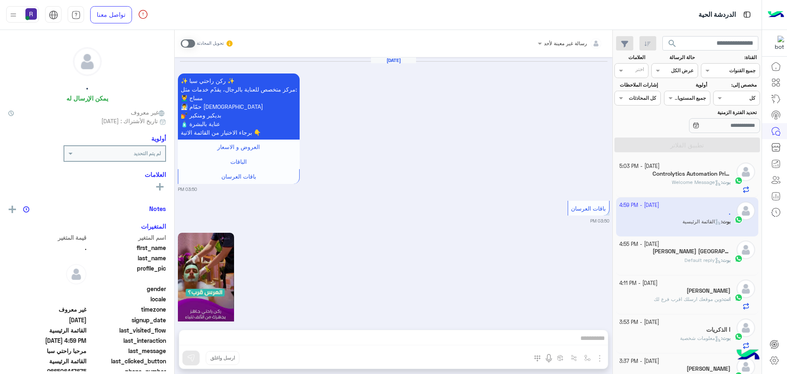
scroll to position [1212, 0]
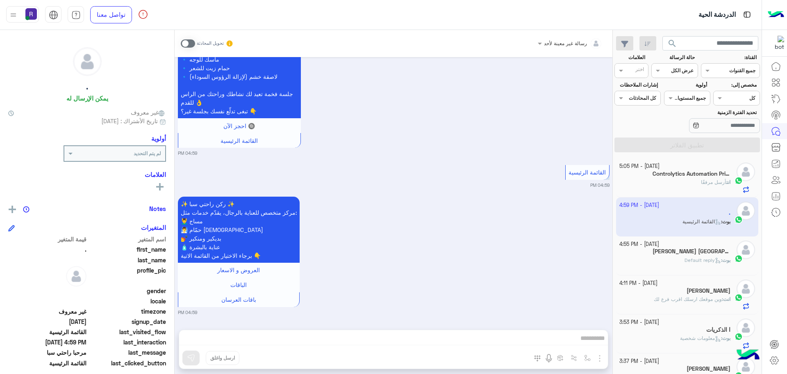
click at [190, 43] on span at bounding box center [188, 43] width 14 height 8
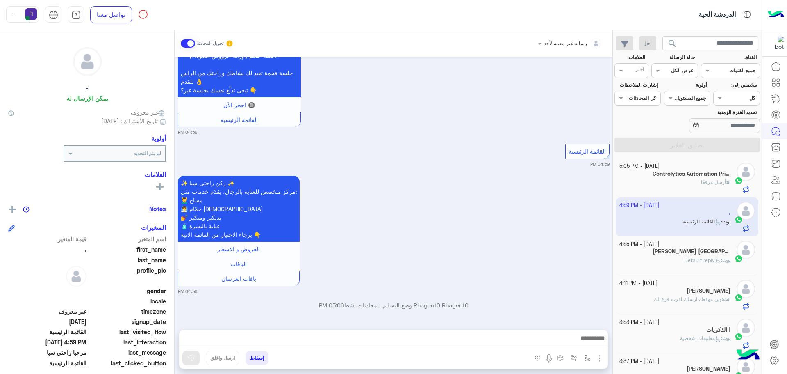
click at [599, 361] on img "button" at bounding box center [600, 358] width 10 height 10
click at [588, 340] on span "الصور" at bounding box center [584, 339] width 15 height 9
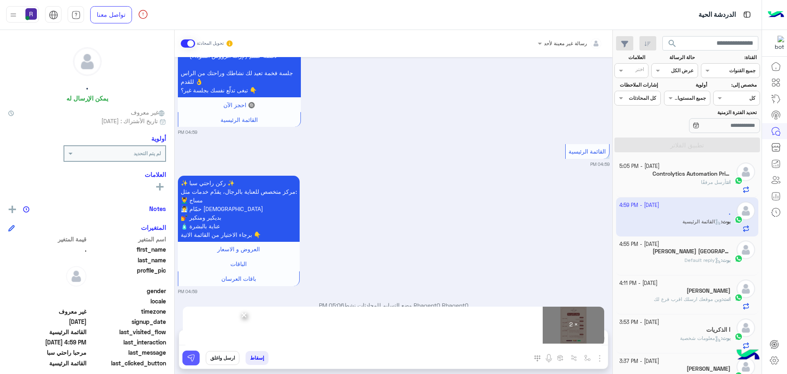
click at [189, 355] on img at bounding box center [191, 357] width 8 height 8
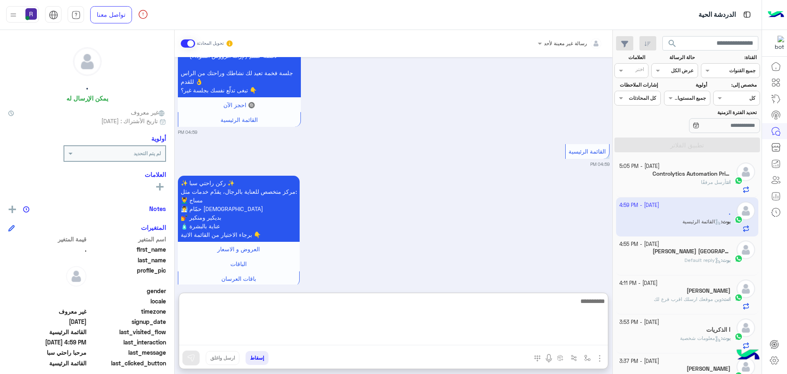
paste textarea "**********"
type textarea "**********"
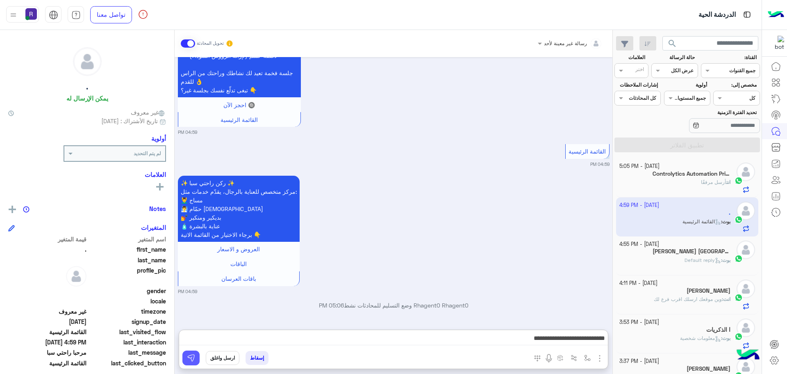
click at [196, 357] on button at bounding box center [190, 357] width 17 height 15
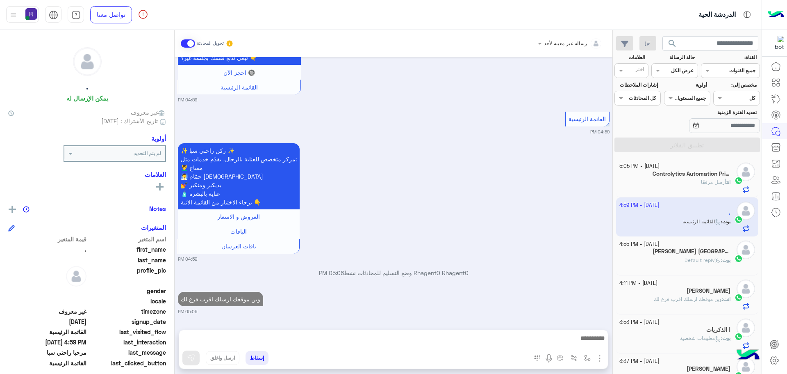
scroll to position [1265, 0]
click at [724, 260] on span "بوت" at bounding box center [727, 260] width 8 height 6
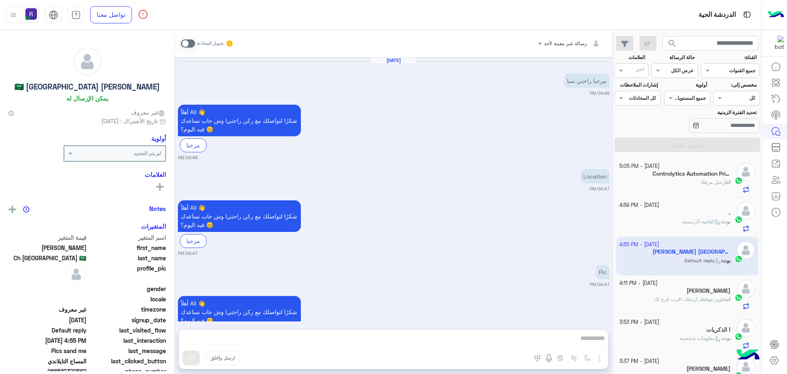
scroll to position [638, 0]
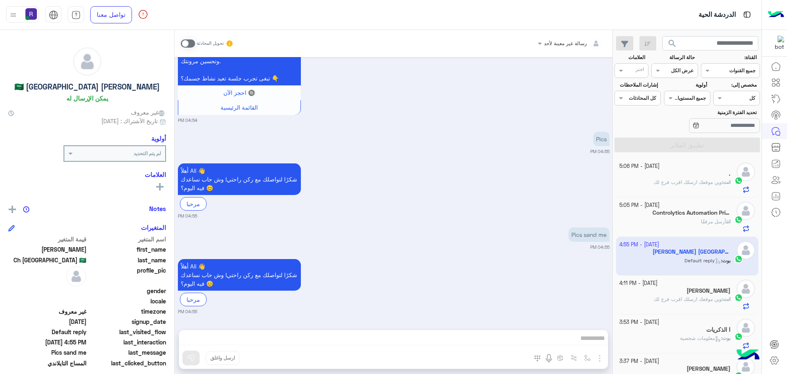
click at [695, 225] on div "انت أرسل مرفقًا" at bounding box center [676, 225] width 112 height 14
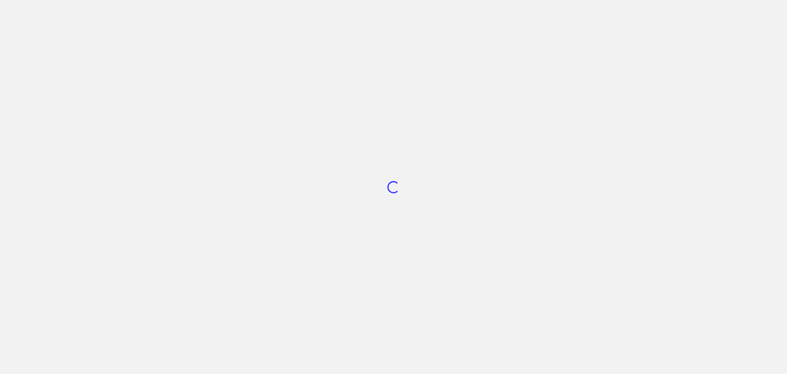
scroll to position [309, 0]
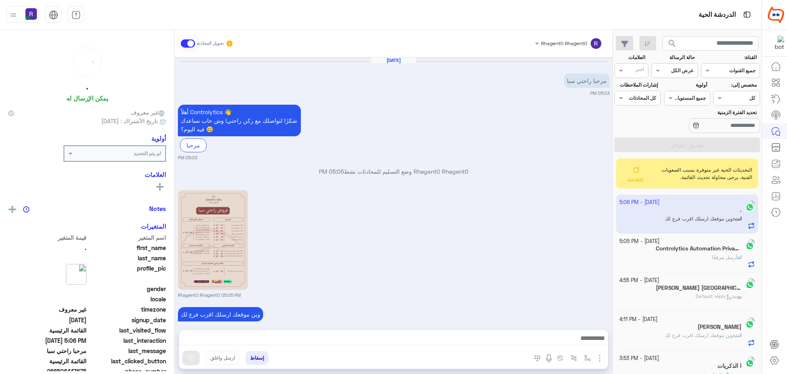
scroll to position [1330, 0]
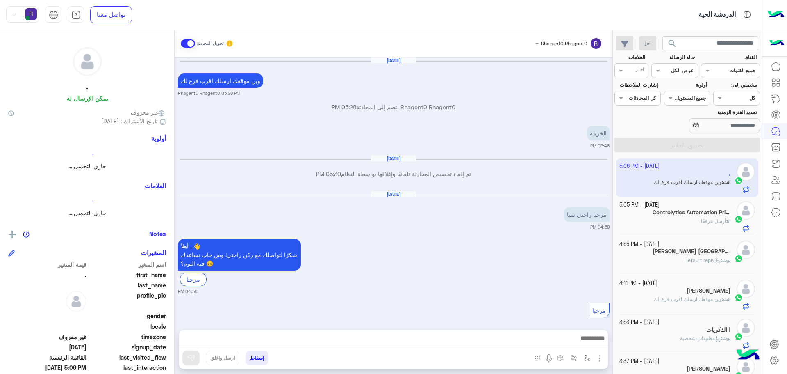
scroll to position [928, 0]
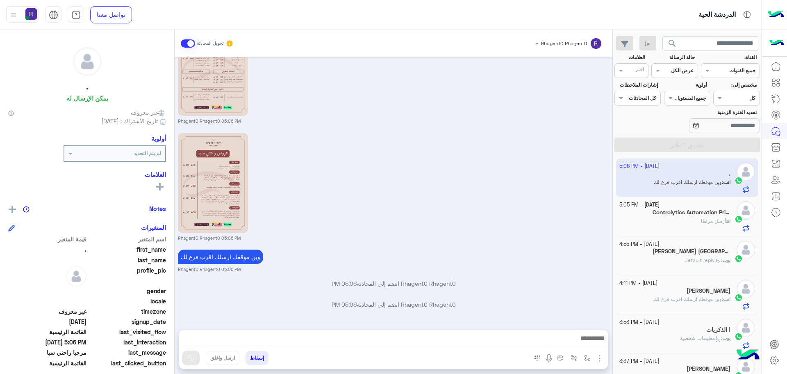
click at [693, 227] on div "انت أرسل مرفقًا" at bounding box center [676, 224] width 112 height 14
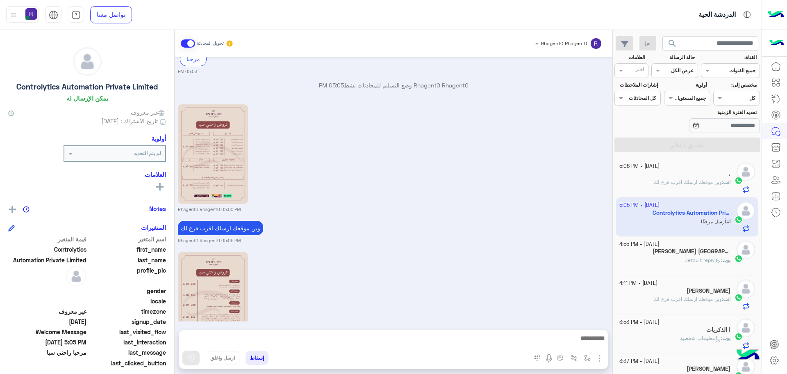
scroll to position [1330, 0]
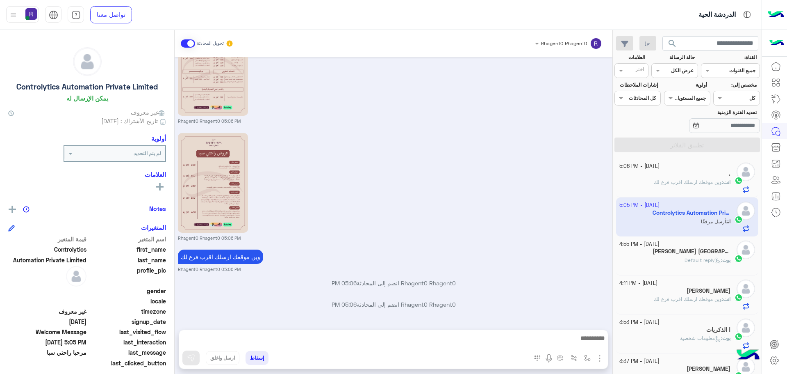
click at [701, 188] on div "انت : وين موقعك ارسلك اقرب فرع لك" at bounding box center [676, 185] width 112 height 14
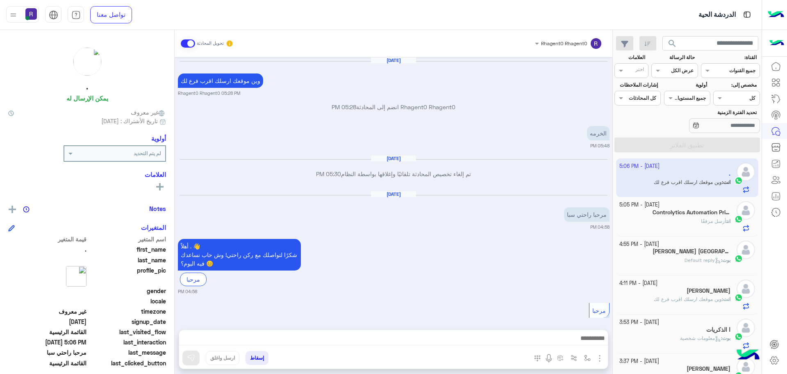
scroll to position [928, 0]
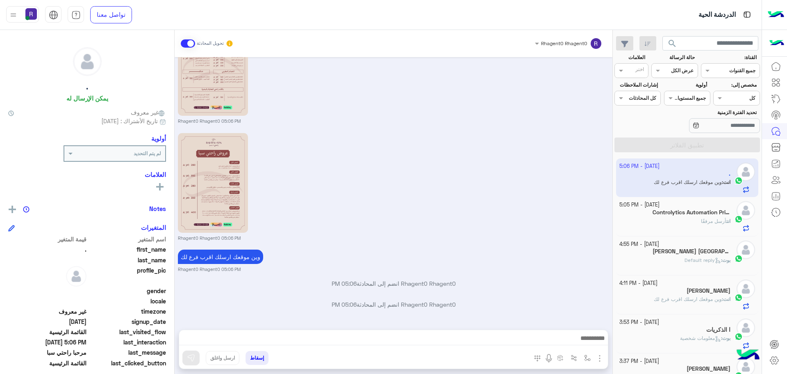
click at [693, 215] on h5 "Controlytics Automation Private Limited" at bounding box center [692, 212] width 78 height 7
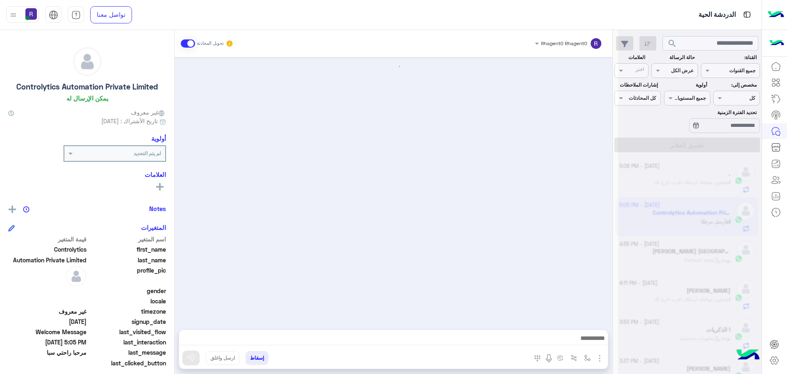
scroll to position [153, 0]
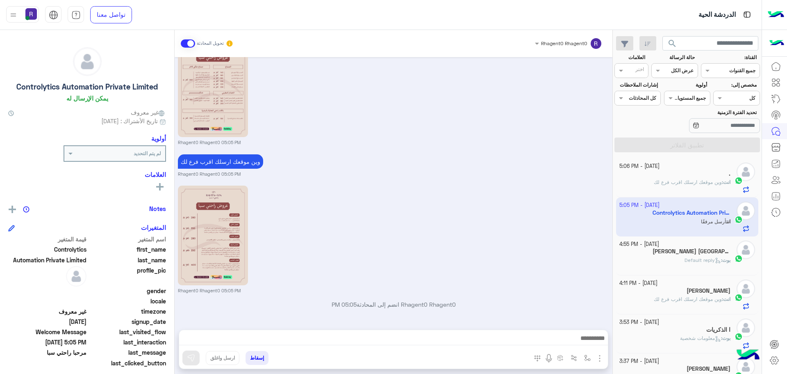
click at [700, 184] on span "وين موقعك ارسلك اقرب فرع لك" at bounding box center [688, 182] width 68 height 6
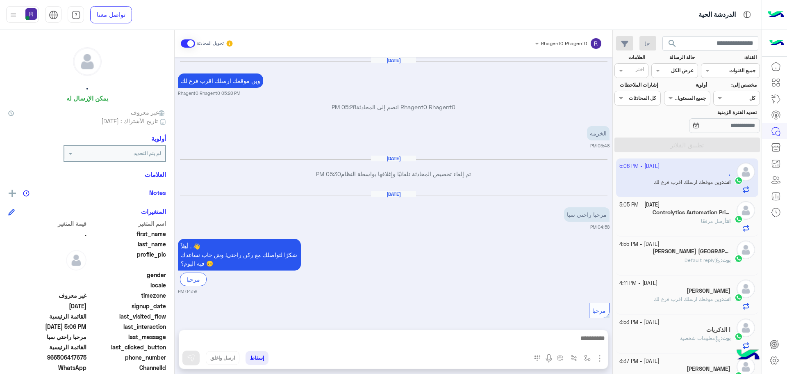
scroll to position [928, 0]
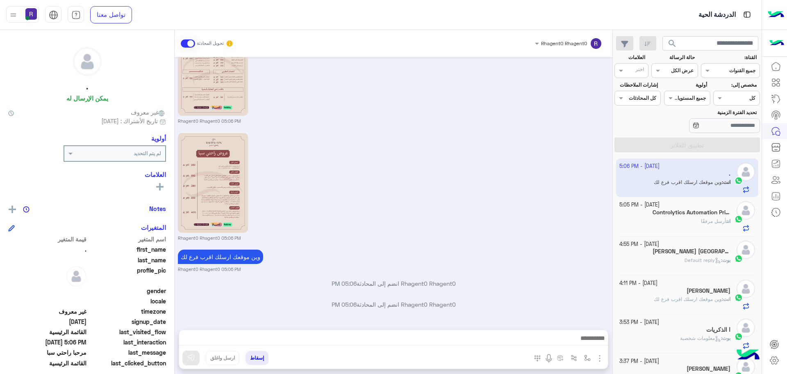
click at [675, 219] on div "انت أرسل مرفقًا" at bounding box center [676, 224] width 112 height 14
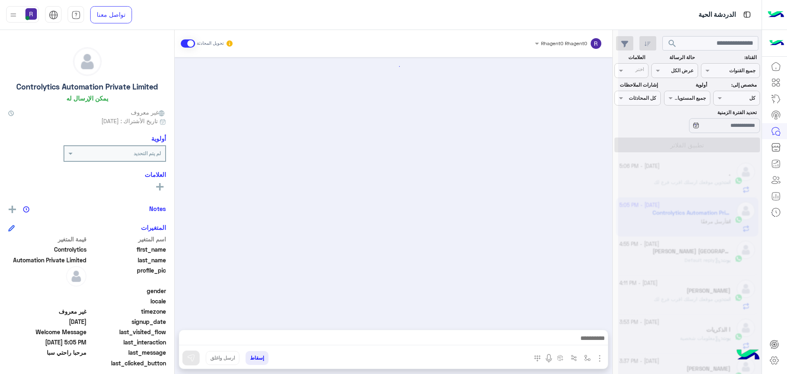
scroll to position [153, 0]
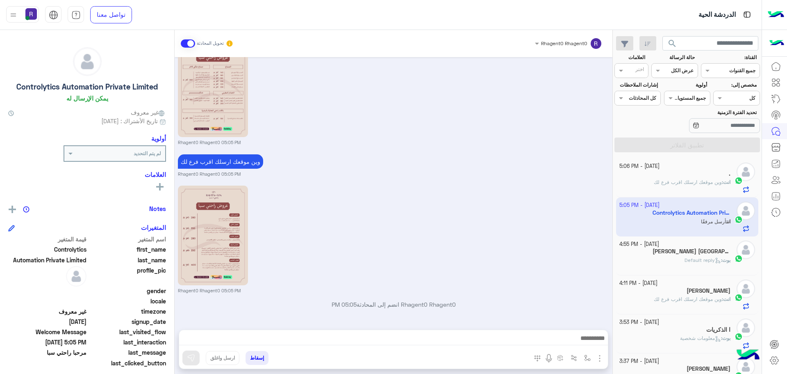
click at [670, 254] on div "[PERSON_NAME] [GEOGRAPHIC_DATA] 🇸🇦" at bounding box center [676, 252] width 112 height 9
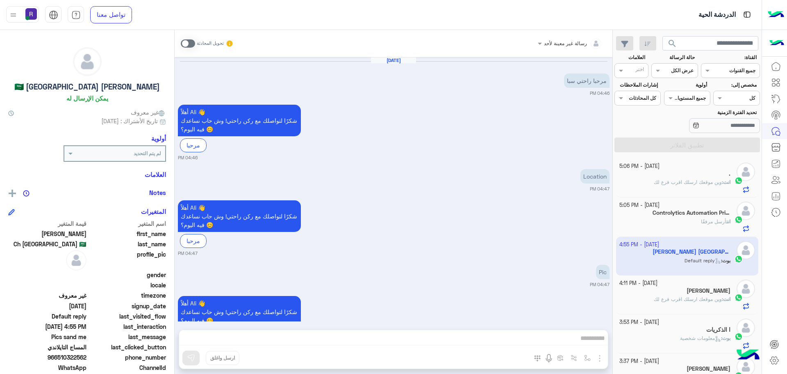
scroll to position [638, 0]
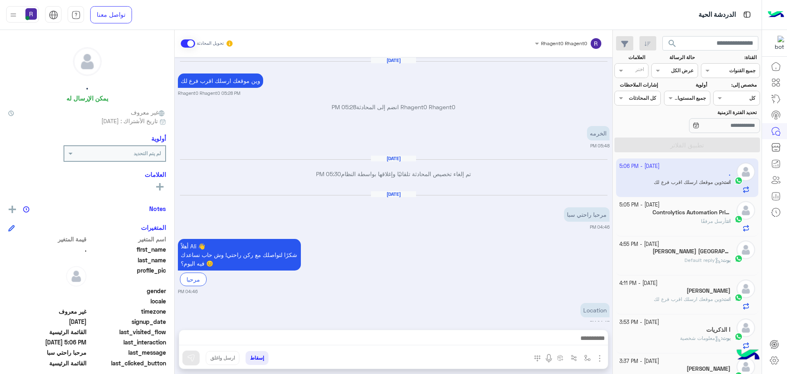
scroll to position [309, 0]
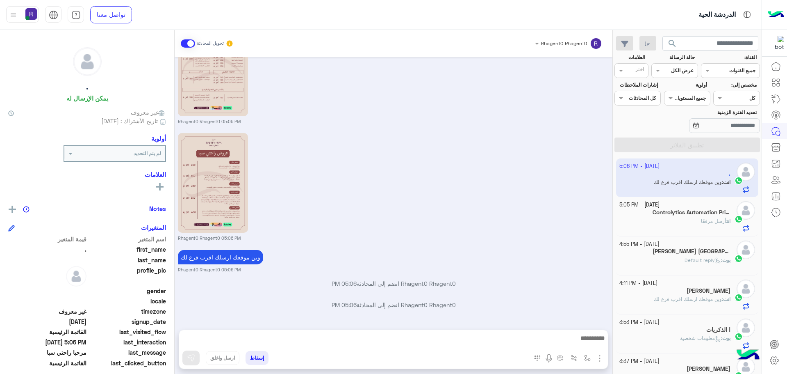
click at [517, 179] on div "Rhagent0 Rhagent0 05:06 PM" at bounding box center [394, 186] width 432 height 110
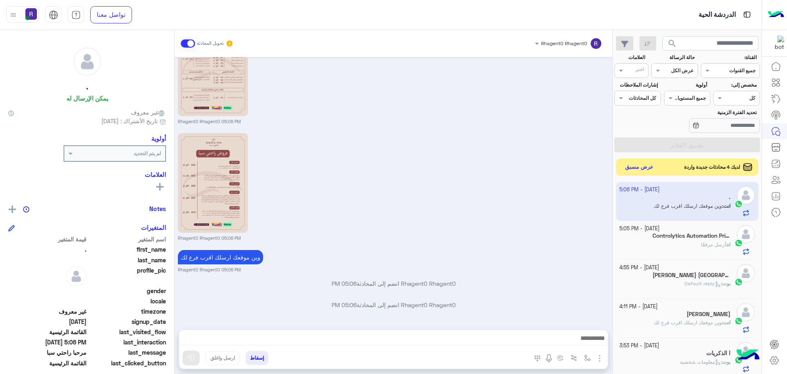
click at [643, 164] on button "عرض مسبق" at bounding box center [639, 167] width 34 height 11
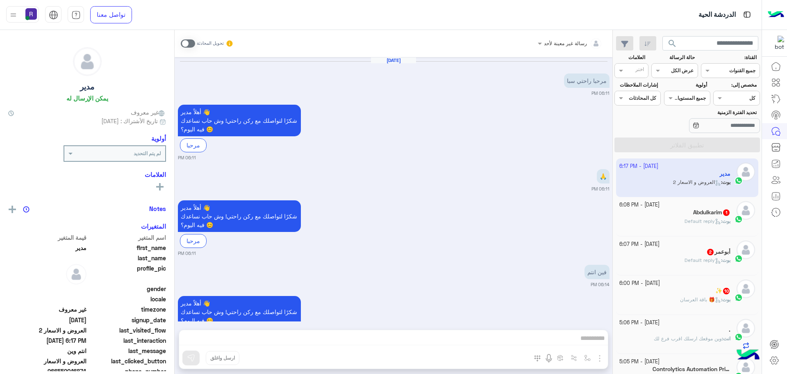
scroll to position [731, 0]
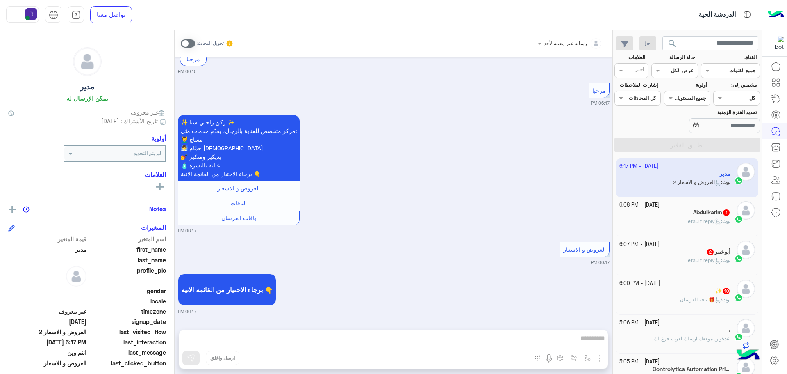
click at [191, 41] on span at bounding box center [188, 43] width 14 height 8
click at [193, 44] on span at bounding box center [188, 43] width 14 height 8
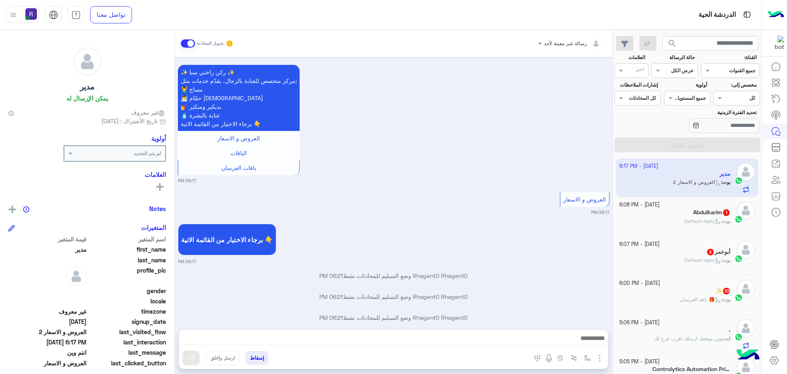
scroll to position [794, 0]
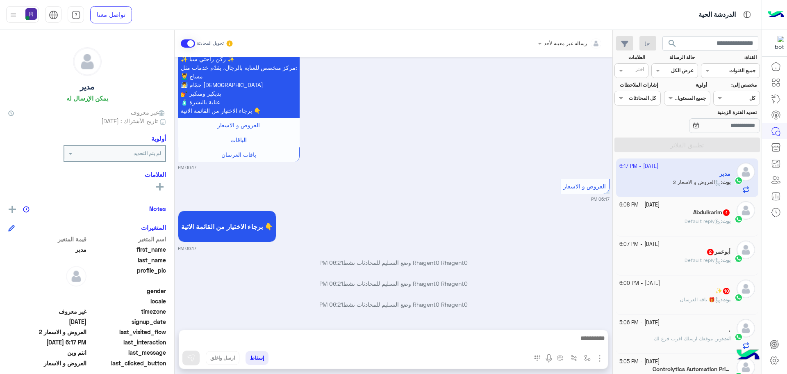
click at [600, 359] on img "button" at bounding box center [600, 358] width 10 height 10
click at [591, 342] on span "الصور" at bounding box center [584, 339] width 15 height 9
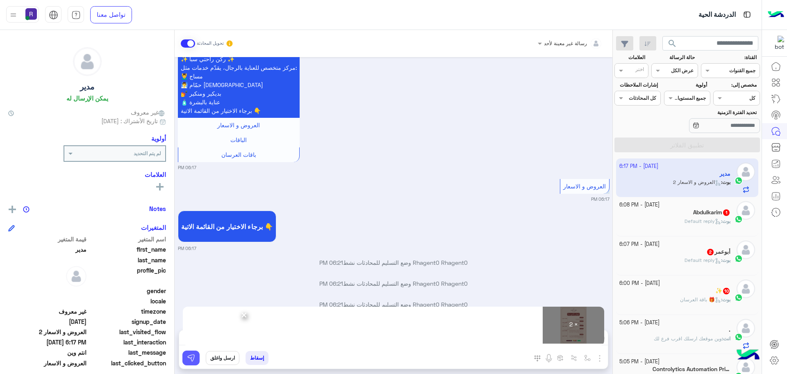
click at [196, 357] on button at bounding box center [190, 357] width 17 height 15
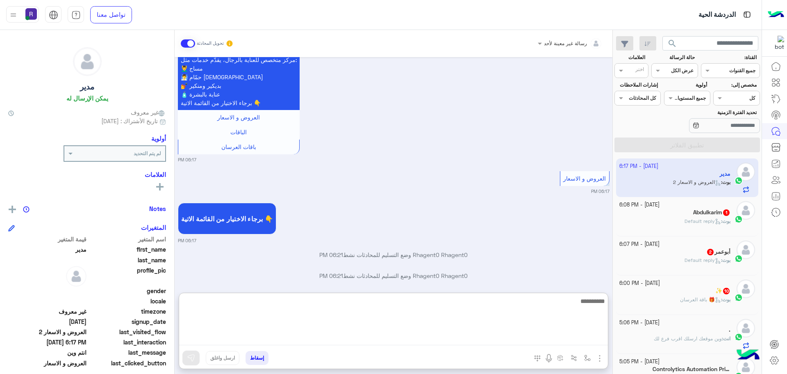
paste textarea "**********"
type textarea "**********"
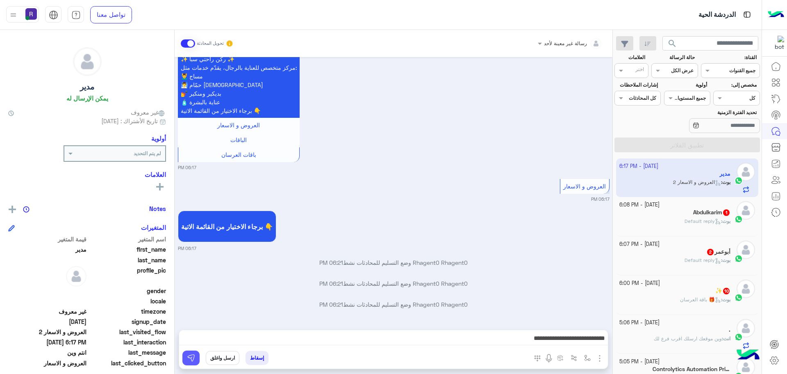
click at [189, 360] on img at bounding box center [191, 357] width 8 height 8
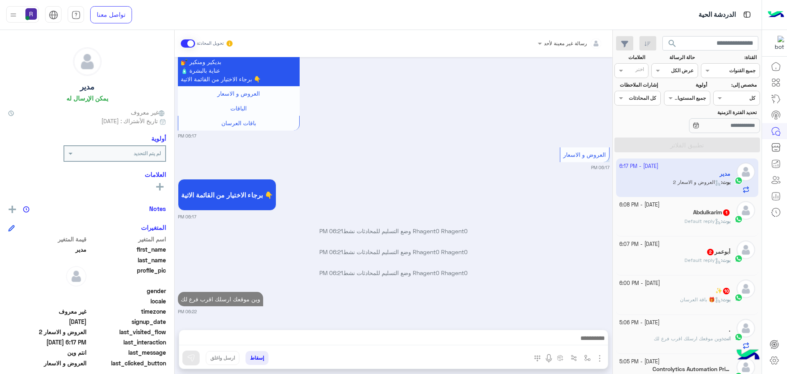
click at [692, 218] on span "Default reply" at bounding box center [703, 221] width 36 height 6
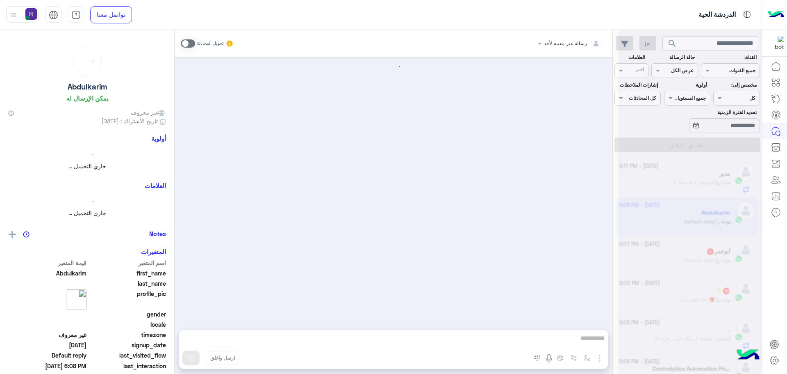
click at [193, 42] on span at bounding box center [188, 43] width 14 height 8
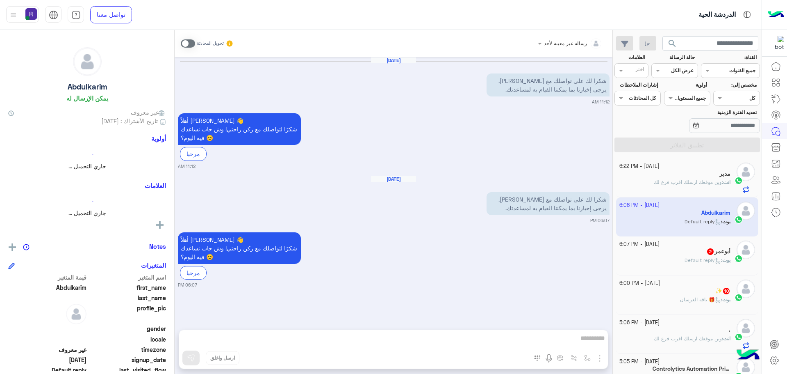
click at [193, 44] on span at bounding box center [188, 43] width 14 height 8
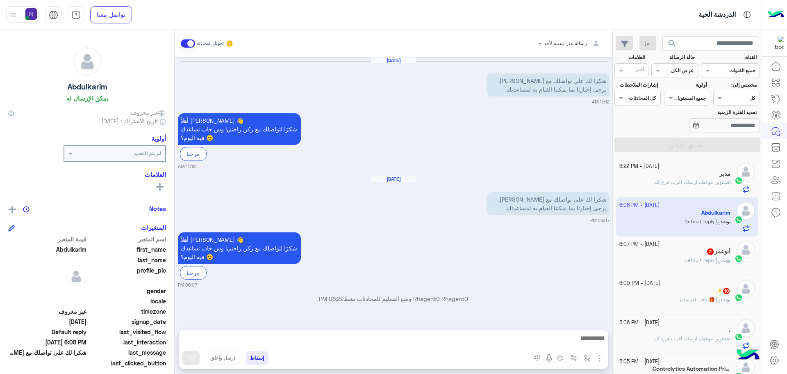
scroll to position [16, 0]
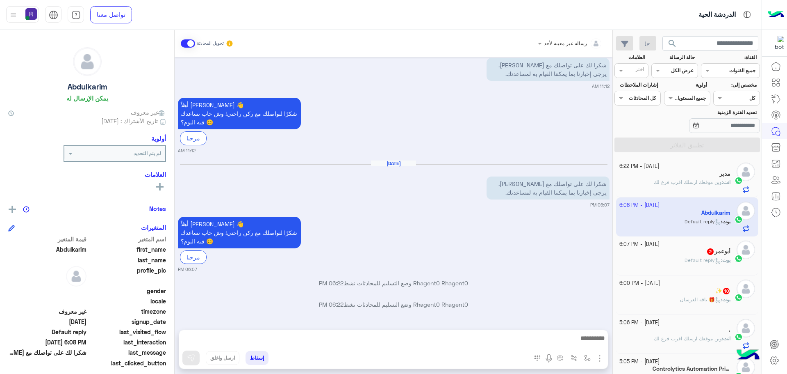
click at [596, 360] on img "button" at bounding box center [600, 358] width 10 height 10
click at [591, 343] on span "الصور" at bounding box center [584, 339] width 15 height 9
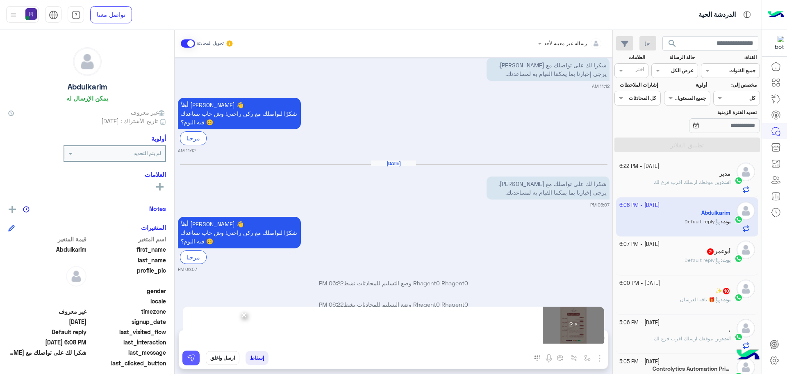
click at [191, 356] on img at bounding box center [191, 357] width 8 height 8
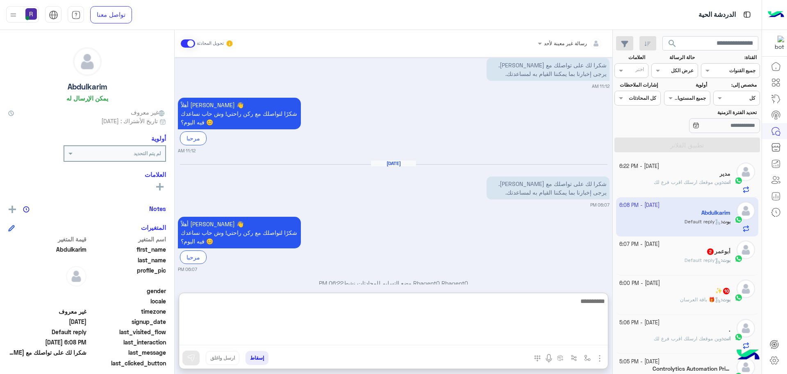
paste textarea "**********"
type textarea "**********"
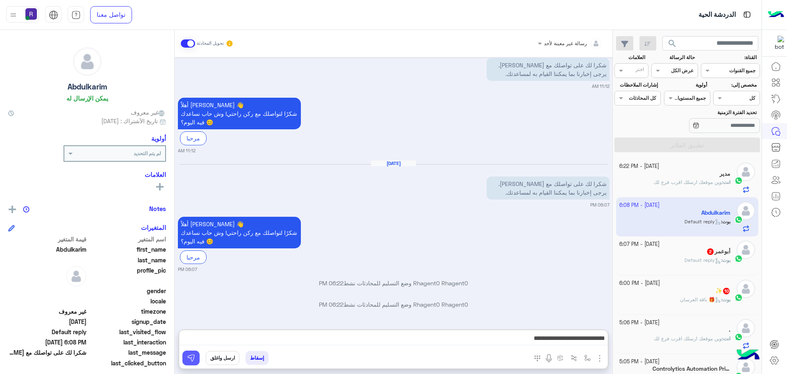
click at [197, 358] on button at bounding box center [190, 357] width 17 height 15
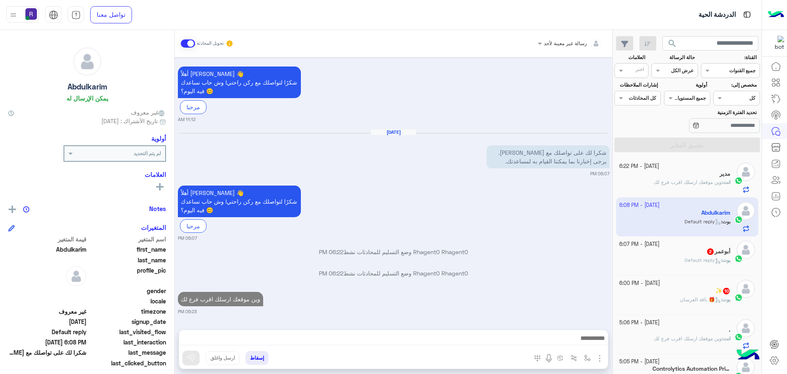
scroll to position [47, 0]
click at [663, 249] on div "أبوعمر 2" at bounding box center [676, 252] width 112 height 9
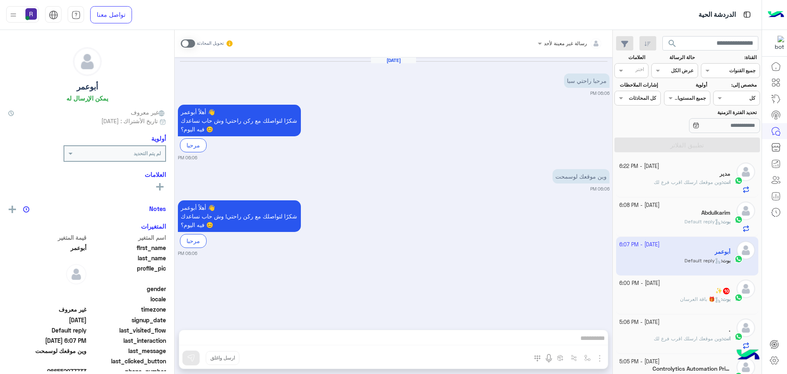
click at [191, 43] on span at bounding box center [188, 43] width 14 height 8
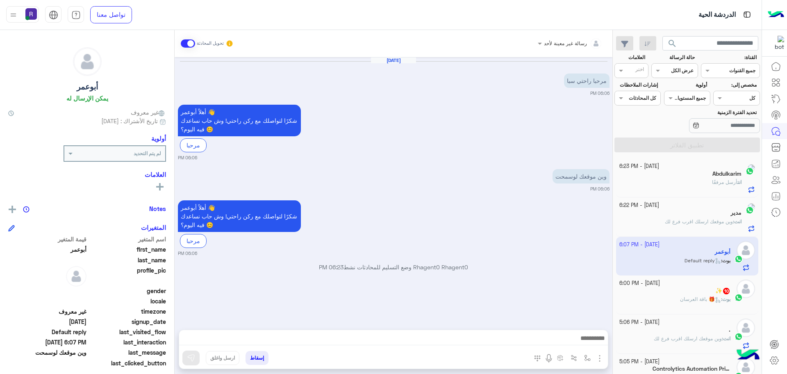
click at [599, 361] on img "button" at bounding box center [600, 358] width 10 height 10
click at [597, 346] on button "الصور" at bounding box center [587, 340] width 35 height 16
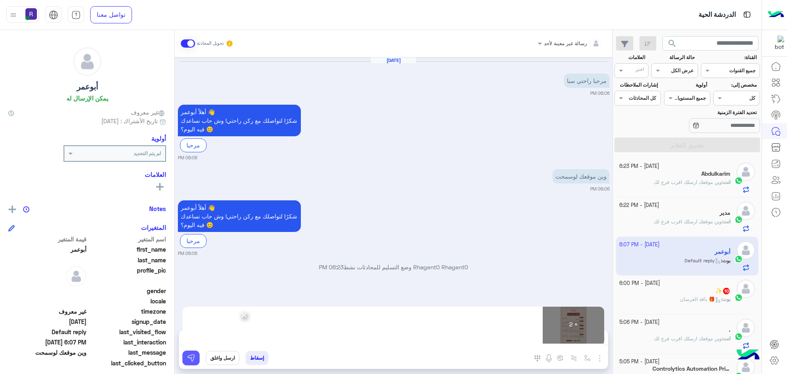
click at [190, 354] on img at bounding box center [191, 357] width 8 height 8
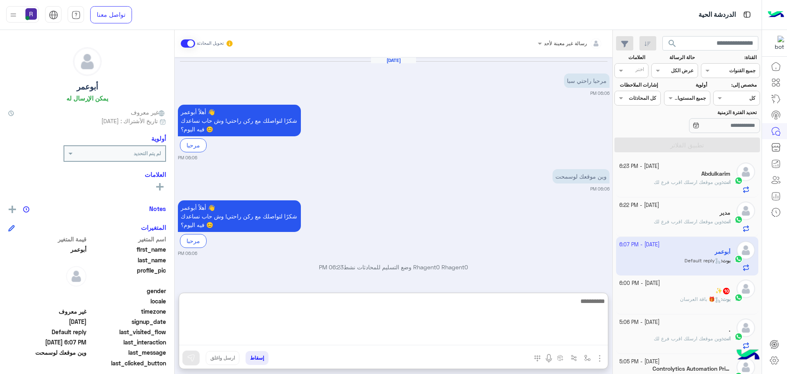
paste textarea "**********"
type textarea "**********"
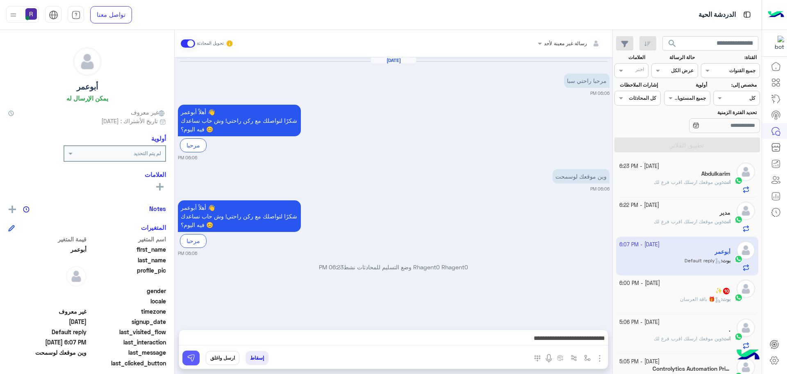
click at [187, 352] on button at bounding box center [190, 357] width 17 height 15
click at [718, 303] on p "بوت : 🎁 باقة العرسان" at bounding box center [705, 298] width 50 height 7
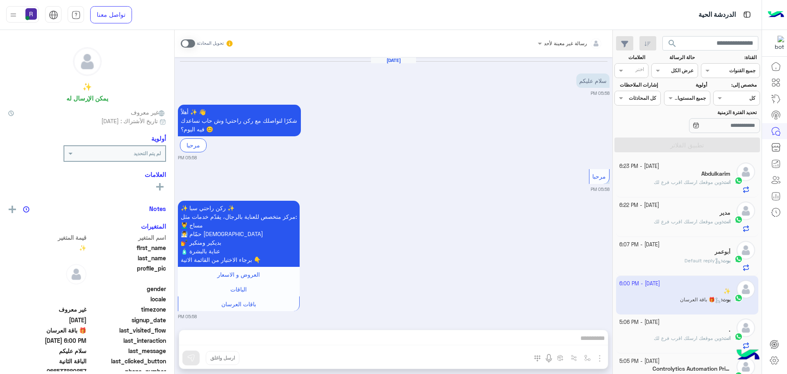
scroll to position [1562, 0]
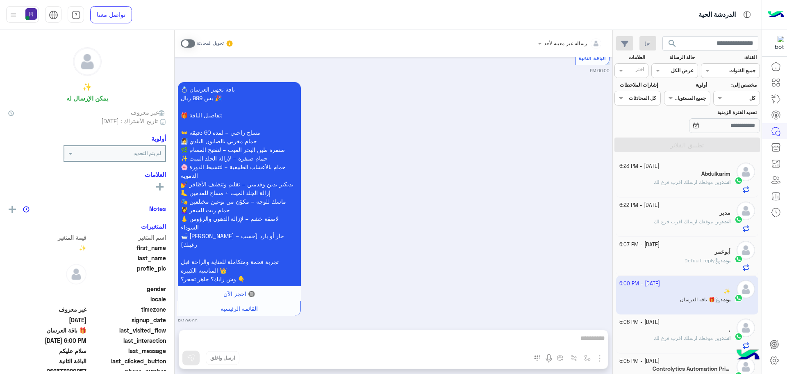
click at [191, 42] on span at bounding box center [188, 43] width 14 height 8
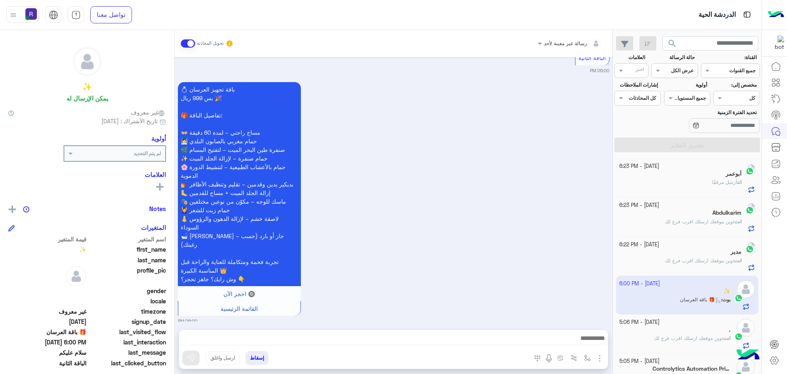
scroll to position [1582, 0]
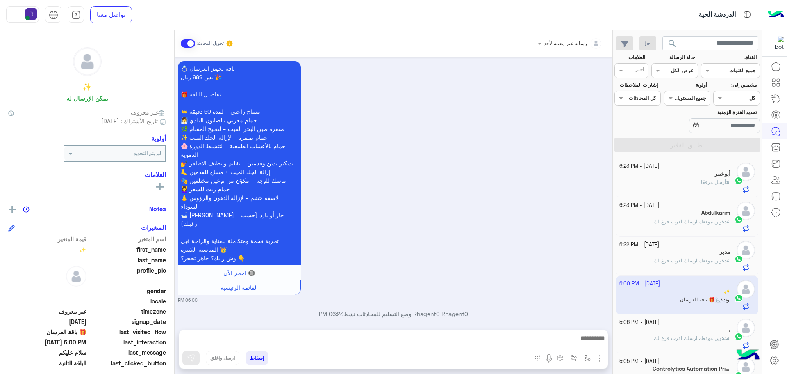
click at [598, 359] on img "button" at bounding box center [600, 358] width 10 height 10
click at [584, 340] on span "الصور" at bounding box center [584, 339] width 15 height 9
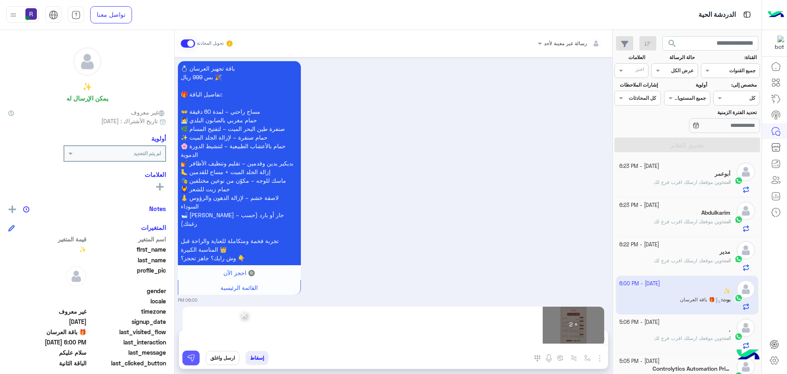
click at [193, 360] on img at bounding box center [191, 357] width 8 height 8
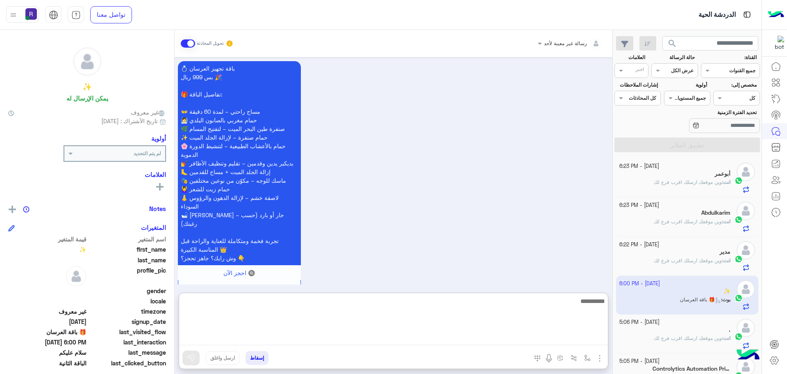
paste textarea "**********"
type textarea "**********"
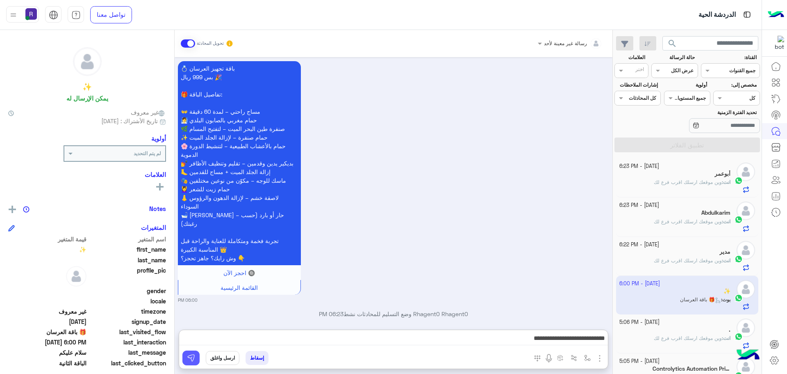
click at [194, 357] on img at bounding box center [191, 357] width 8 height 8
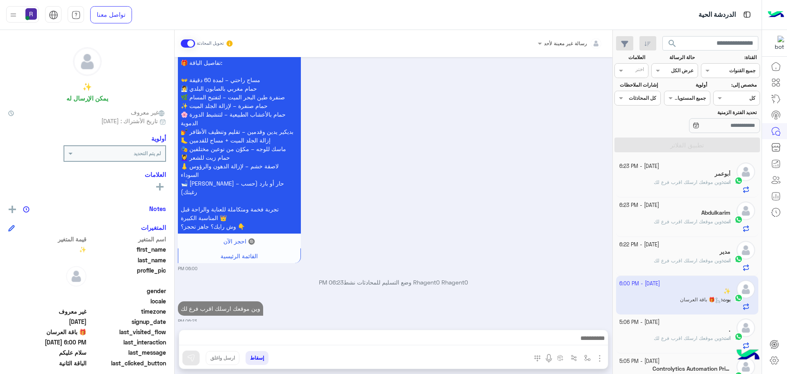
click at [666, 251] on div "مدير" at bounding box center [676, 252] width 112 height 9
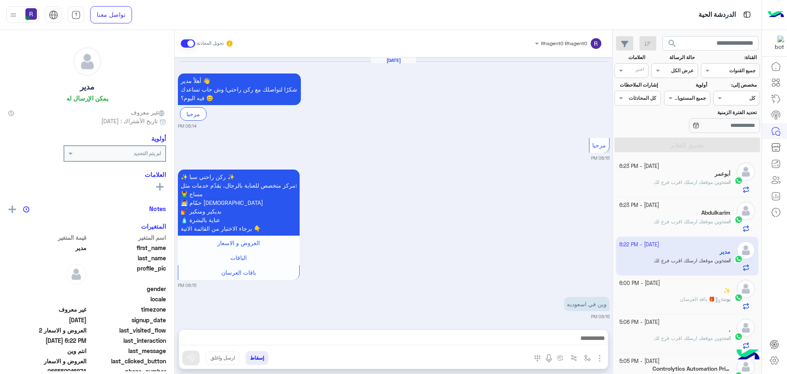
scroll to position [857, 0]
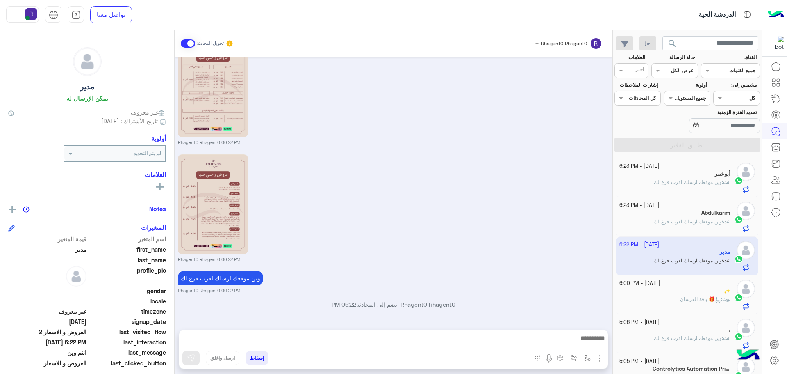
click at [714, 185] on span "وين موقعك ارسلك اقرب فرع لك" at bounding box center [688, 182] width 68 height 6
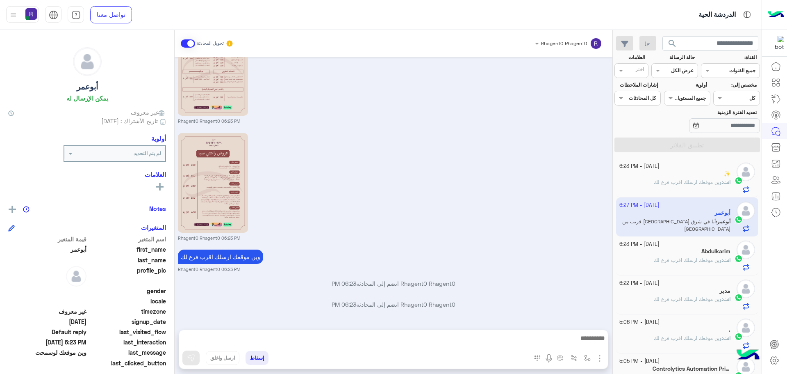
scroll to position [301, 0]
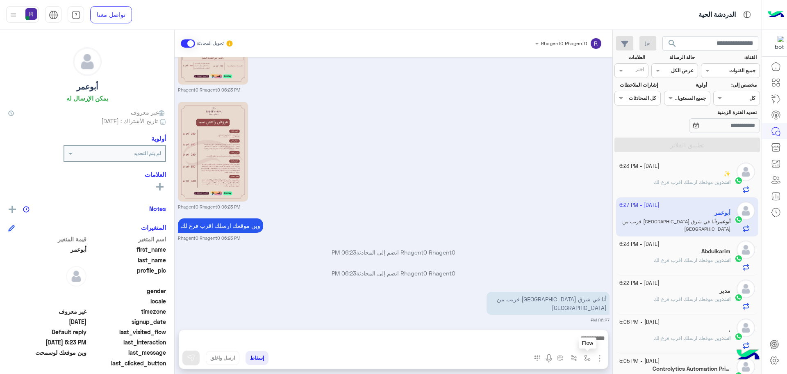
click at [587, 359] on img "button" at bounding box center [587, 357] width 7 height 7
click at [584, 345] on div "أدخل اسم مجموعة الرسائل" at bounding box center [559, 339] width 71 height 15
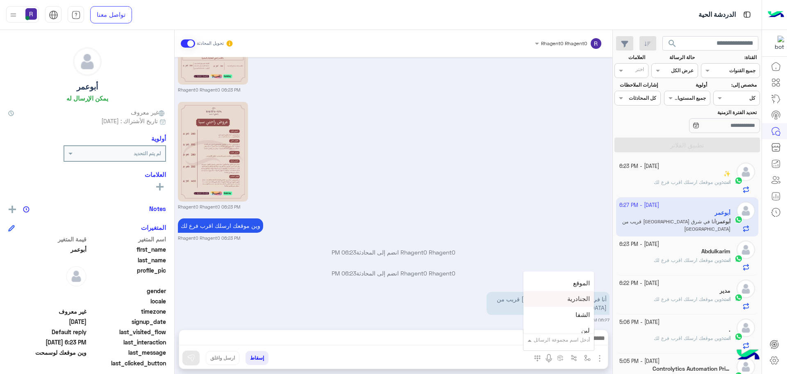
click at [571, 298] on span "الجنادرية" at bounding box center [579, 298] width 23 height 7
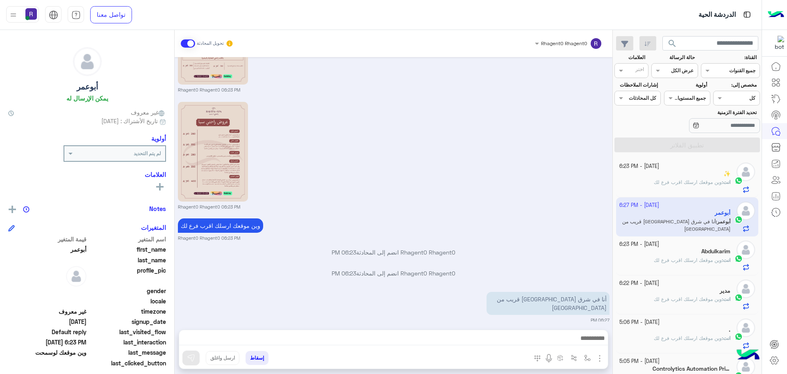
type textarea "*********"
click at [193, 359] on img at bounding box center [191, 357] width 8 height 8
click at [673, 258] on span "وين موقعك ارسلك اقرب فرع لك" at bounding box center [688, 260] width 68 height 6
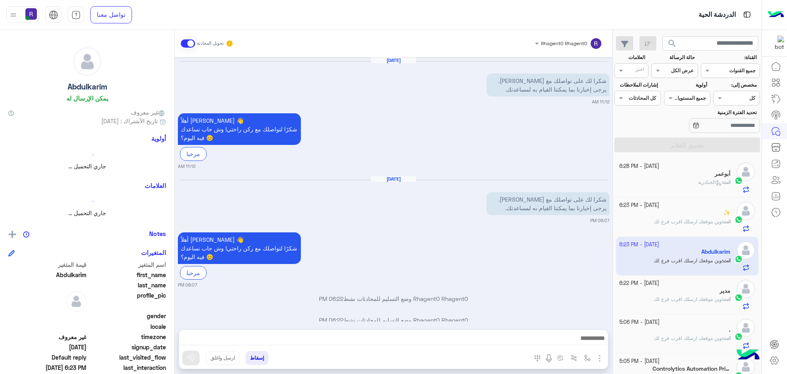
scroll to position [301, 0]
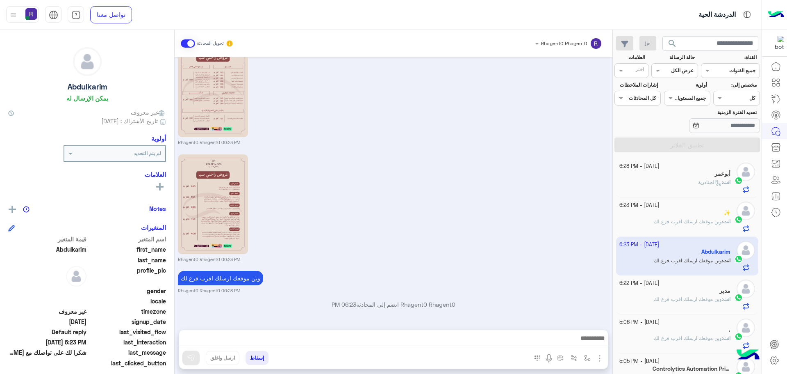
click at [691, 213] on div "✨" at bounding box center [676, 213] width 112 height 9
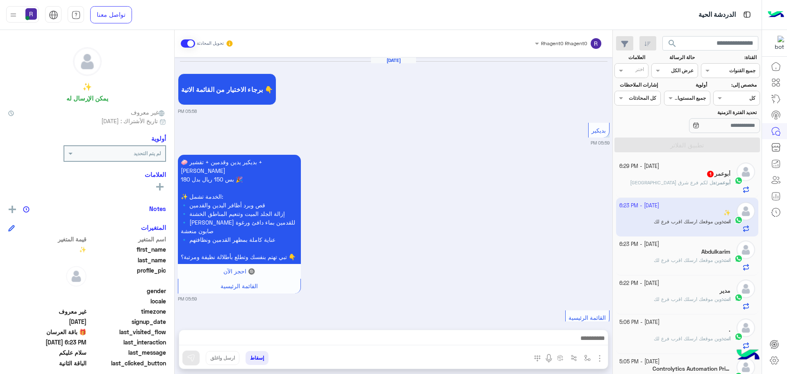
scroll to position [1582, 0]
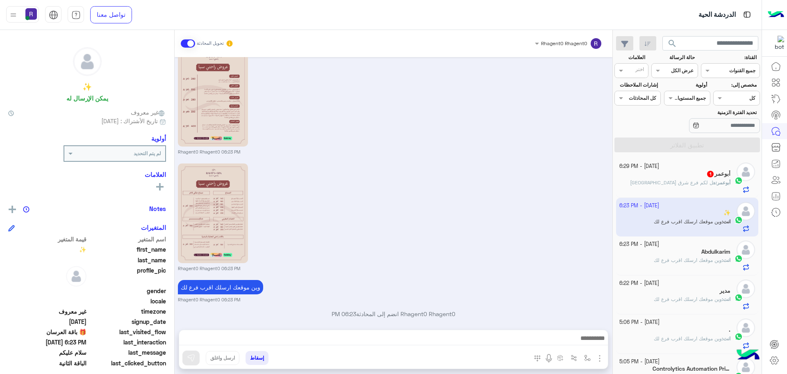
click at [686, 181] on span "هل لكم فرع شرق [GEOGRAPHIC_DATA]" at bounding box center [673, 182] width 86 height 6
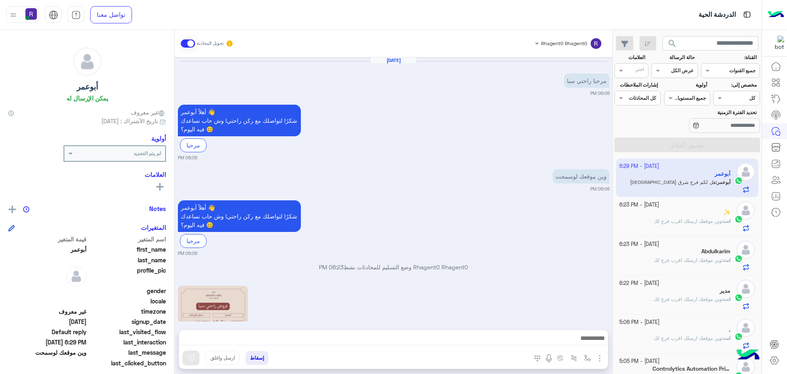
scroll to position [410, 0]
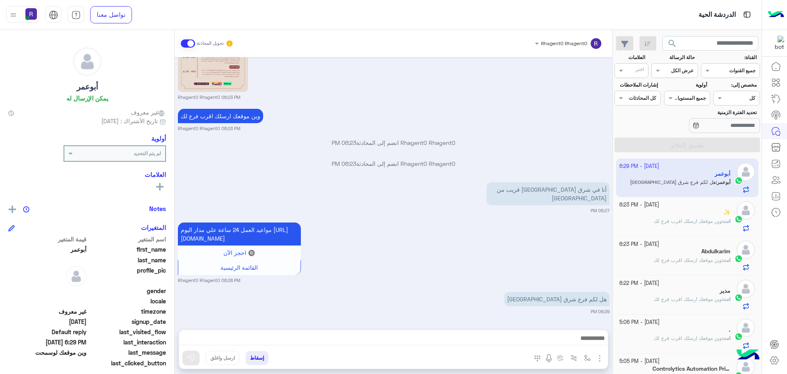
click at [682, 223] on span "وين موقعك ارسلك اقرب فرع لك" at bounding box center [688, 221] width 68 height 6
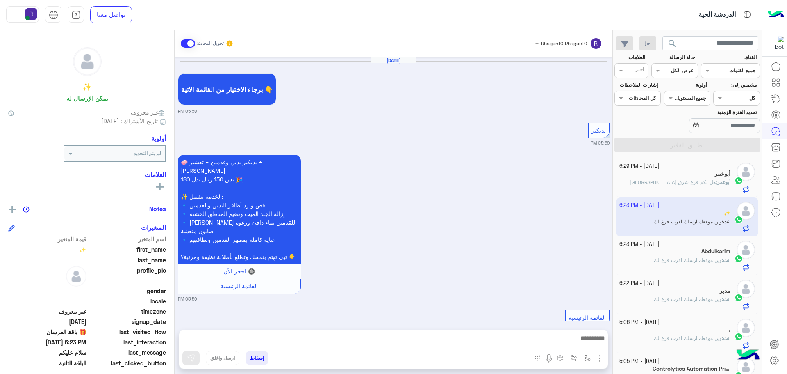
scroll to position [1582, 0]
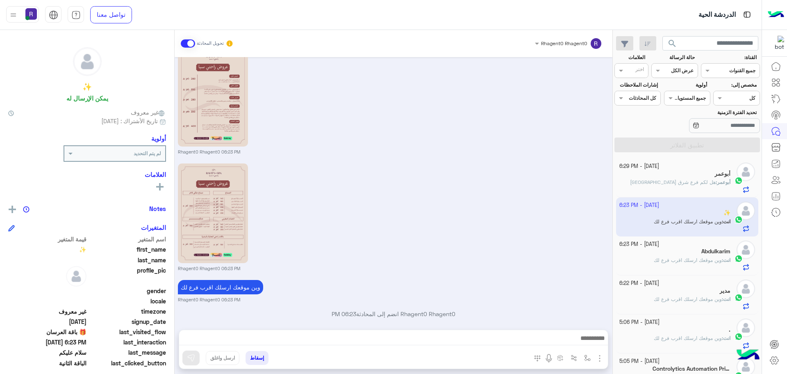
click at [695, 187] on div "أبوعمر : هل لكم فرع شرق [GEOGRAPHIC_DATA]" at bounding box center [676, 185] width 112 height 14
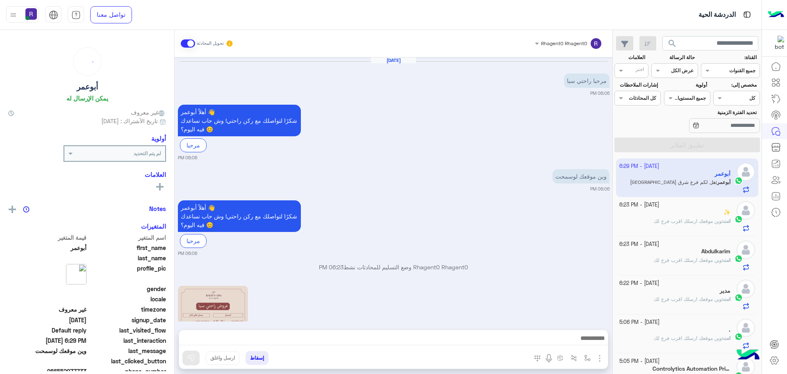
scroll to position [410, 0]
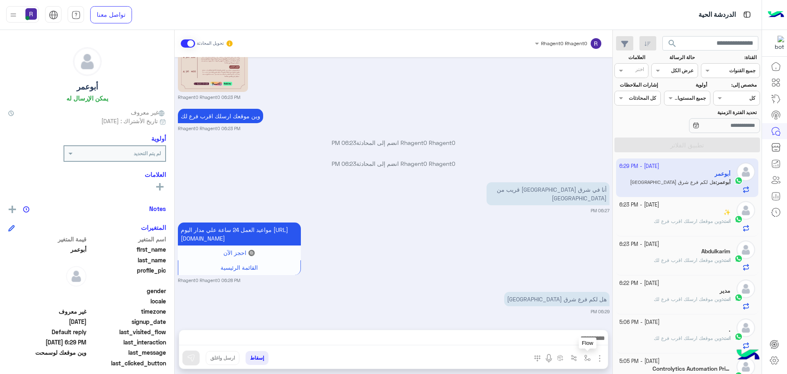
click at [588, 357] on img "button" at bounding box center [587, 357] width 7 height 7
click at [582, 339] on input "text" at bounding box center [569, 338] width 41 height 7
click at [571, 299] on span "الجنادرية" at bounding box center [579, 298] width 23 height 7
type textarea "*********"
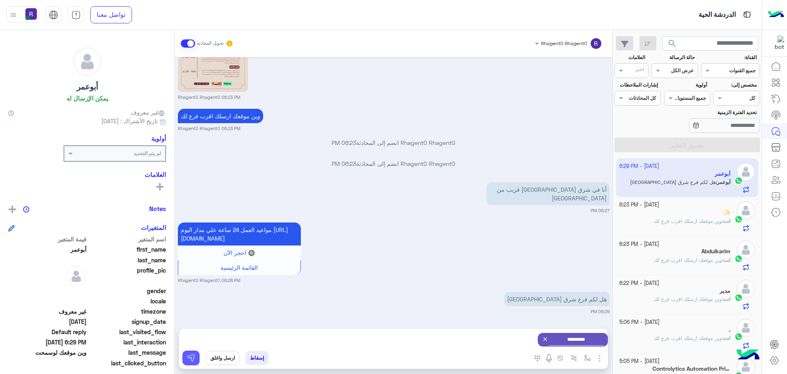
click at [187, 359] on img at bounding box center [191, 357] width 8 height 8
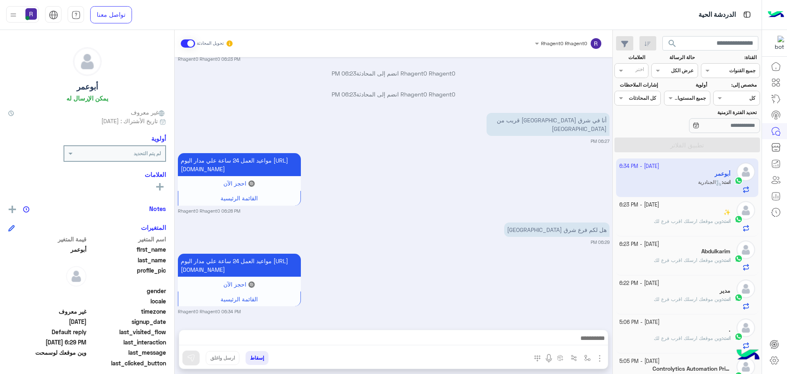
click at [659, 218] on span "وين موقعك ارسلك اقرب فرع لك" at bounding box center [688, 221] width 68 height 6
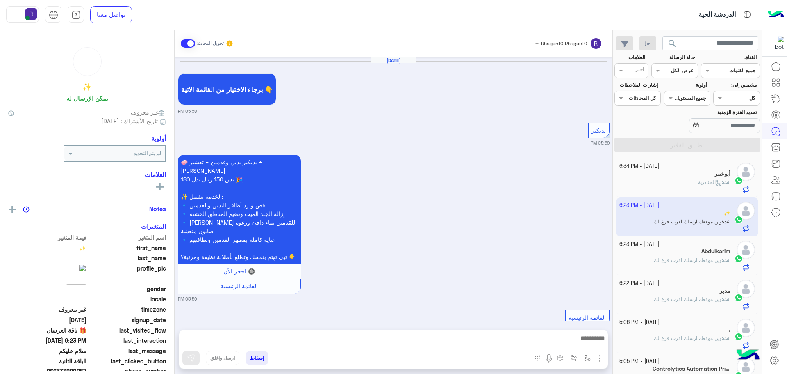
scroll to position [1582, 0]
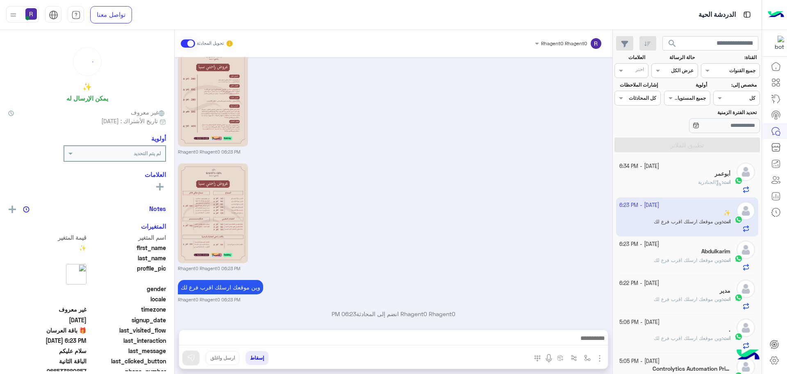
click at [707, 186] on p "انت : الجنادرية" at bounding box center [714, 181] width 32 height 7
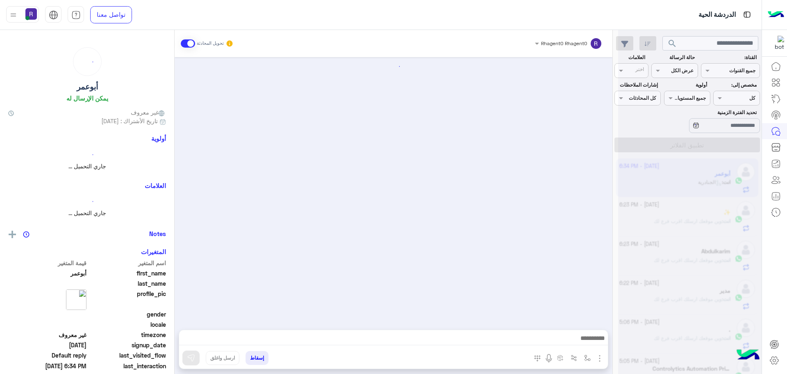
scroll to position [488, 0]
